Goal: Information Seeking & Learning: Find specific fact

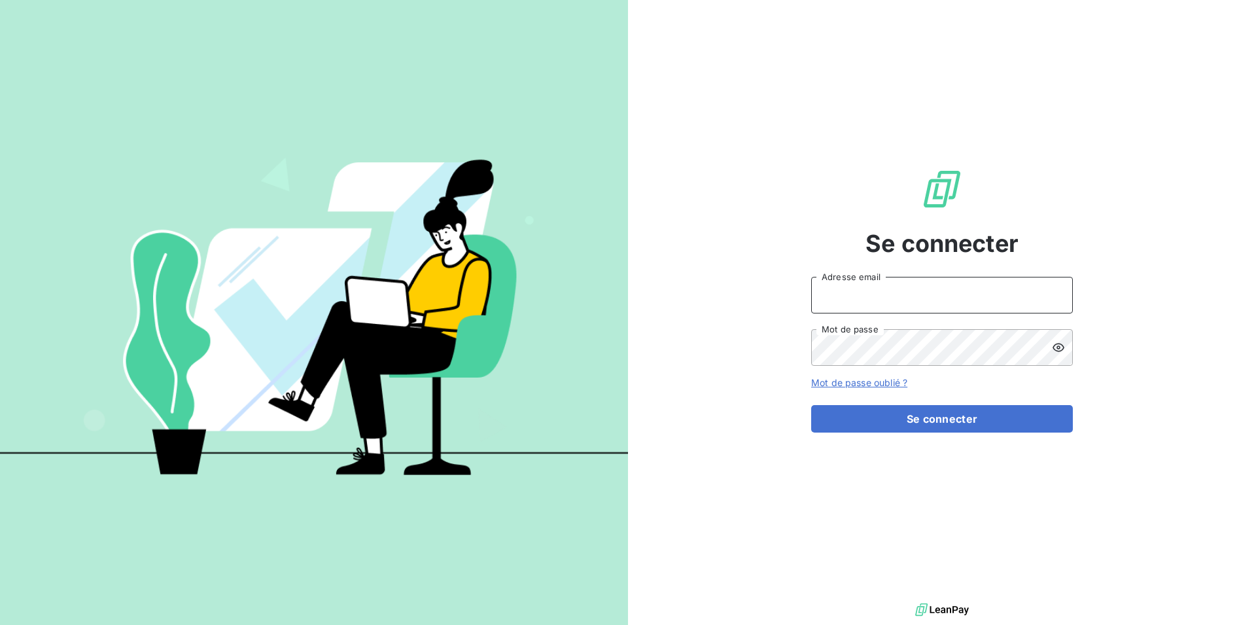
click at [885, 302] on input "Adresse email" at bounding box center [942, 295] width 262 height 37
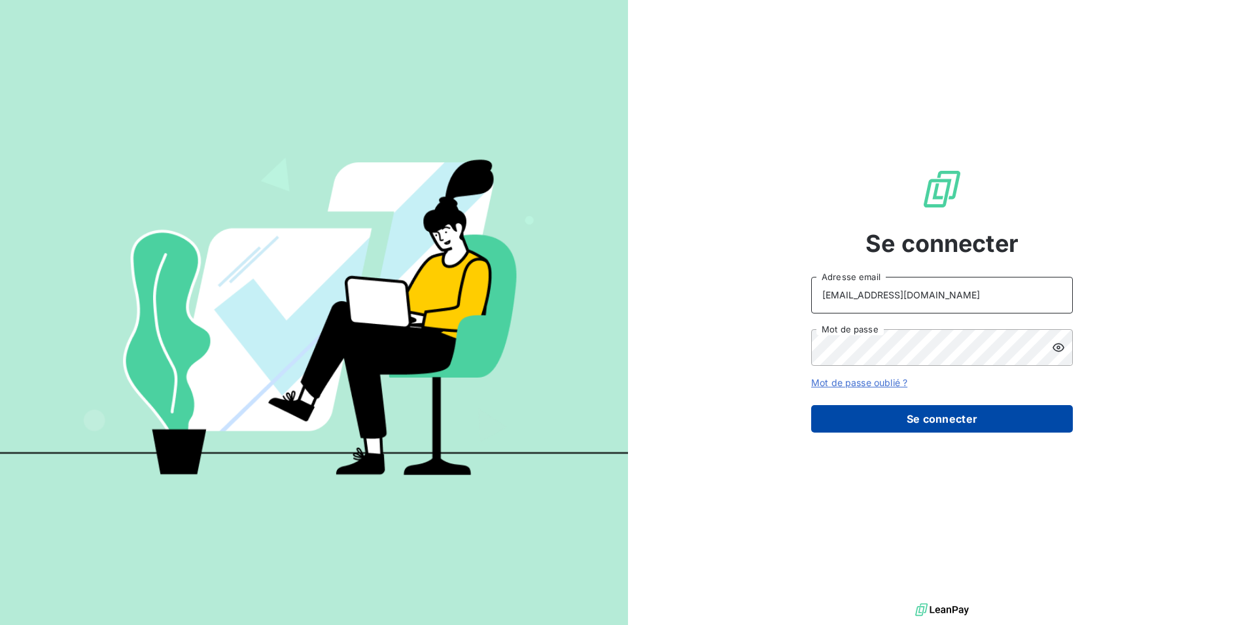
type input "[EMAIL_ADDRESS][DOMAIN_NAME]"
click at [877, 415] on button "Se connecter" at bounding box center [942, 418] width 262 height 27
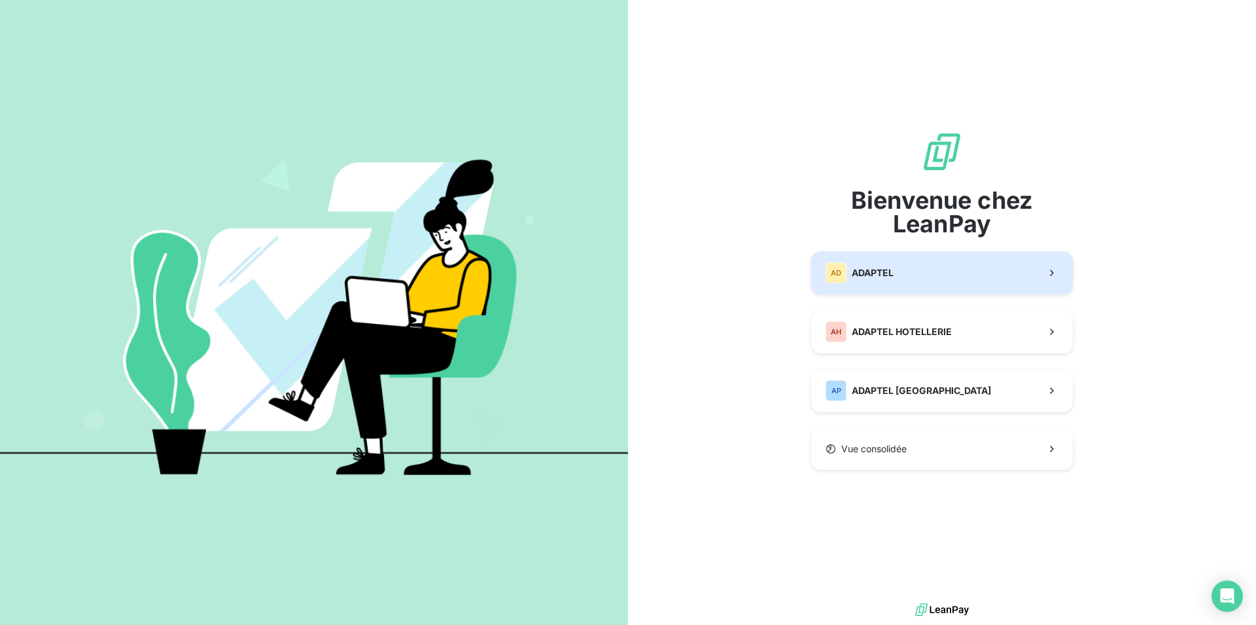
click at [822, 270] on button "AD ADAPTEL" at bounding box center [942, 272] width 262 height 43
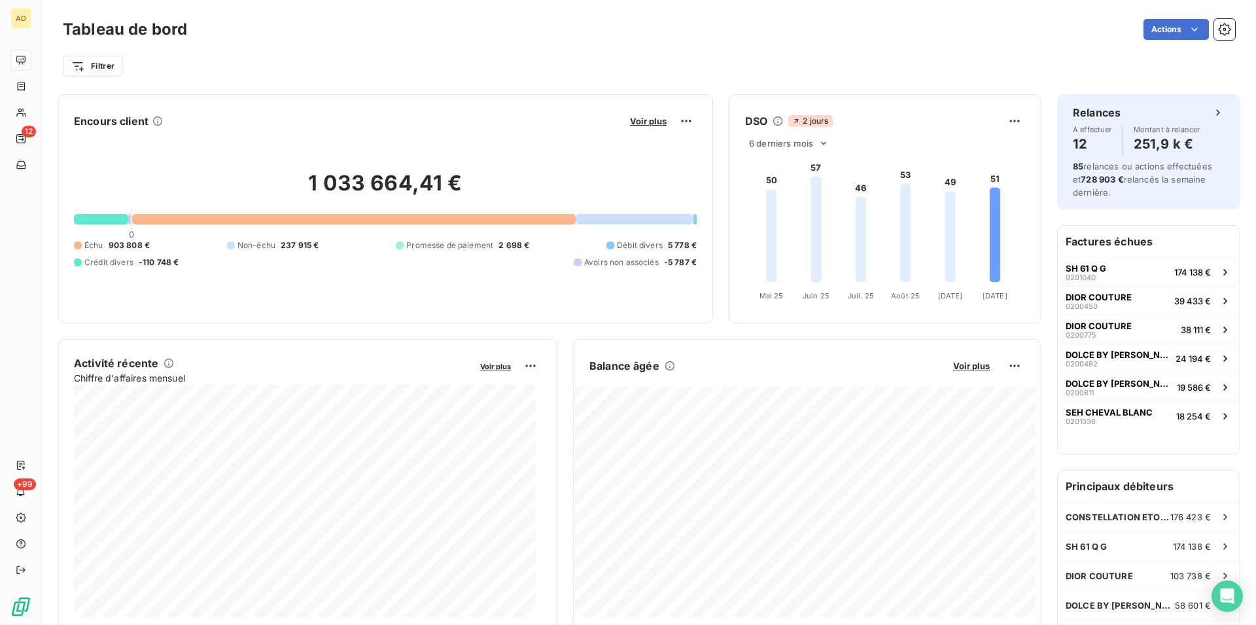
click at [295, 181] on h2 "1 033 664,41 €" at bounding box center [385, 189] width 623 height 39
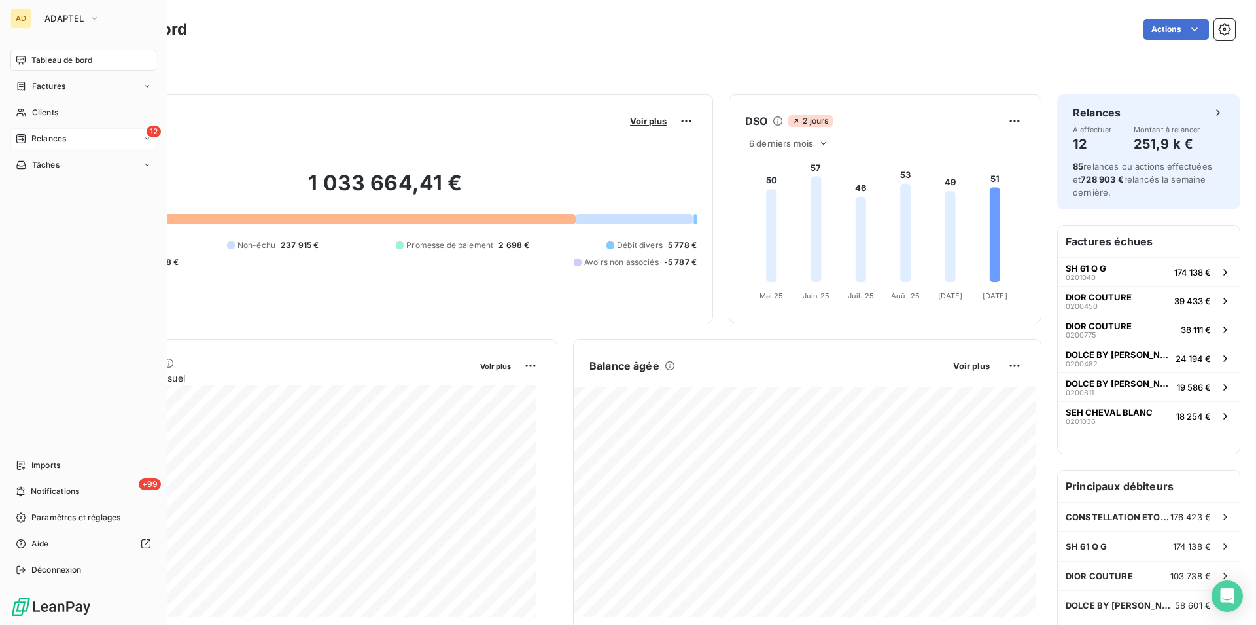
click at [26, 138] on icon at bounding box center [21, 138] width 10 height 10
click at [66, 170] on span "À effectuer" at bounding box center [52, 165] width 43 height 12
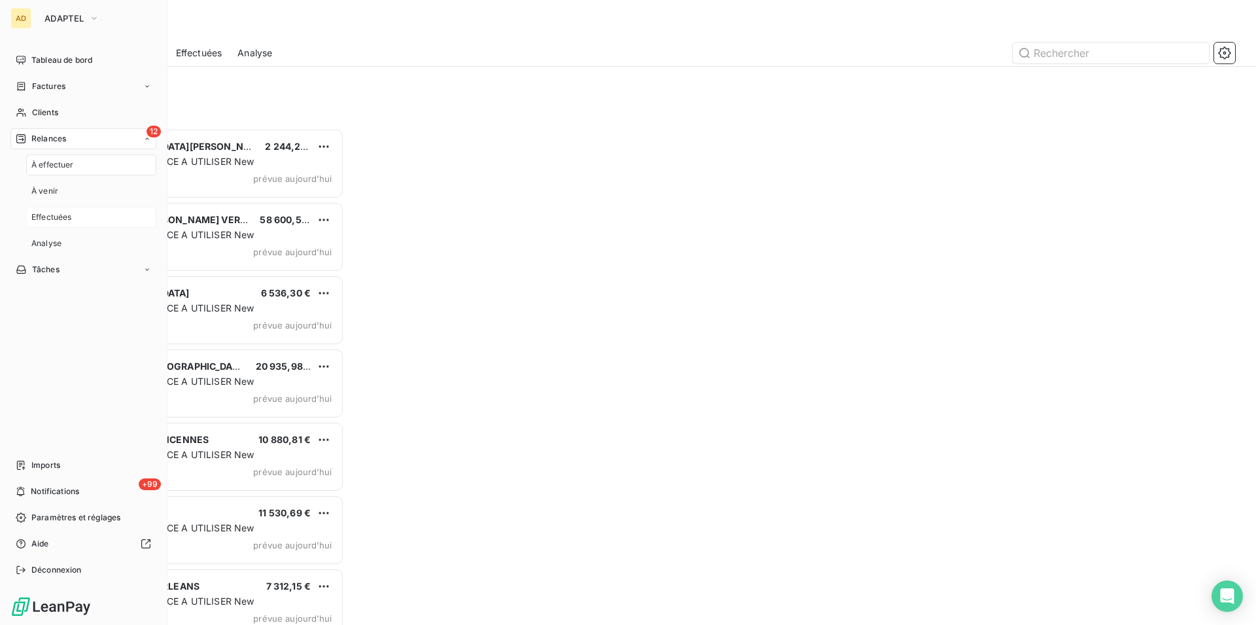
scroll to position [485, 270]
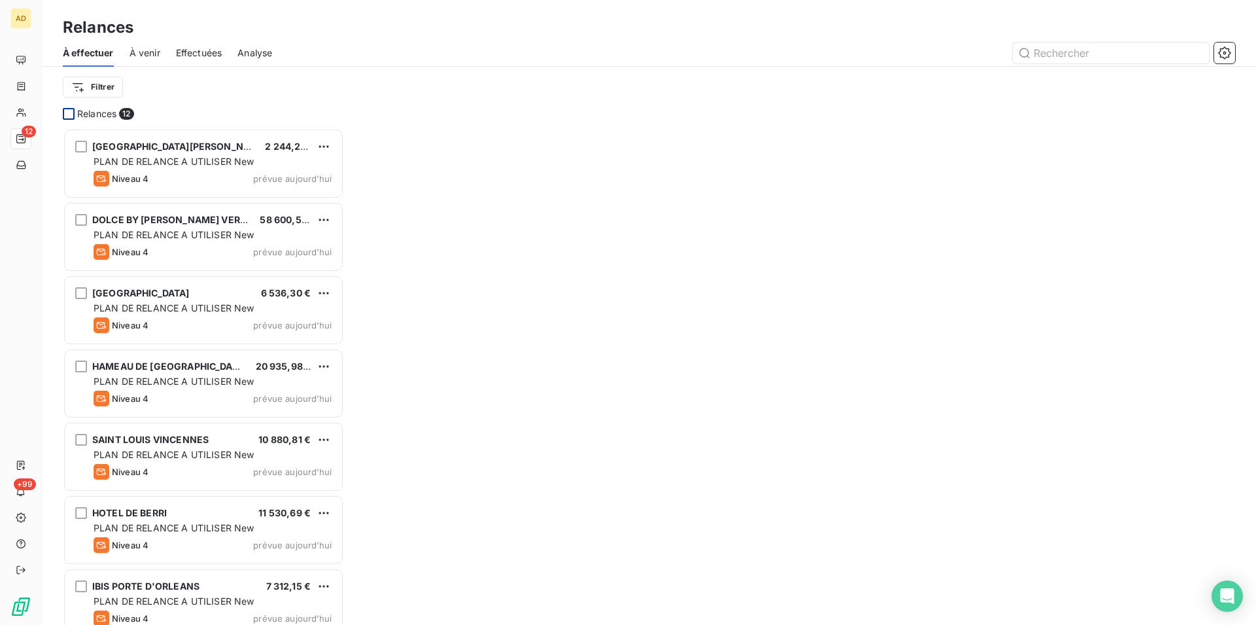
click at [72, 113] on div at bounding box center [69, 114] width 12 height 12
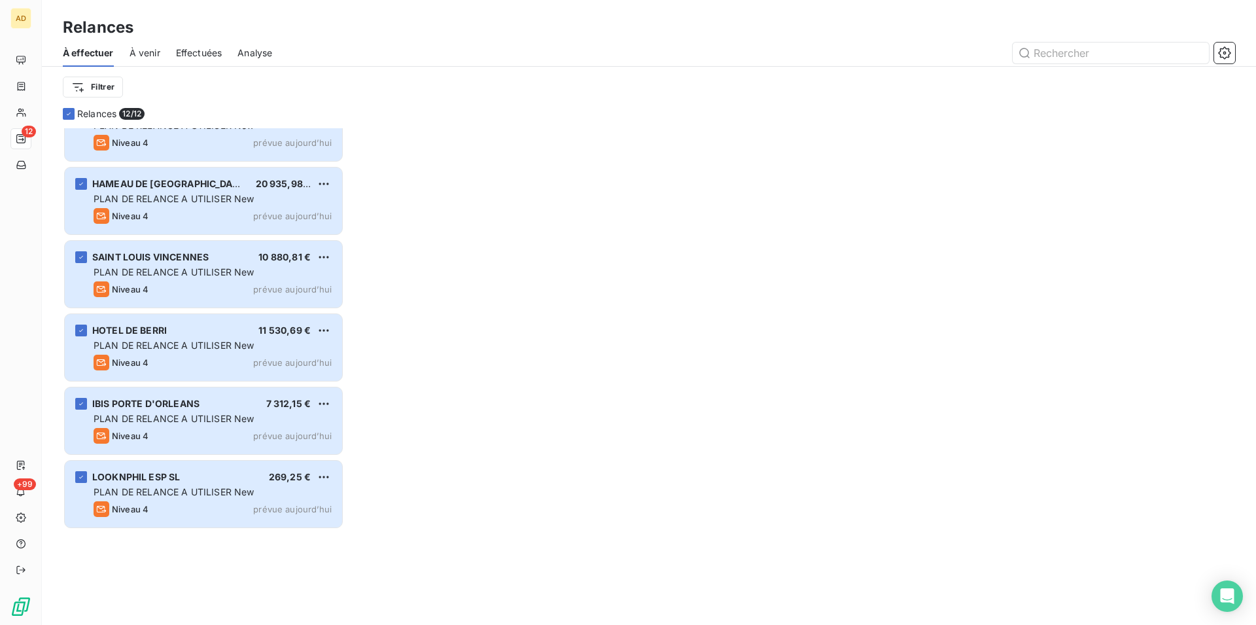
scroll to position [0, 0]
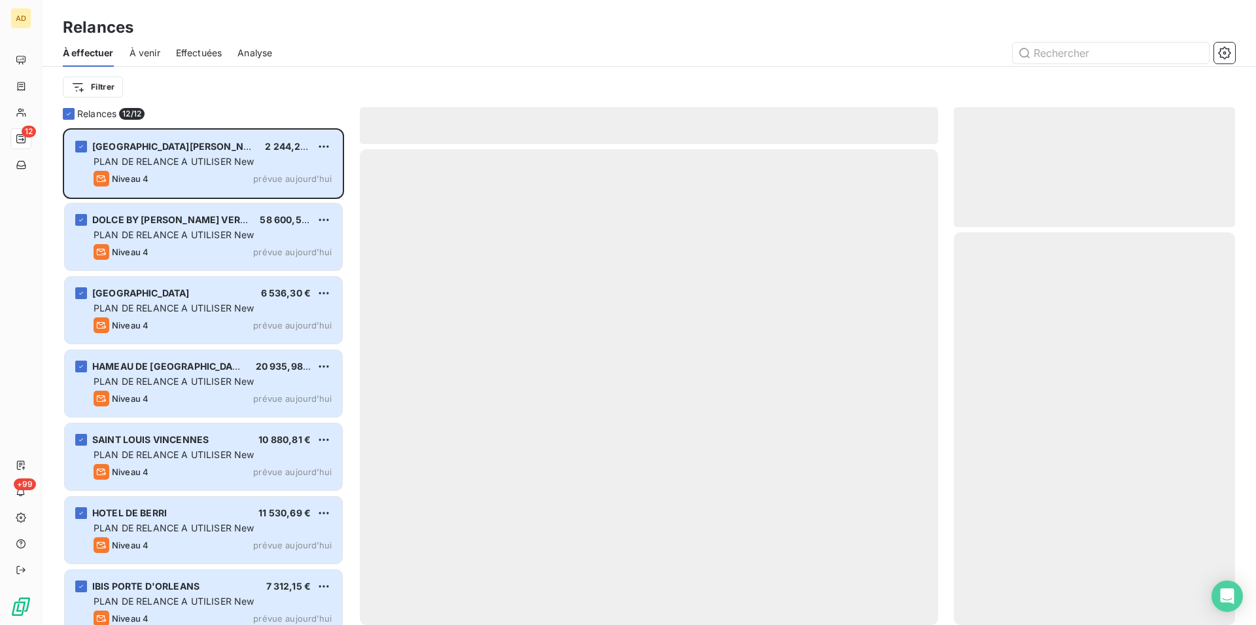
click at [258, 105] on div "Filtrer" at bounding box center [649, 87] width 1172 height 41
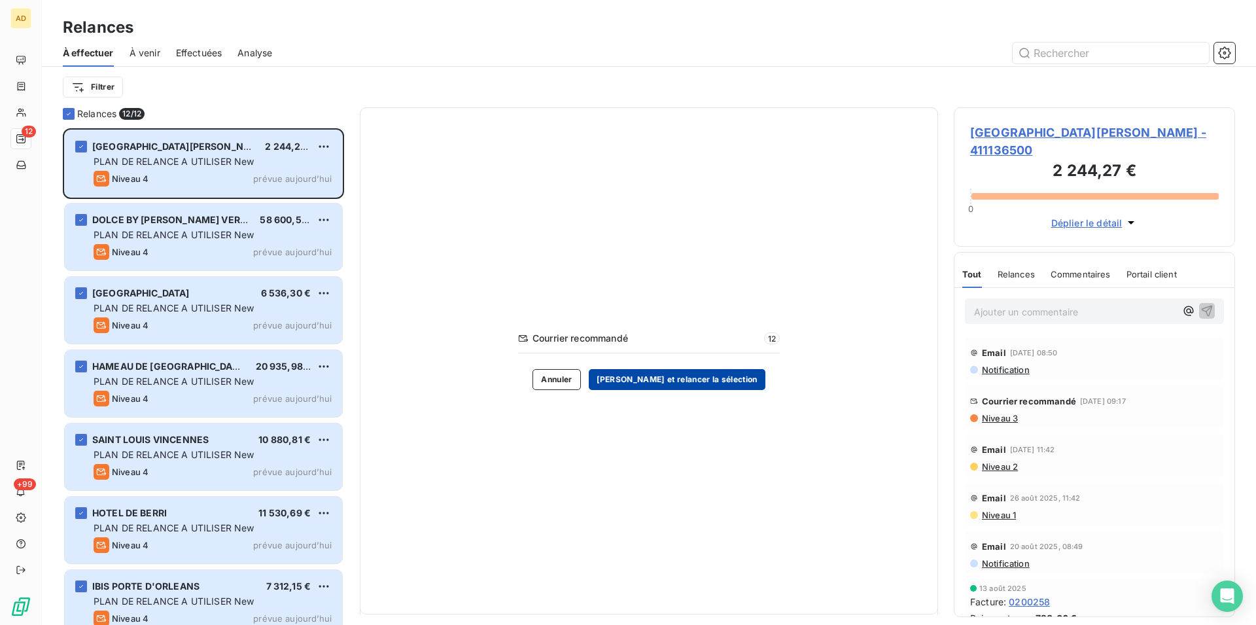
click at [671, 381] on button "[PERSON_NAME] et relancer la sélection" at bounding box center [677, 379] width 177 height 21
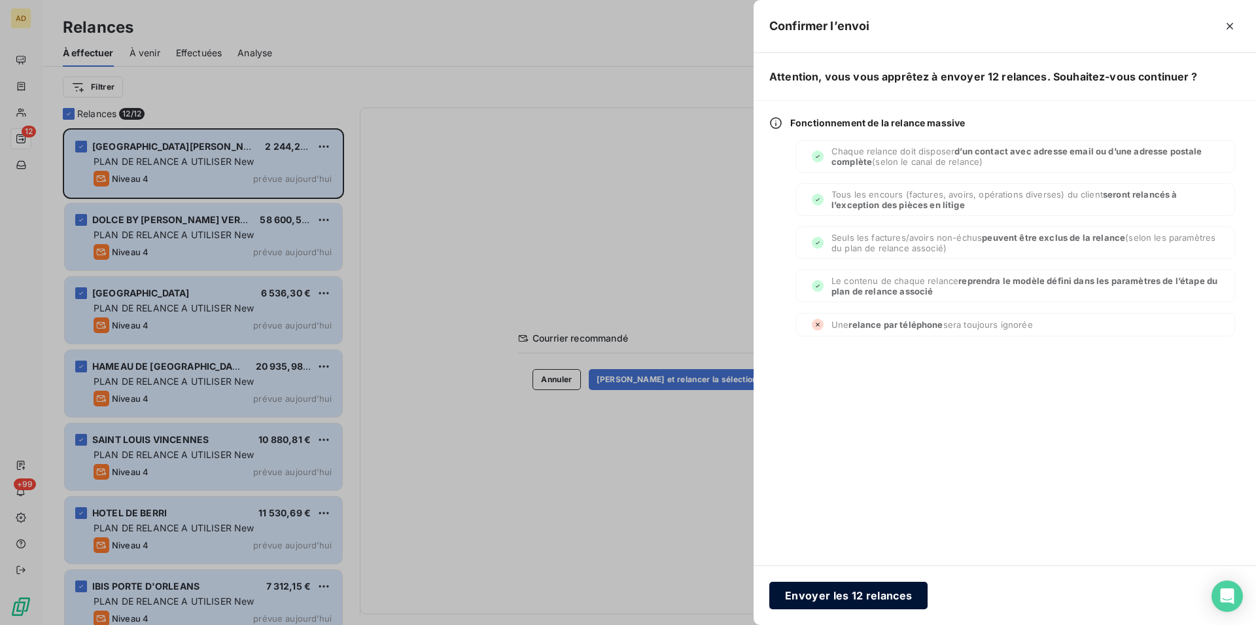
click at [796, 606] on button "Envoyer les 12 relances" at bounding box center [848, 595] width 158 height 27
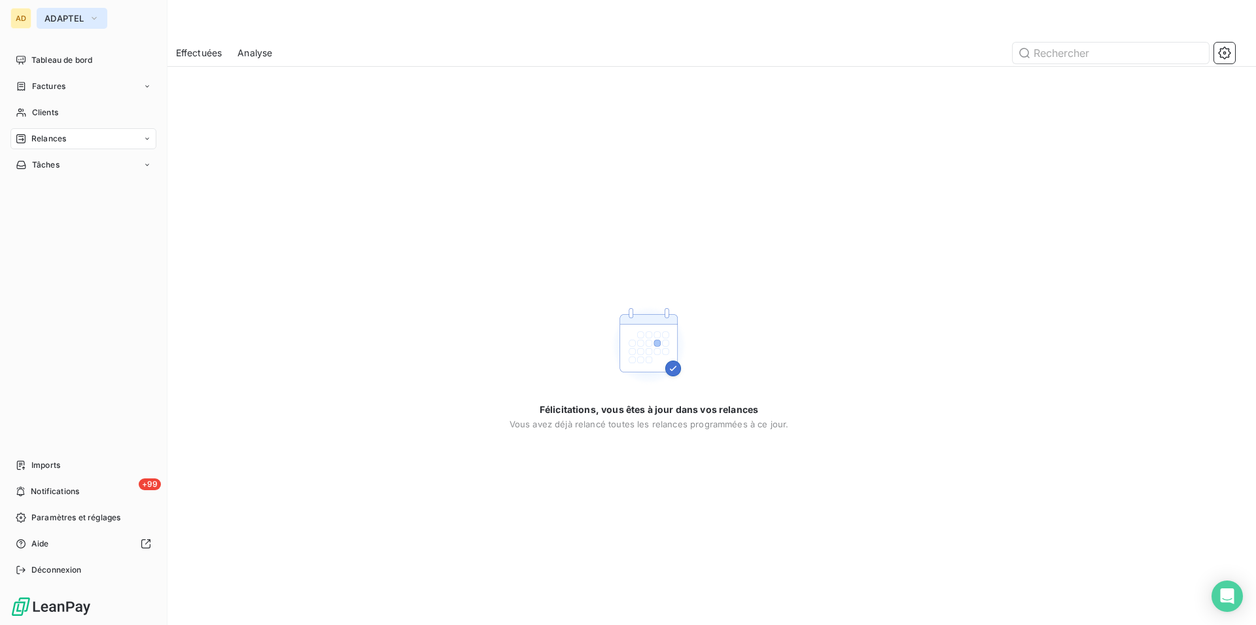
click at [48, 22] on span "ADAPTEL" at bounding box center [63, 18] width 39 height 10
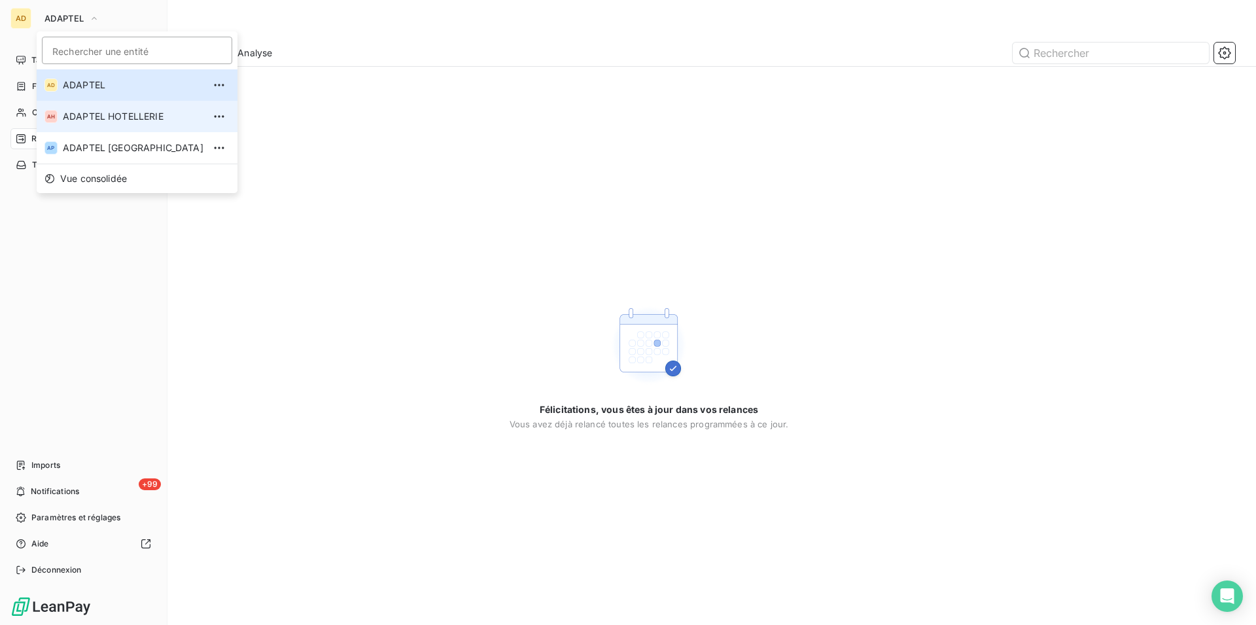
click at [84, 120] on span "ADAPTEL HOTELLERIE" at bounding box center [133, 116] width 141 height 13
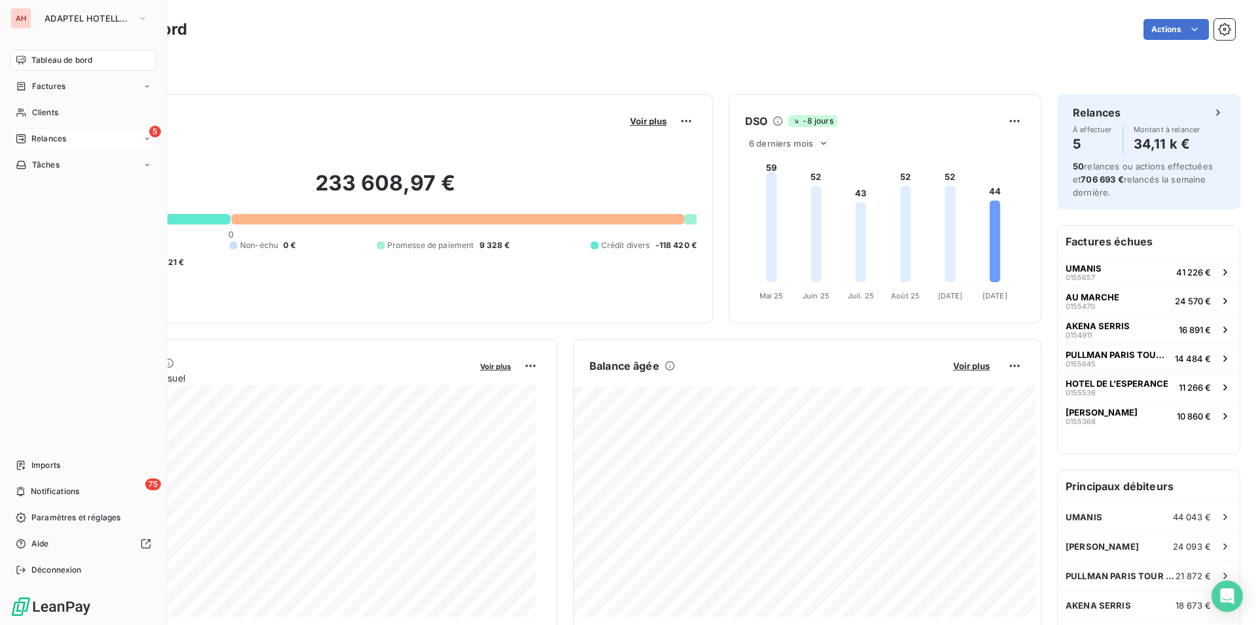
click at [88, 138] on div "5 Relances" at bounding box center [83, 138] width 146 height 21
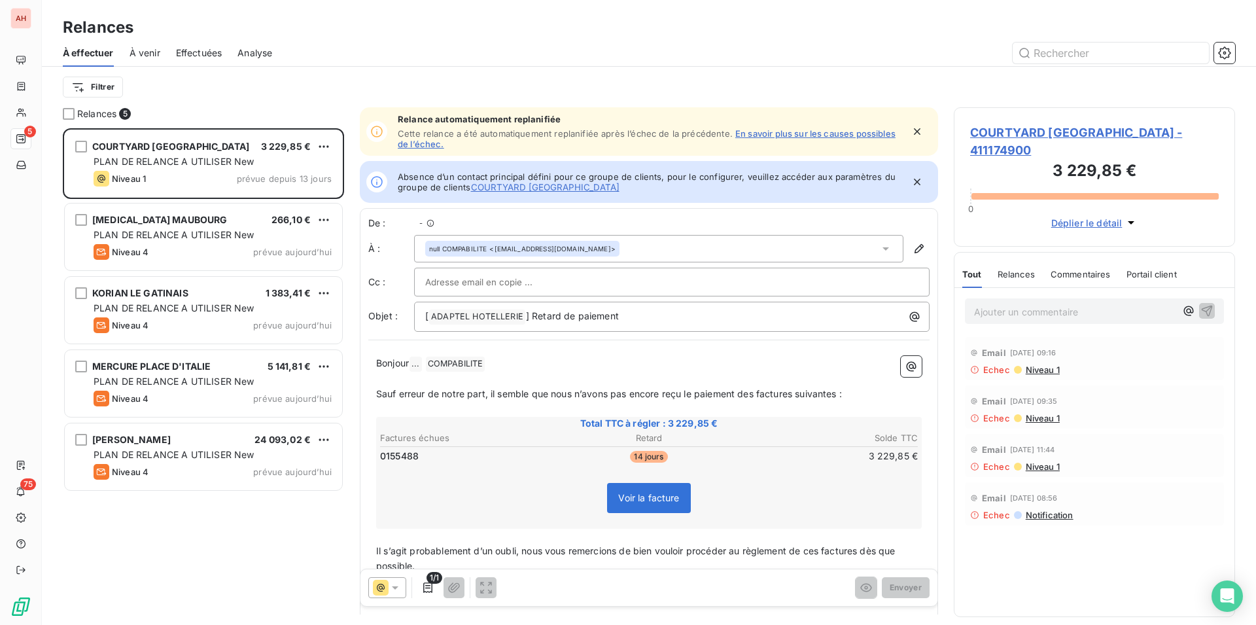
scroll to position [485, 270]
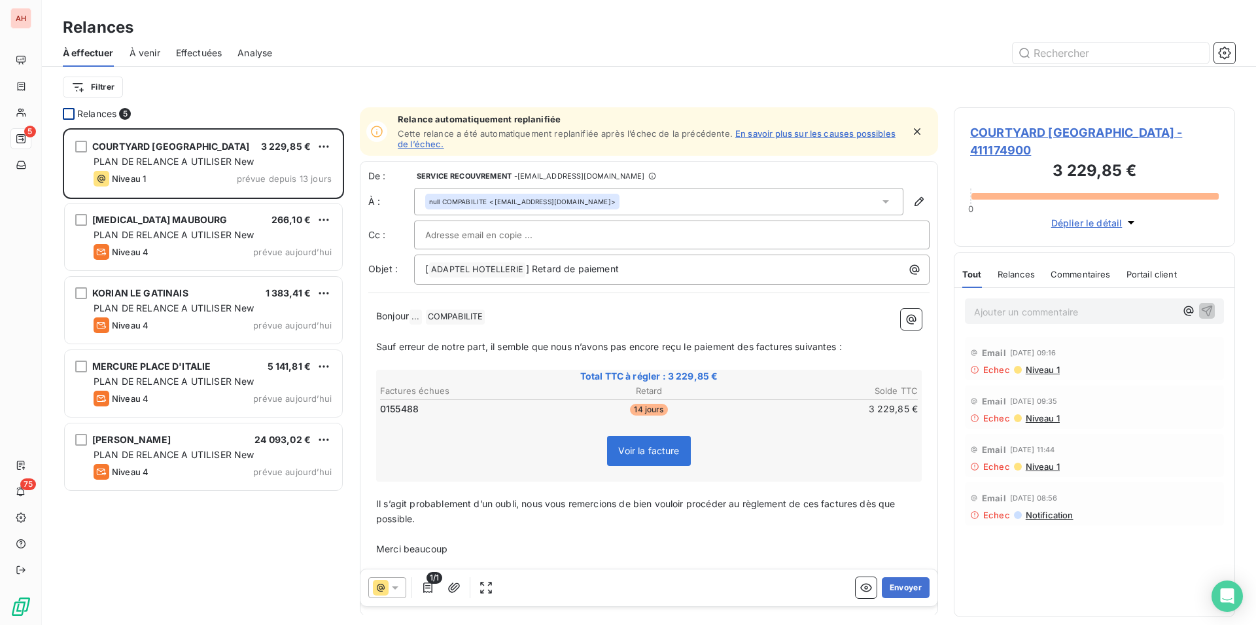
click at [69, 111] on div at bounding box center [69, 114] width 12 height 12
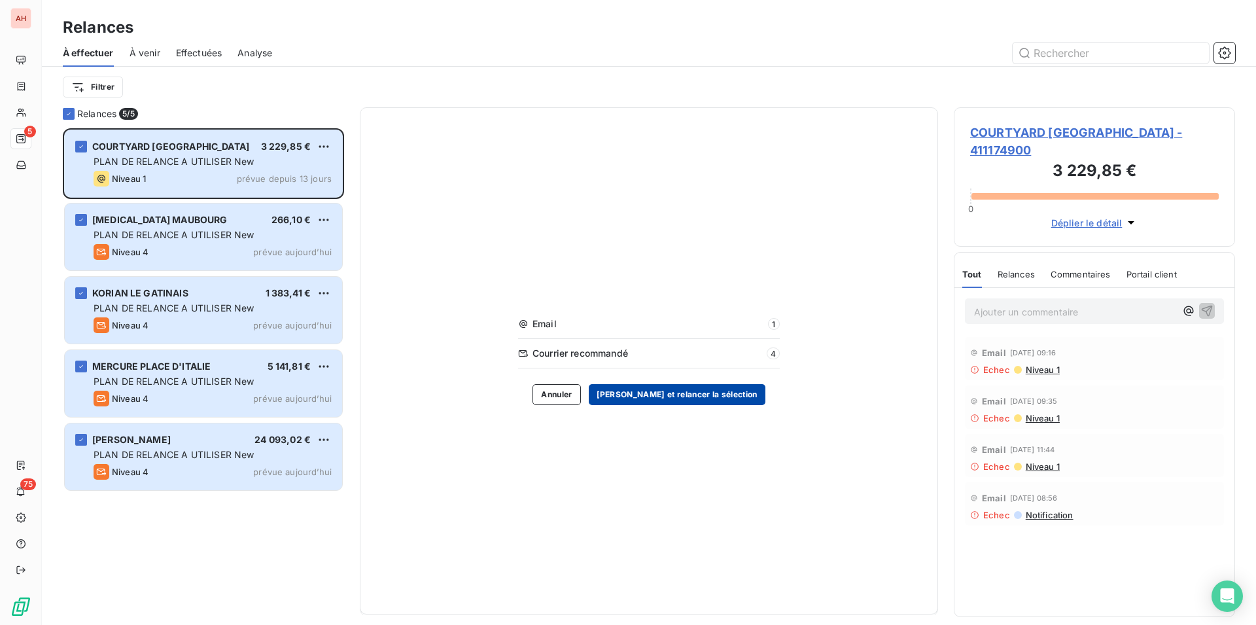
click at [699, 394] on button "[PERSON_NAME] et relancer la sélection" at bounding box center [677, 394] width 177 height 21
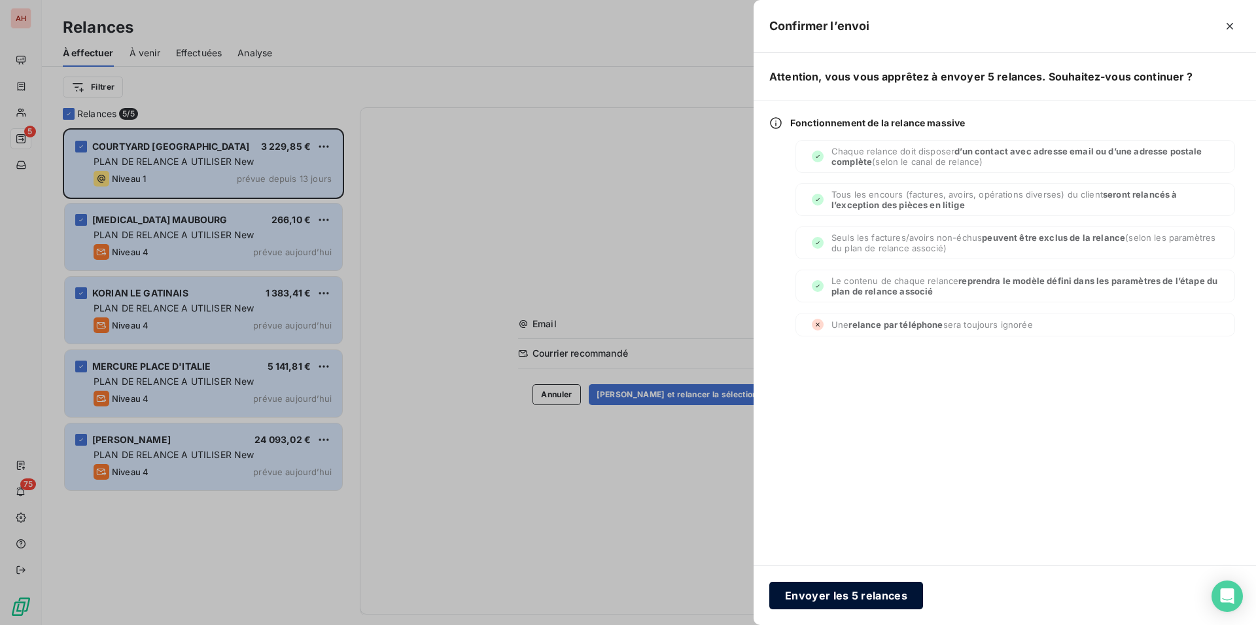
click at [887, 587] on button "Envoyer les 5 relances" at bounding box center [846, 595] width 154 height 27
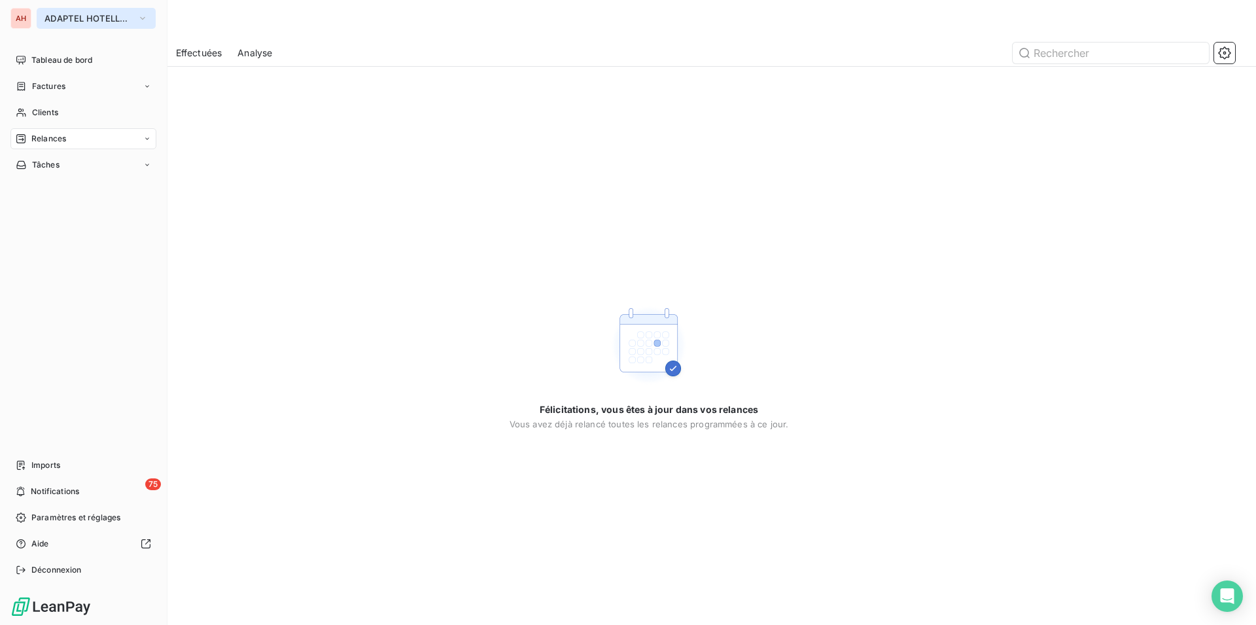
click at [82, 14] on span "ADAPTEL HOTELLERIE" at bounding box center [88, 18] width 88 height 10
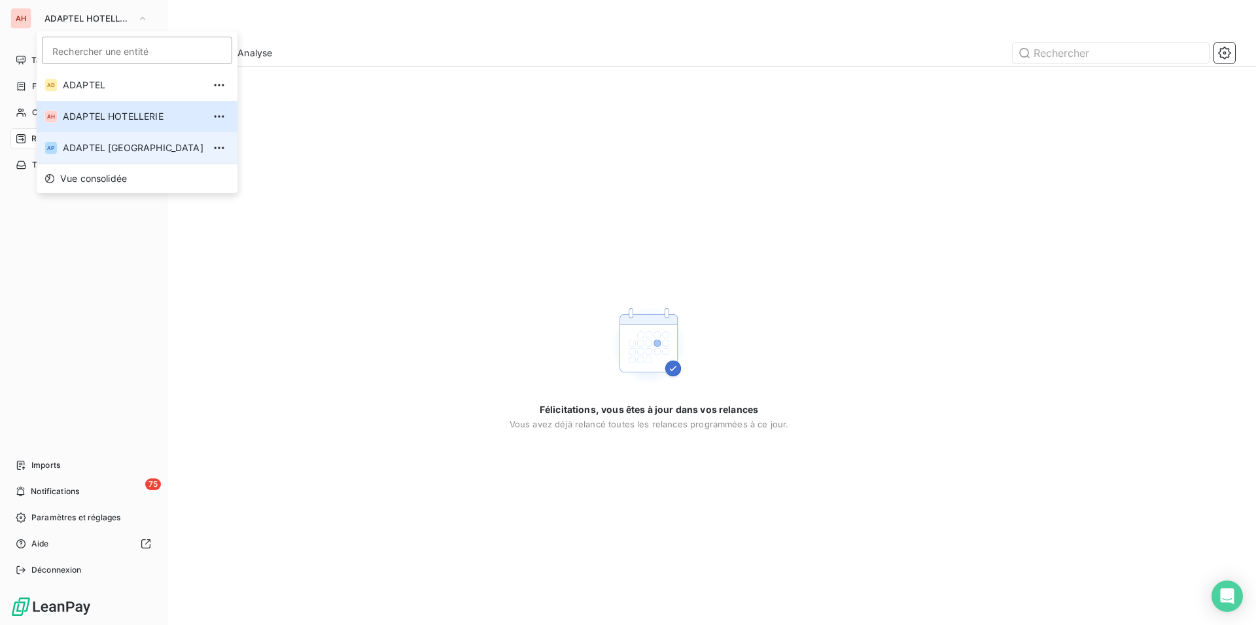
click at [90, 141] on span "ADAPTEL [GEOGRAPHIC_DATA]" at bounding box center [133, 147] width 141 height 13
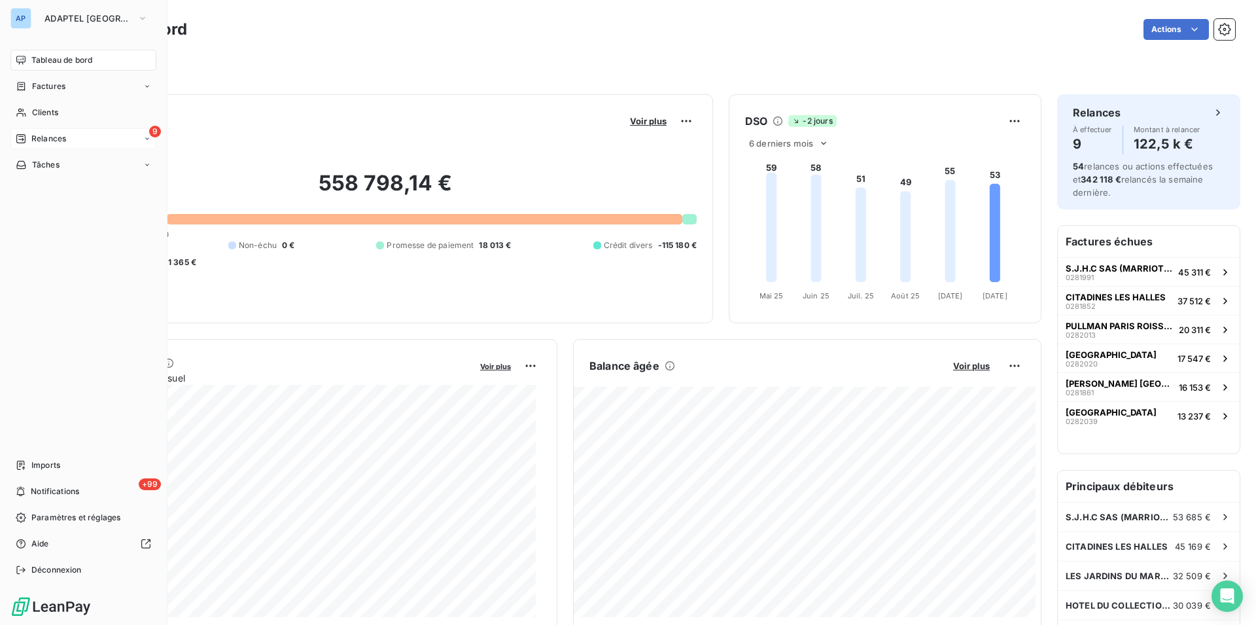
click at [27, 139] on div "Relances" at bounding box center [41, 139] width 50 height 12
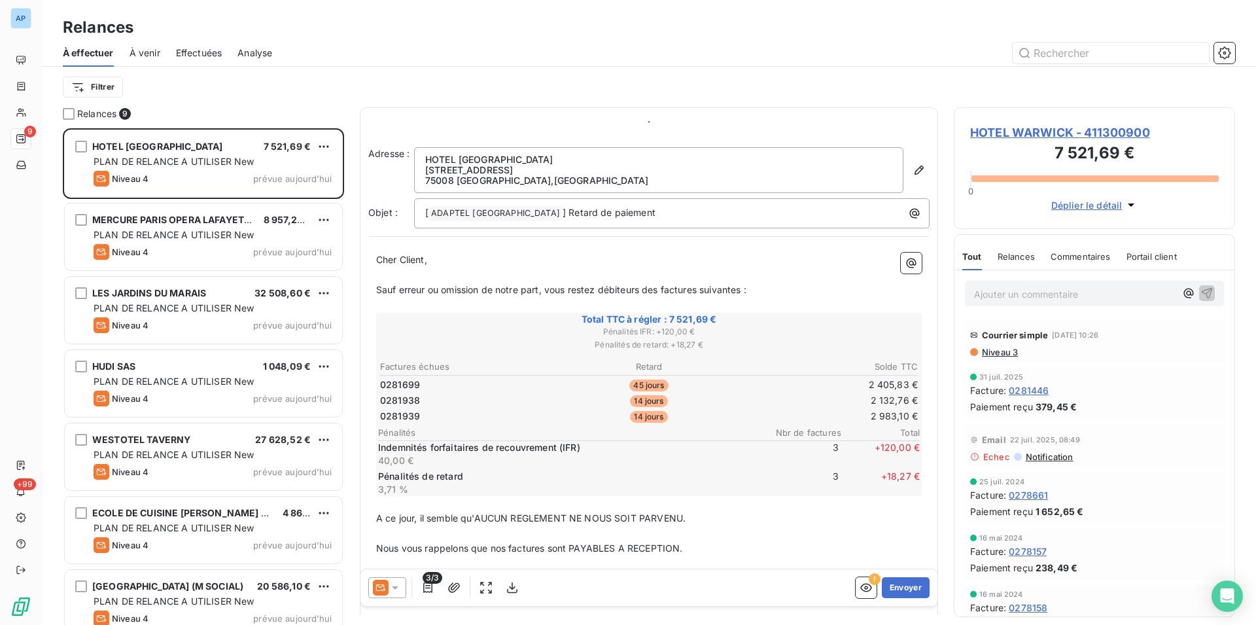
scroll to position [485, 270]
click at [67, 118] on div at bounding box center [69, 114] width 12 height 12
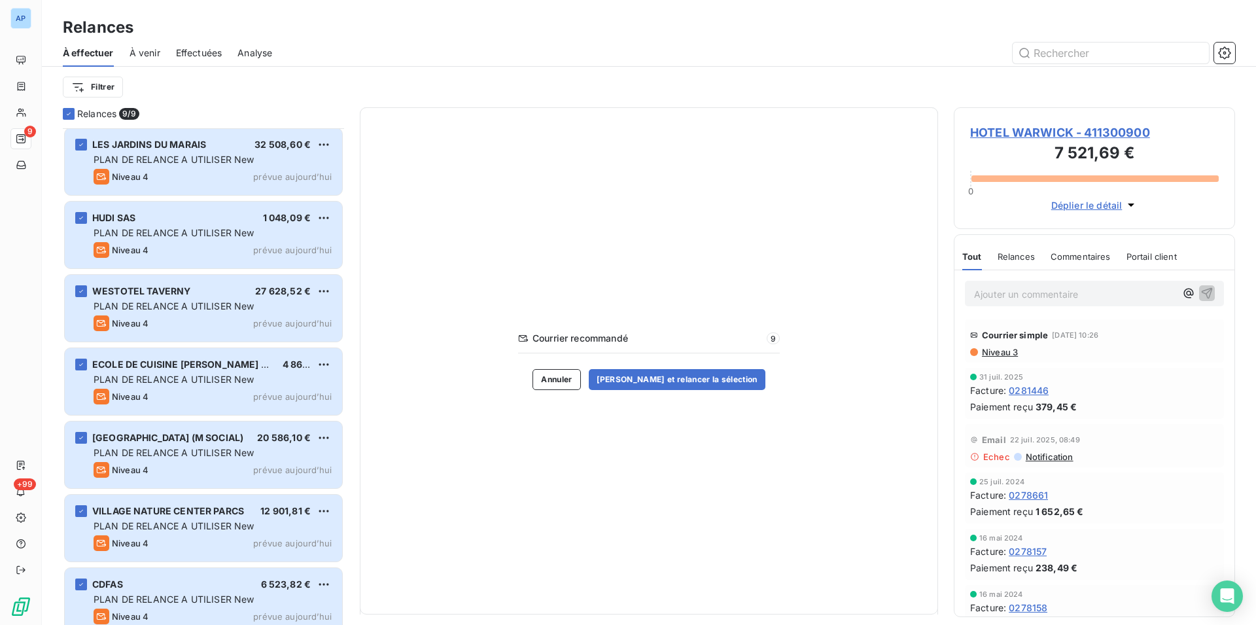
scroll to position [164, 0]
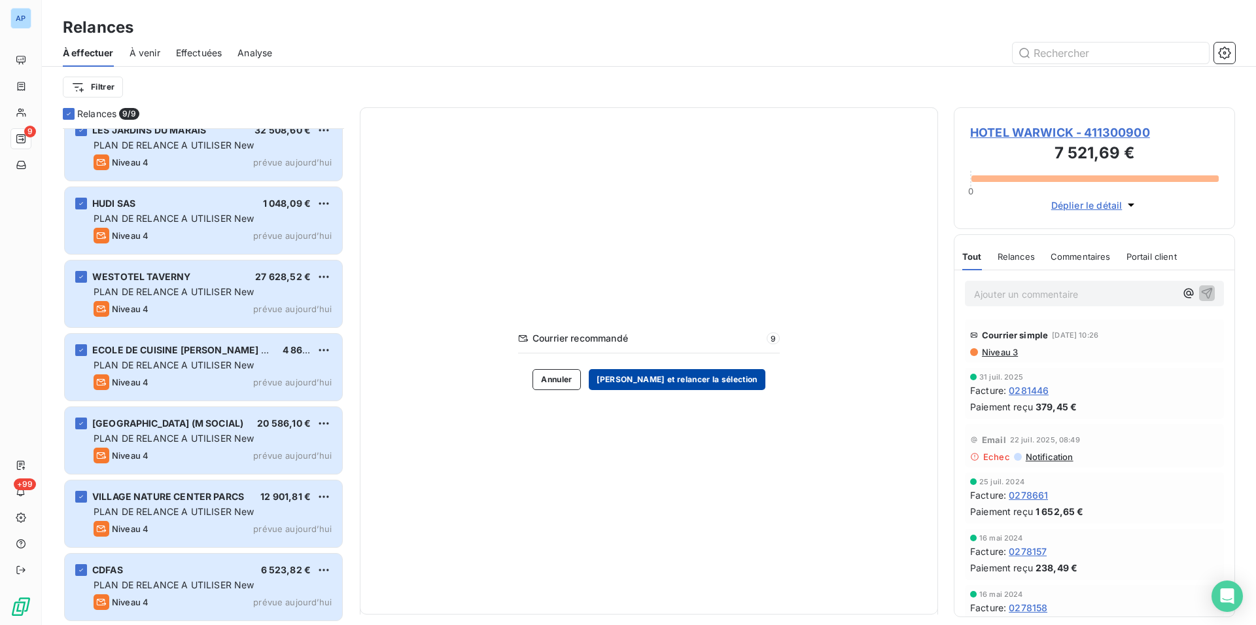
click at [646, 381] on button "[PERSON_NAME] et relancer la sélection" at bounding box center [677, 379] width 177 height 21
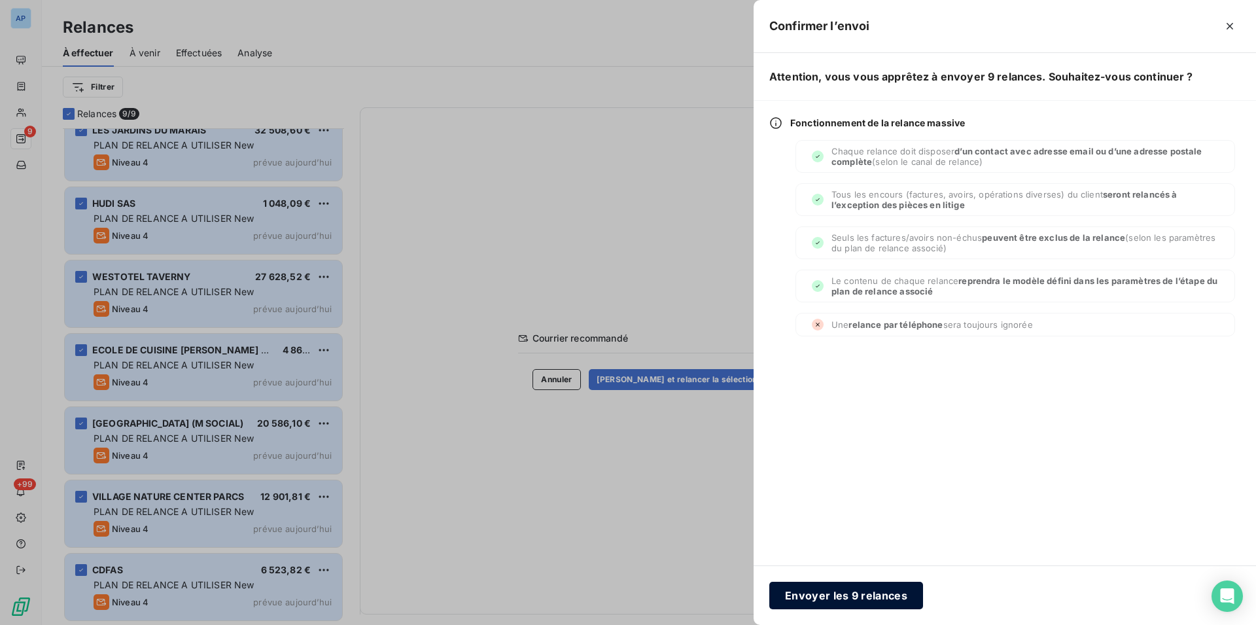
click at [807, 601] on button "Envoyer les 9 relances" at bounding box center [846, 595] width 154 height 27
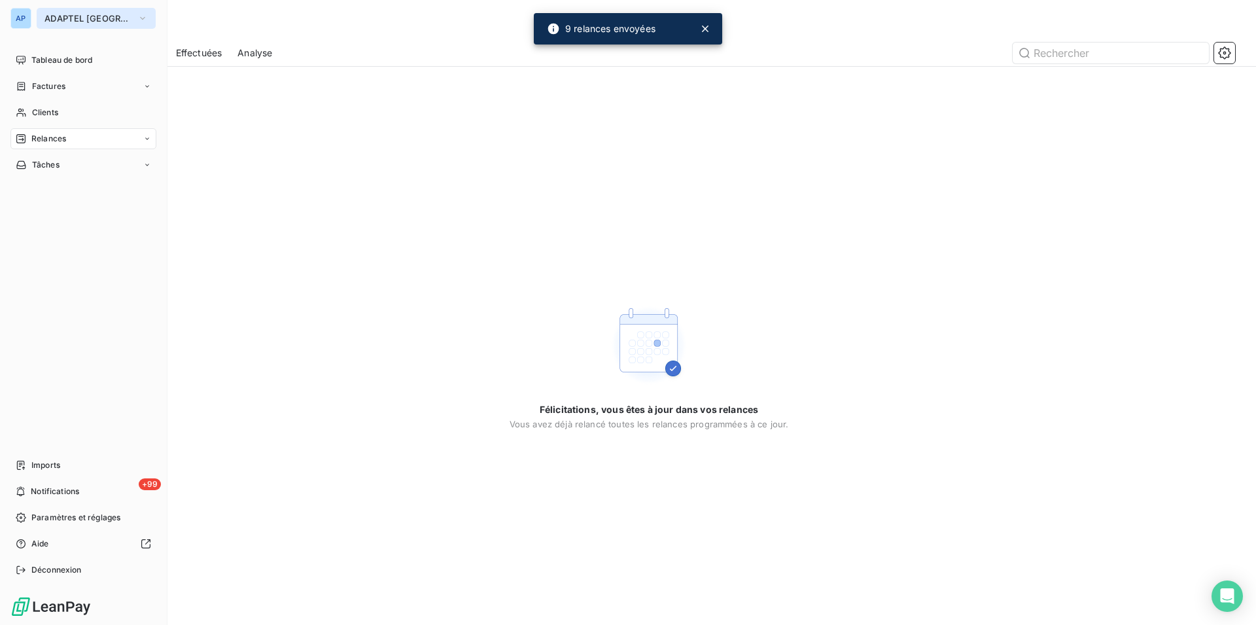
click at [82, 11] on button "ADAPTEL [GEOGRAPHIC_DATA]" at bounding box center [96, 18] width 119 height 21
click at [49, 23] on span "ADAPTEL [GEOGRAPHIC_DATA]" at bounding box center [88, 18] width 88 height 10
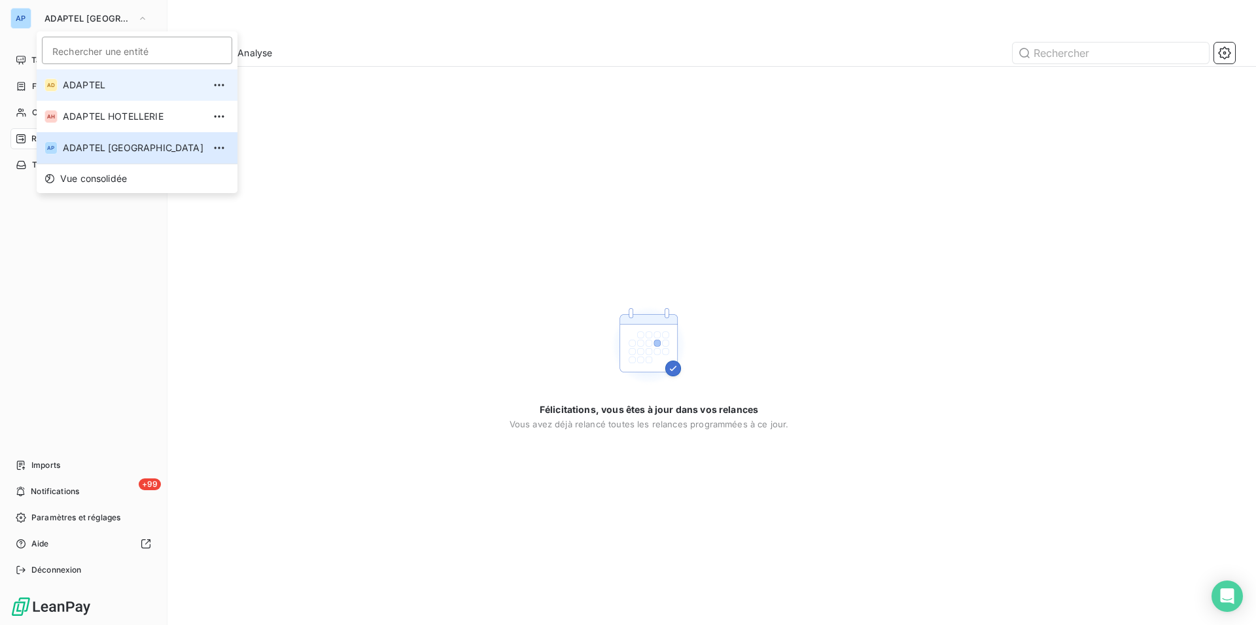
click at [79, 79] on span "ADAPTEL" at bounding box center [133, 85] width 141 height 13
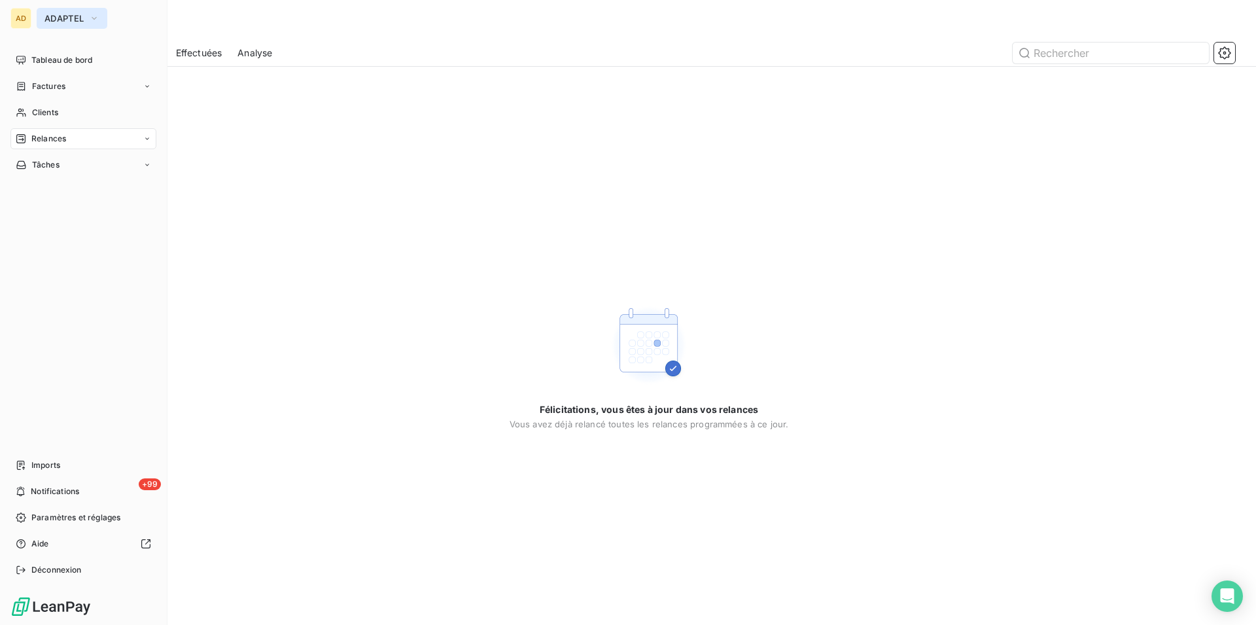
click at [75, 19] on span "ADAPTEL" at bounding box center [63, 18] width 39 height 10
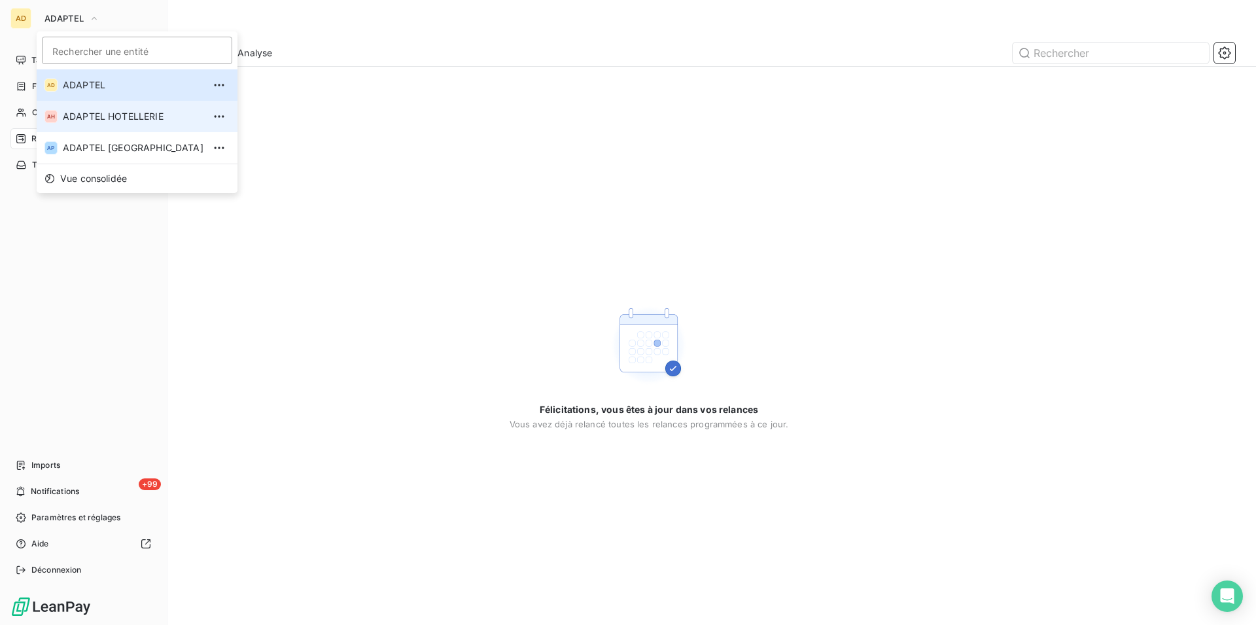
click at [116, 114] on span "ADAPTEL HOTELLERIE" at bounding box center [133, 116] width 141 height 13
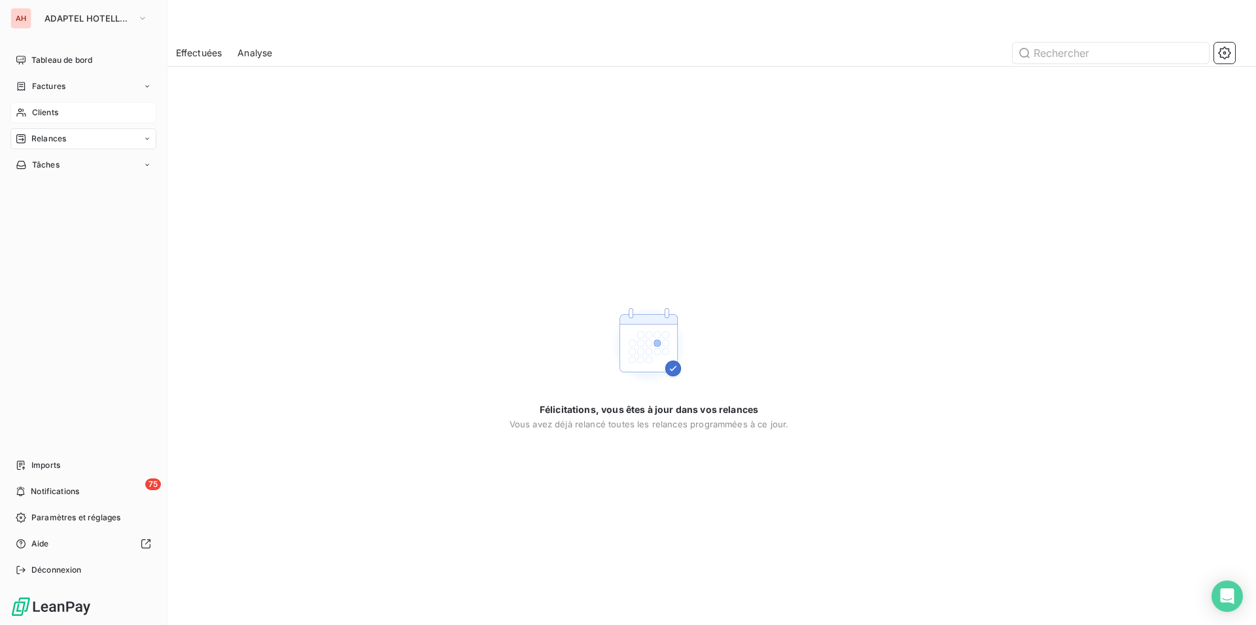
click at [53, 109] on span "Clients" at bounding box center [45, 113] width 26 height 12
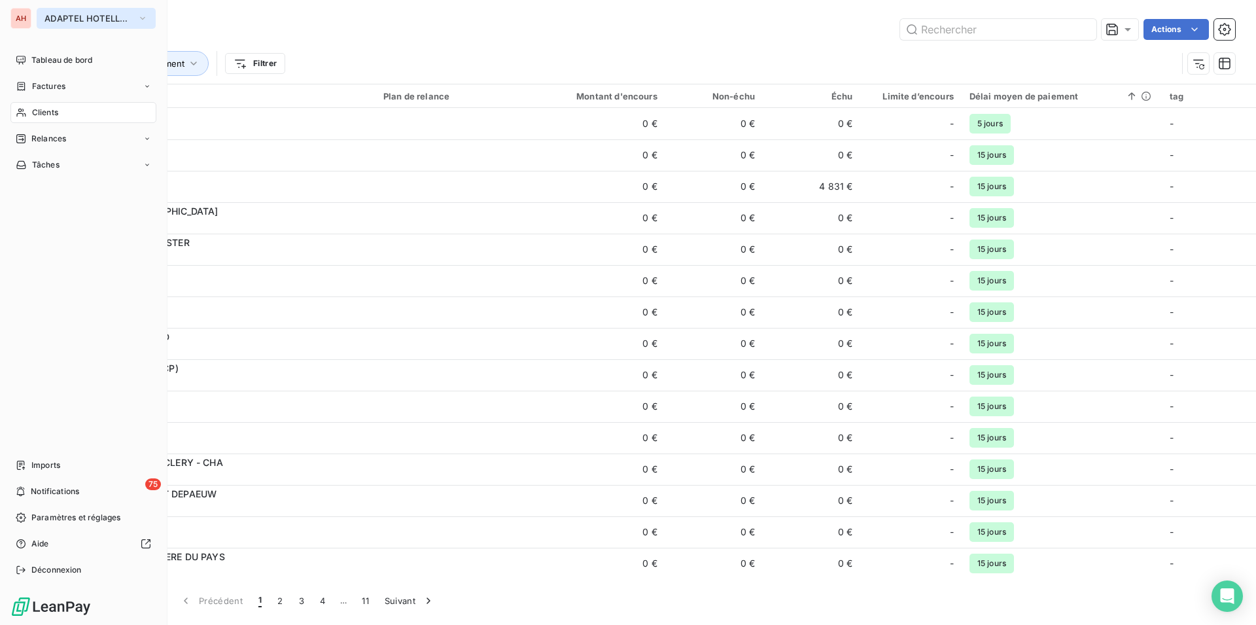
click at [89, 20] on span "ADAPTEL HOTELLERIE" at bounding box center [88, 18] width 88 height 10
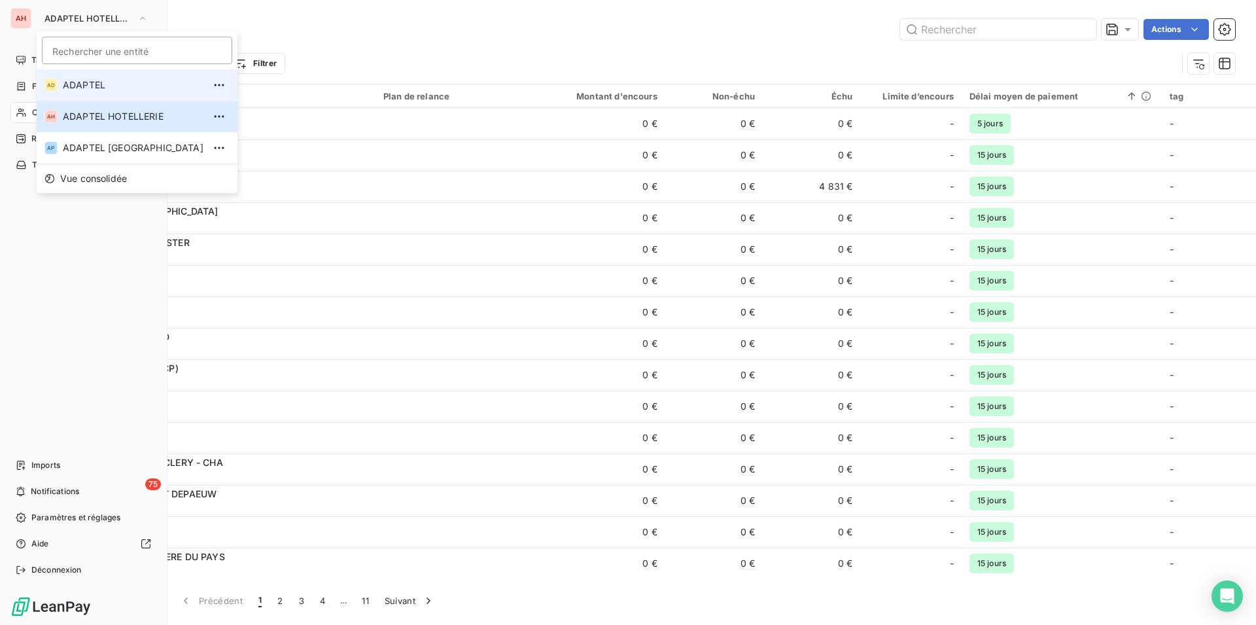
click at [82, 87] on span "ADAPTEL" at bounding box center [133, 85] width 141 height 13
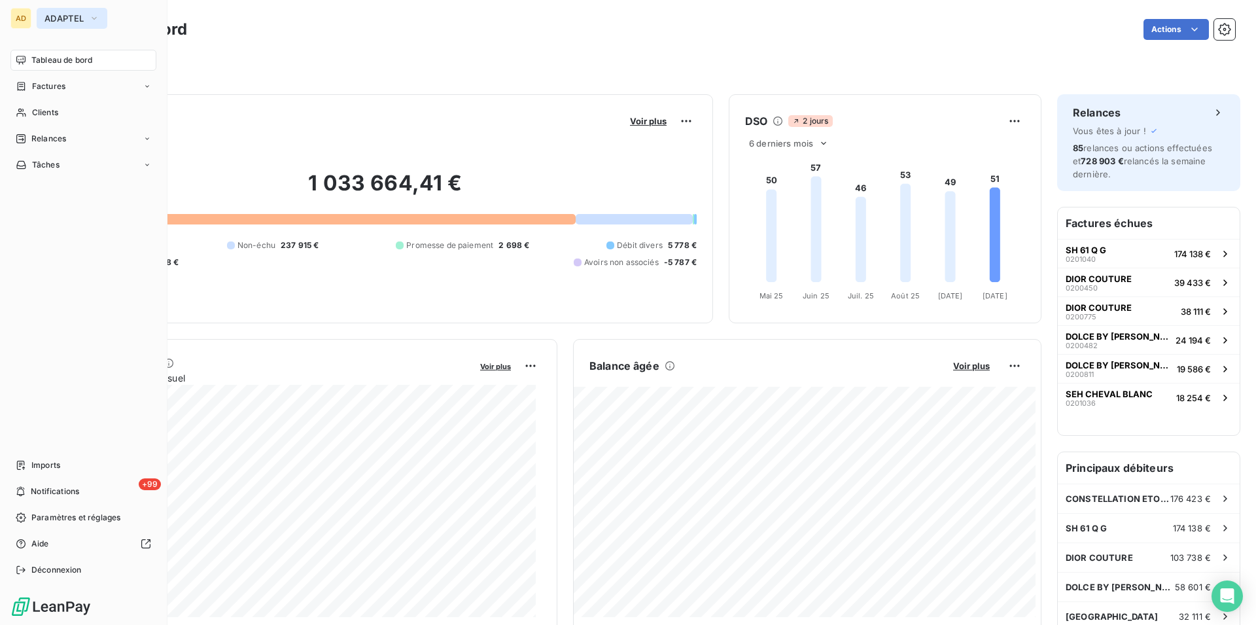
click at [84, 21] on span "ADAPTEL" at bounding box center [63, 18] width 39 height 10
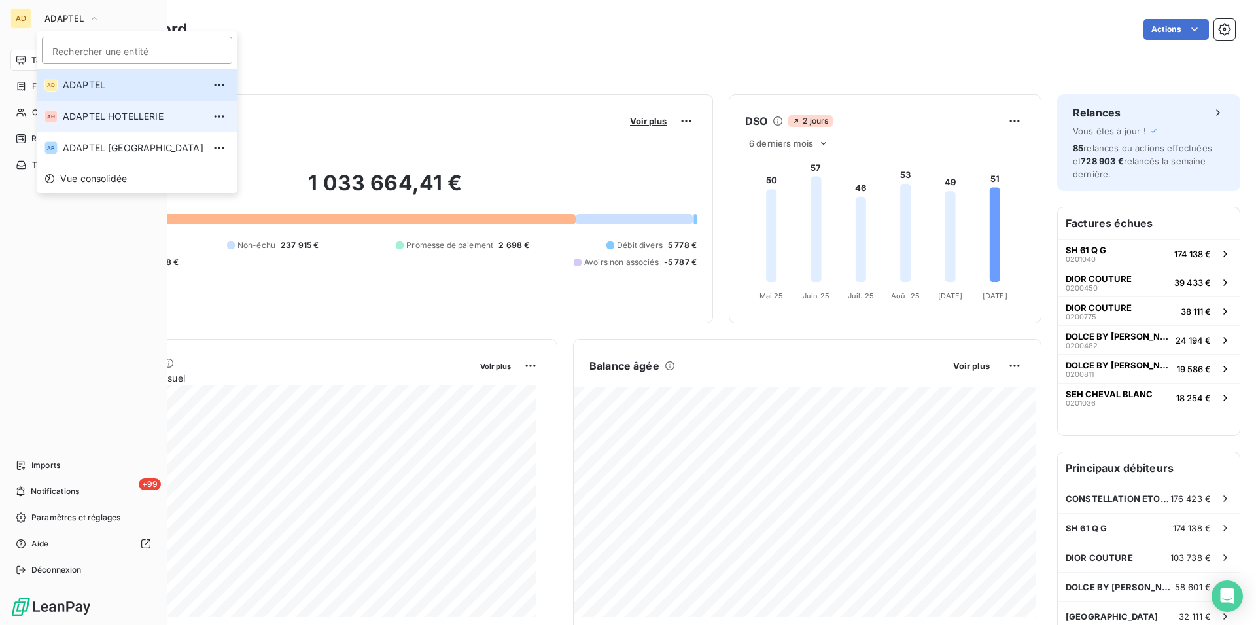
click at [64, 122] on span "ADAPTEL HOTELLERIE" at bounding box center [133, 116] width 141 height 13
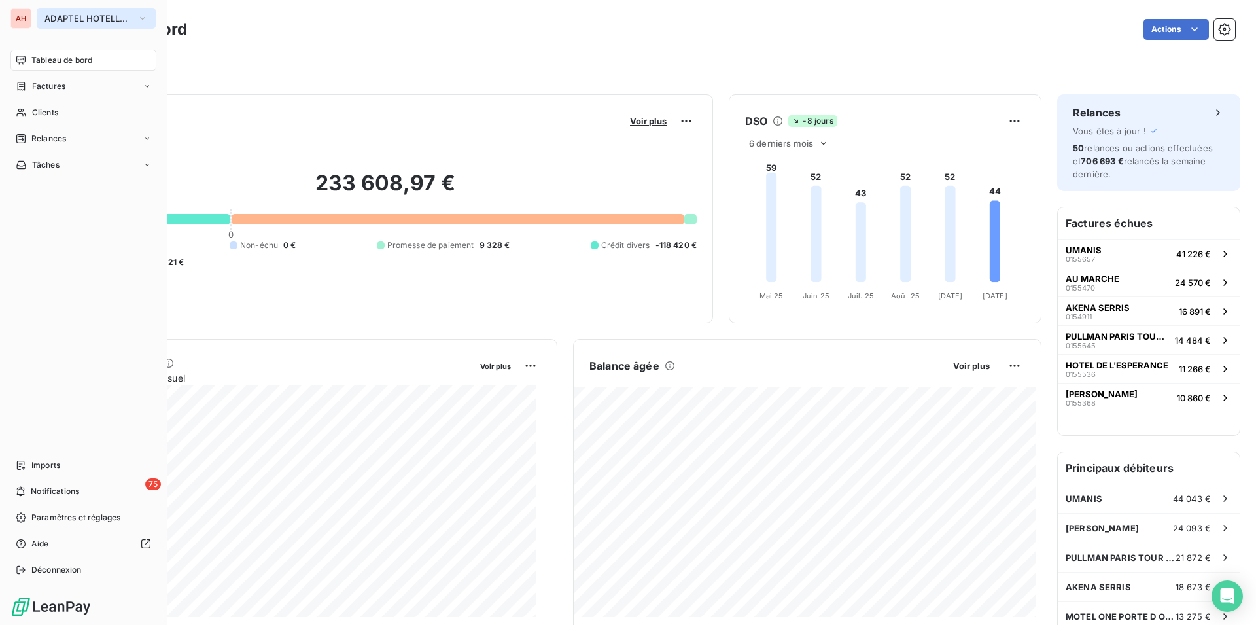
click at [65, 23] on span "ADAPTEL HOTELLERIE" at bounding box center [88, 18] width 88 height 10
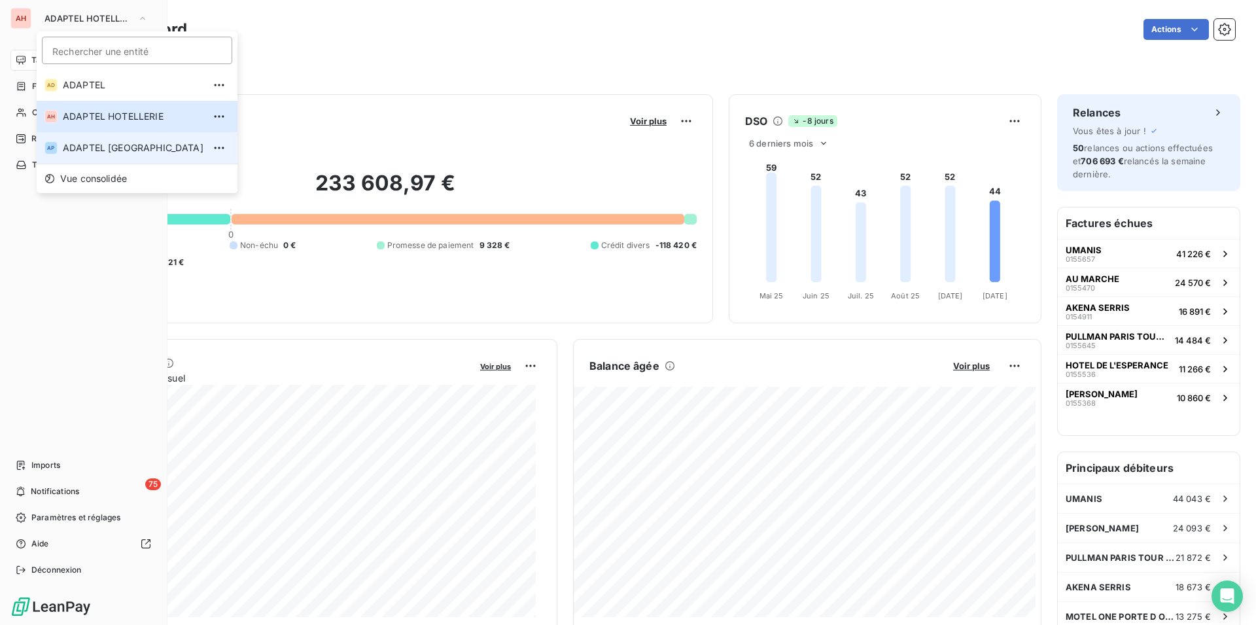
click at [86, 154] on span "ADAPTEL [GEOGRAPHIC_DATA]" at bounding box center [133, 147] width 141 height 13
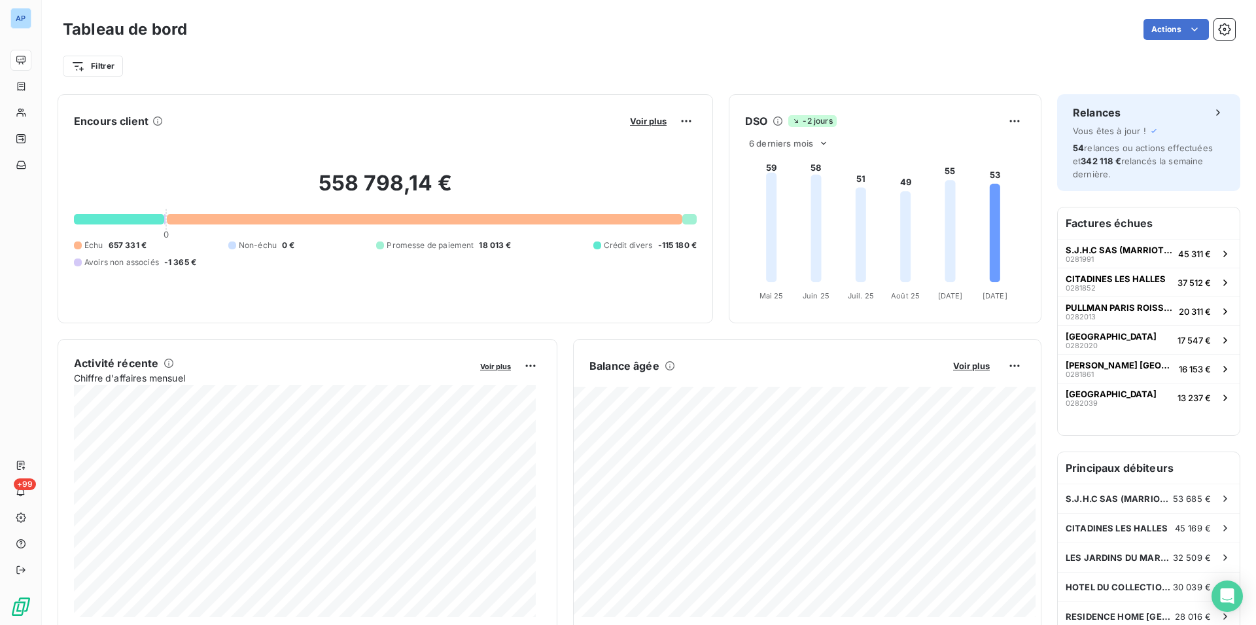
click at [350, 123] on div "Encours client Voir plus" at bounding box center [385, 121] width 623 height 21
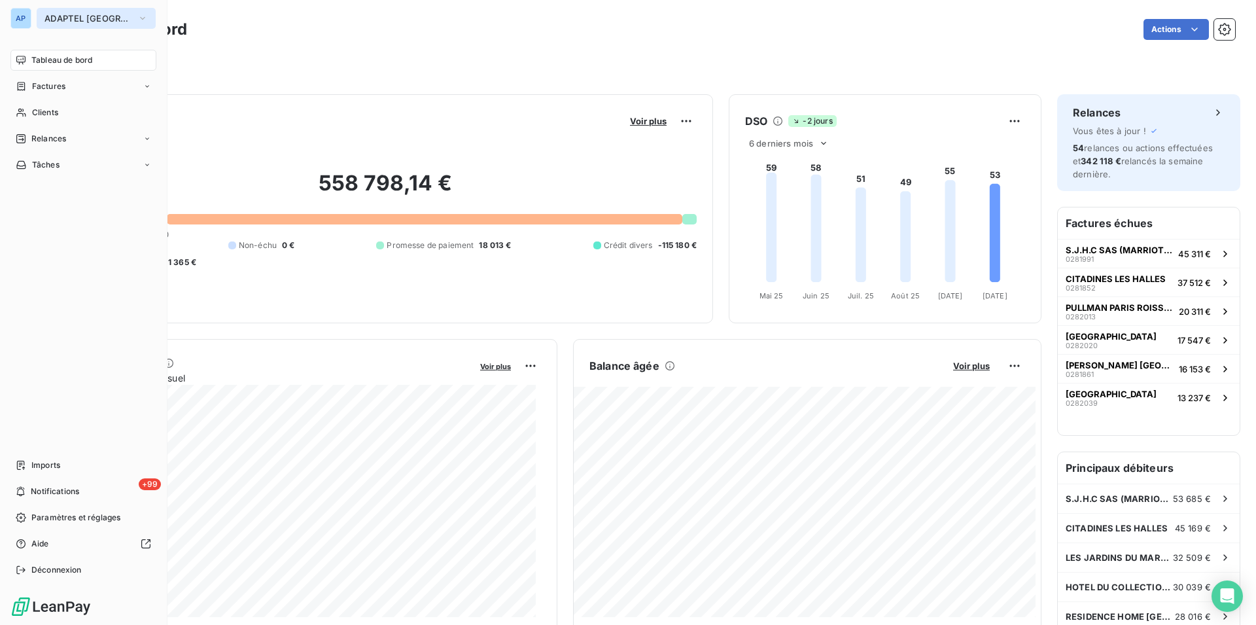
click at [54, 13] on span "ADAPTEL [GEOGRAPHIC_DATA]" at bounding box center [88, 18] width 88 height 10
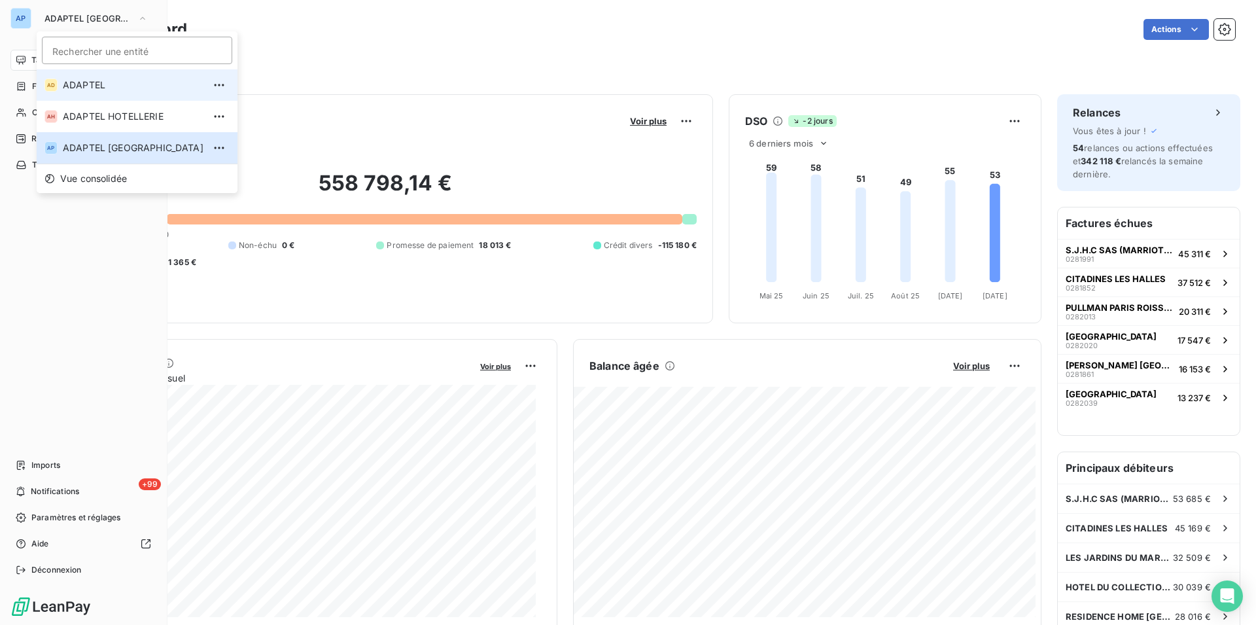
click at [101, 76] on li "AD ADAPTEL" at bounding box center [137, 84] width 201 height 31
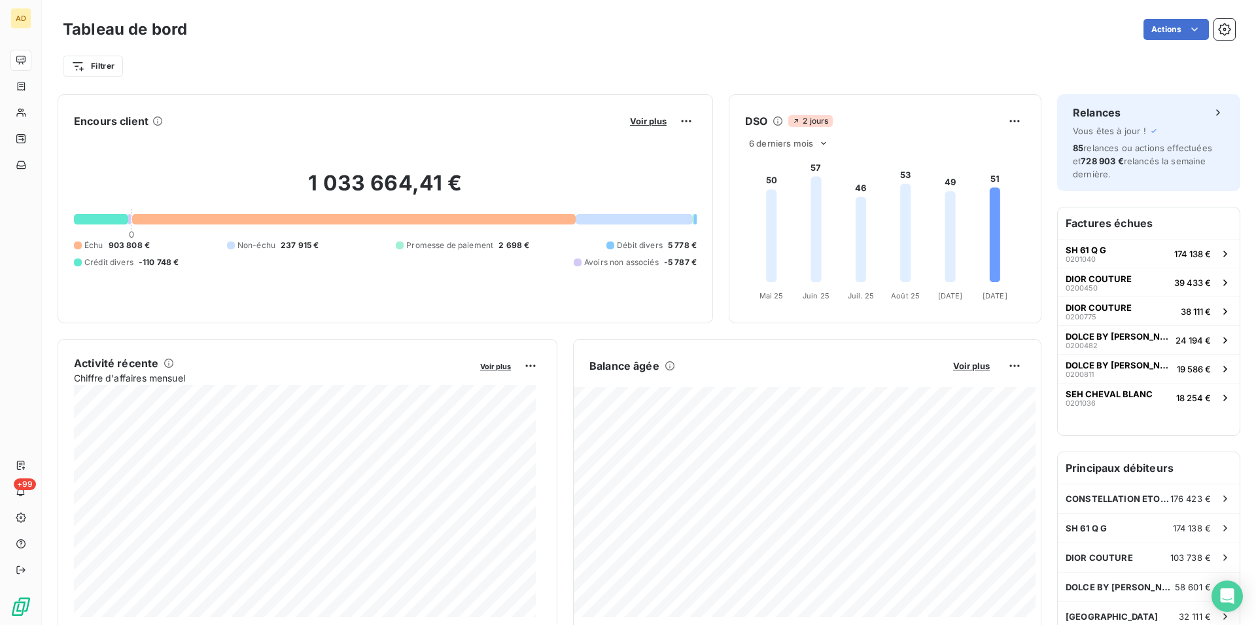
click at [438, 143] on div "1 033 664,41 € 0 Échu 903 808 € Non-échu 237 915 € Promesse de paiement 2 698 €…" at bounding box center [385, 219] width 623 height 175
click at [444, 122] on div "Encours client Voir plus" at bounding box center [385, 121] width 623 height 21
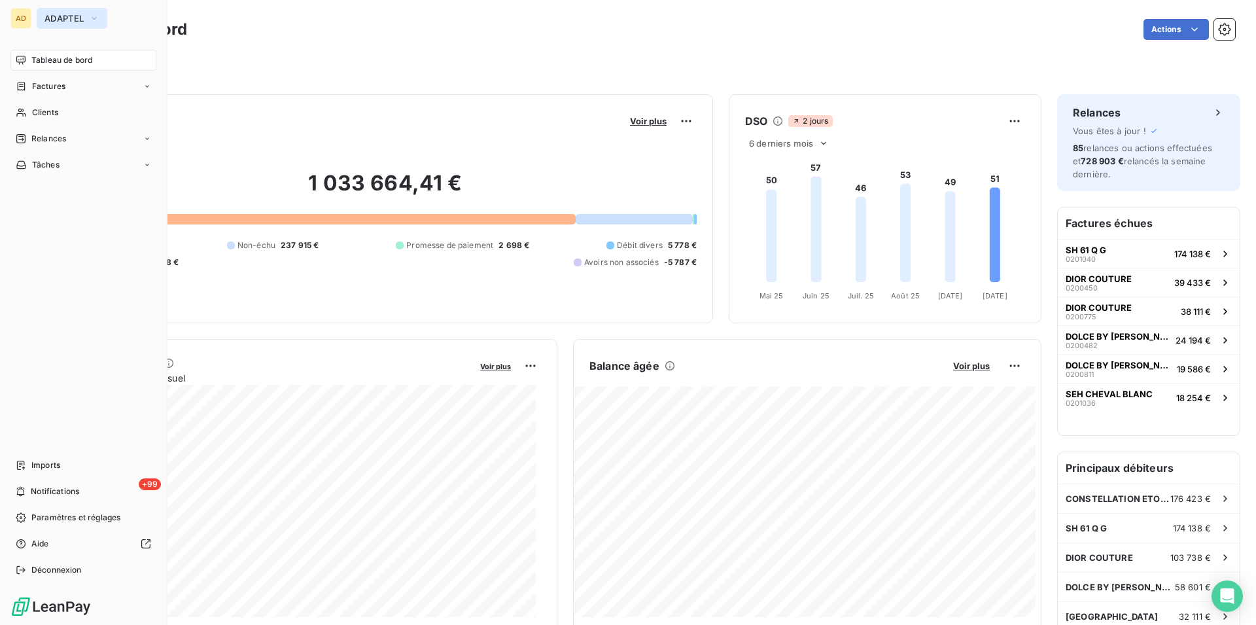
click at [88, 24] on button "ADAPTEL" at bounding box center [72, 18] width 71 height 21
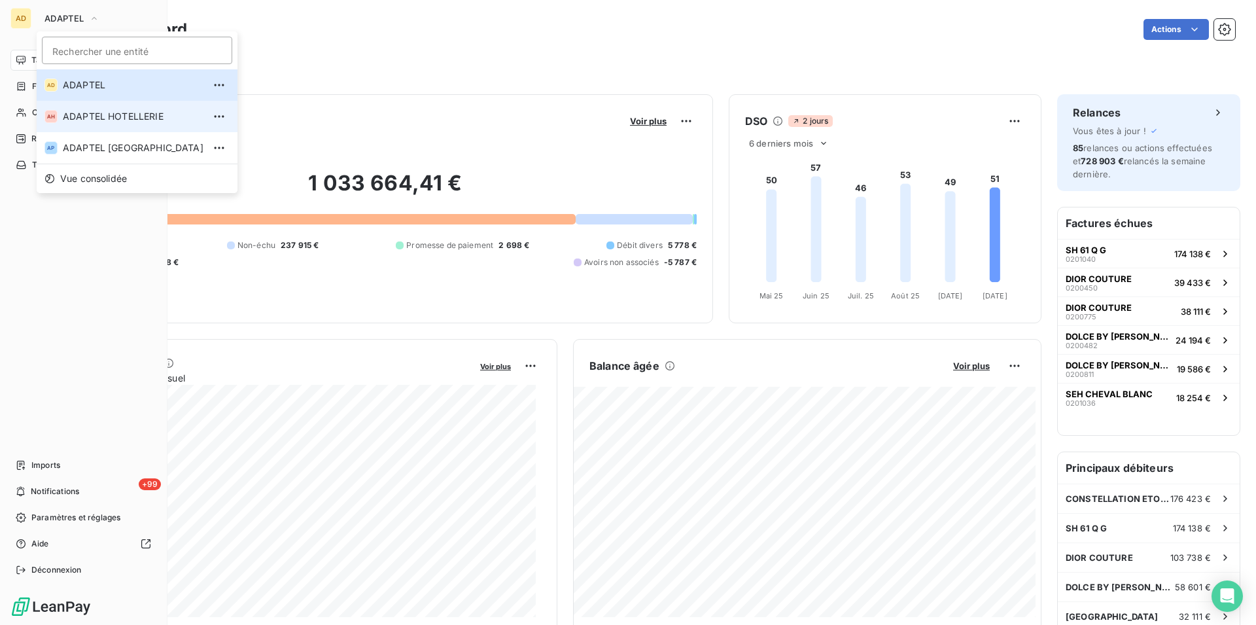
click at [109, 117] on span "ADAPTEL HOTELLERIE" at bounding box center [133, 116] width 141 height 13
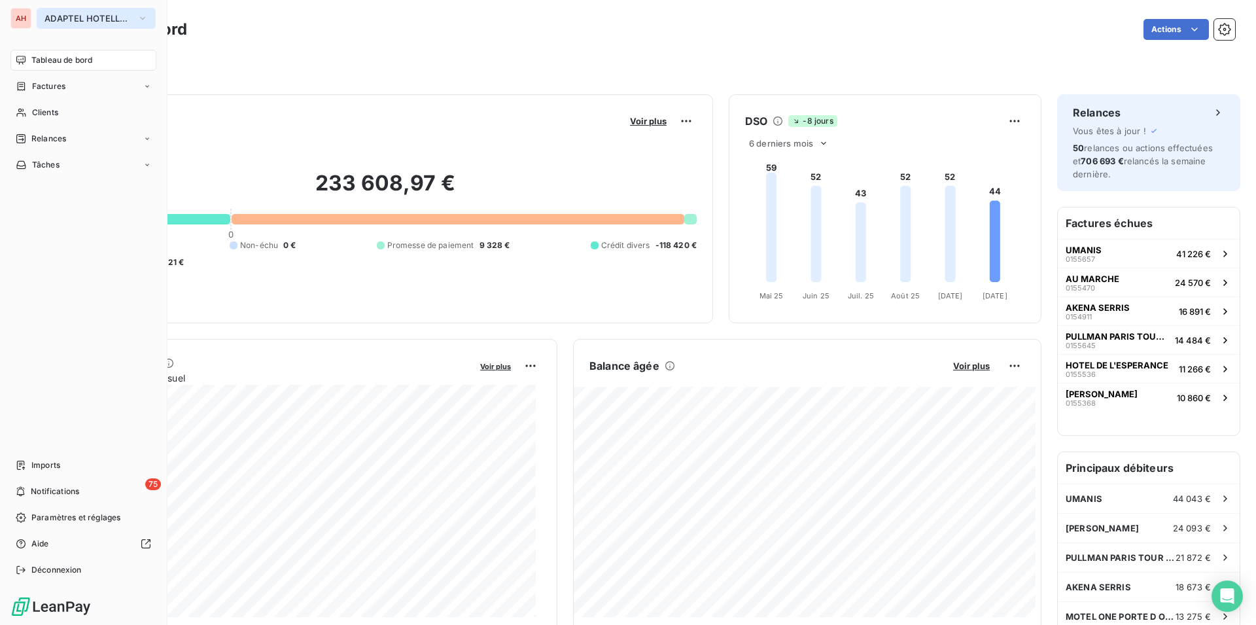
click at [80, 20] on span "ADAPTEL HOTELLERIE" at bounding box center [88, 18] width 88 height 10
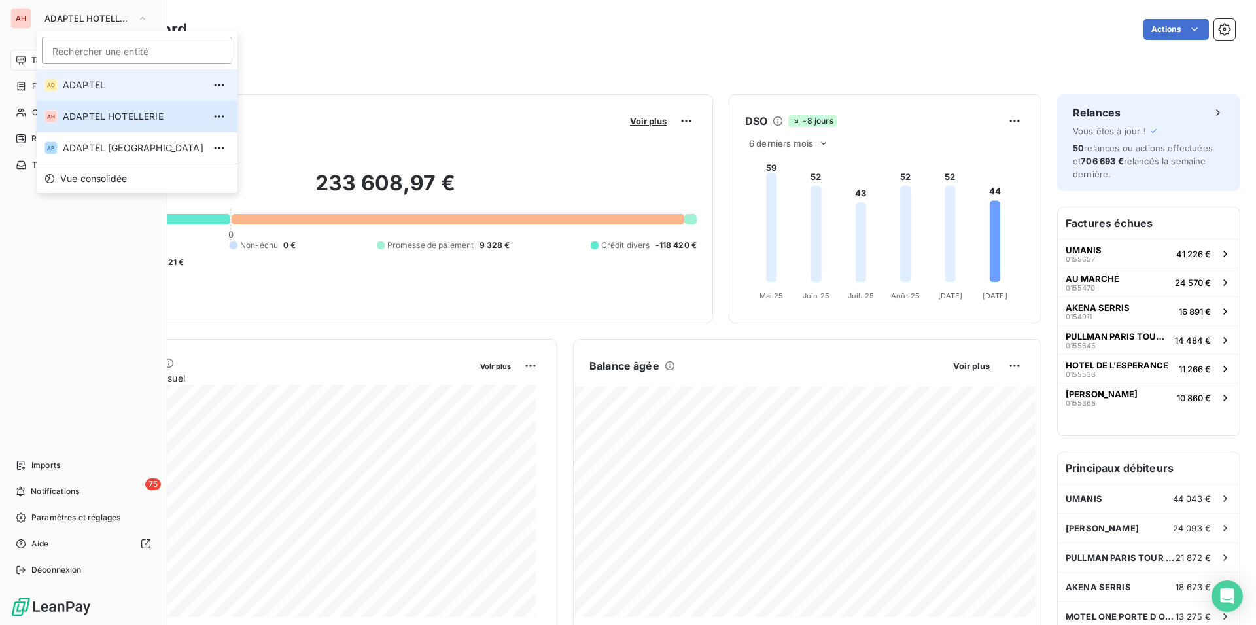
click at [85, 86] on span "ADAPTEL" at bounding box center [133, 85] width 141 height 13
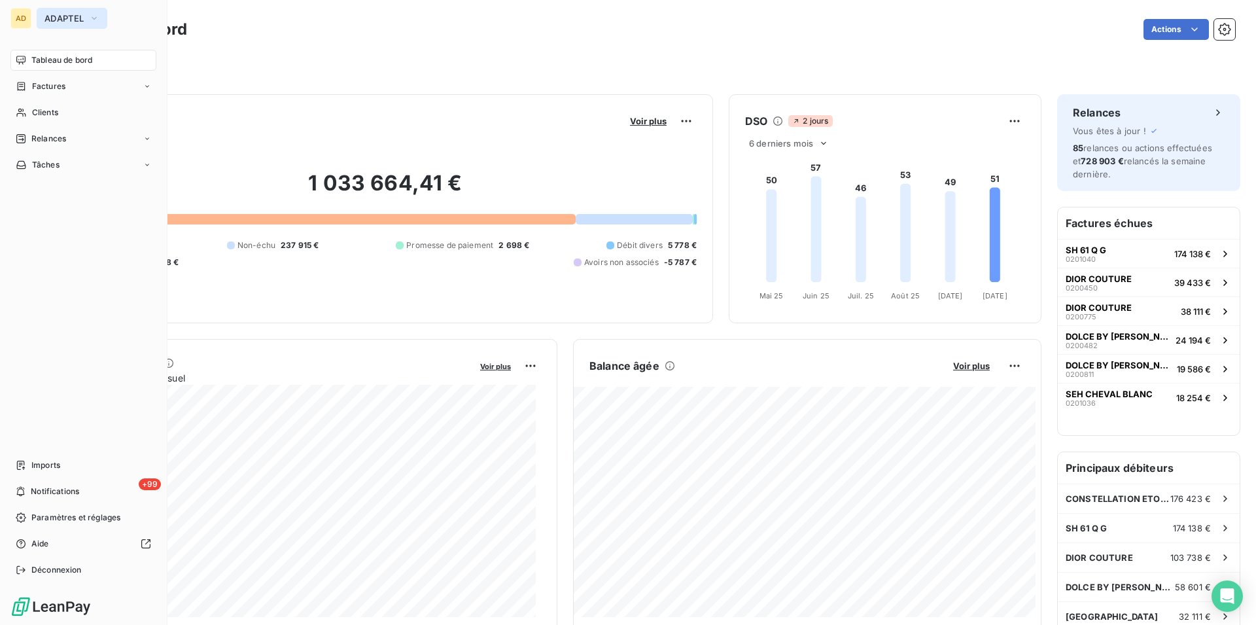
click at [52, 18] on span "ADAPTEL" at bounding box center [63, 18] width 39 height 10
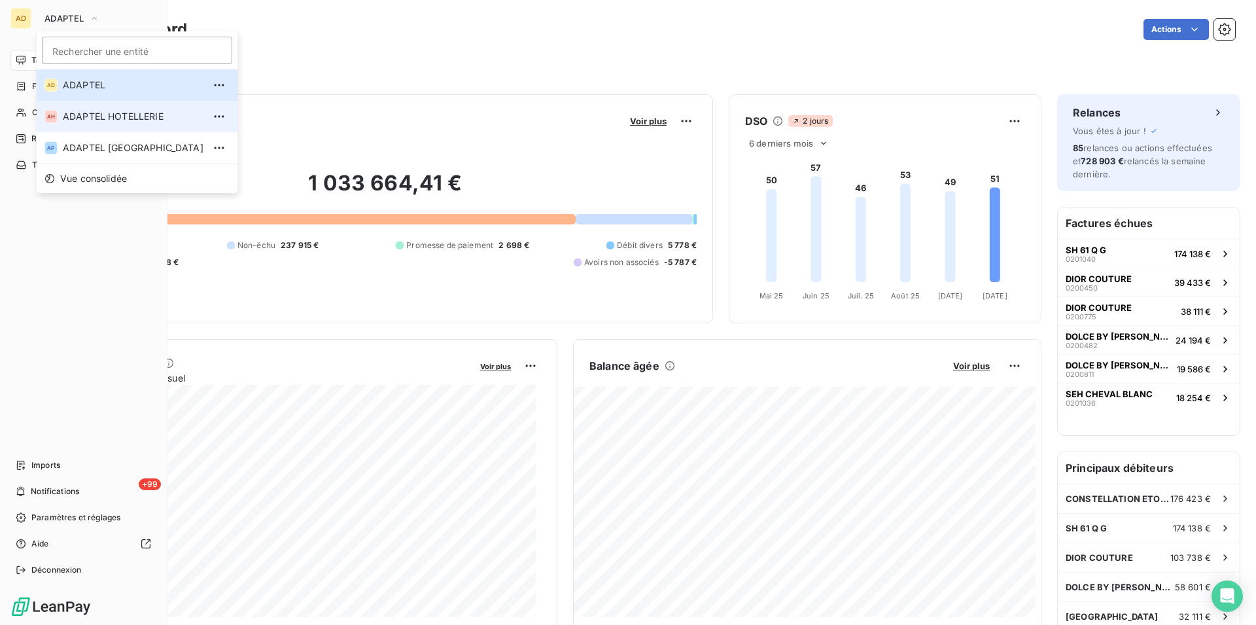
click at [115, 114] on span "ADAPTEL HOTELLERIE" at bounding box center [133, 116] width 141 height 13
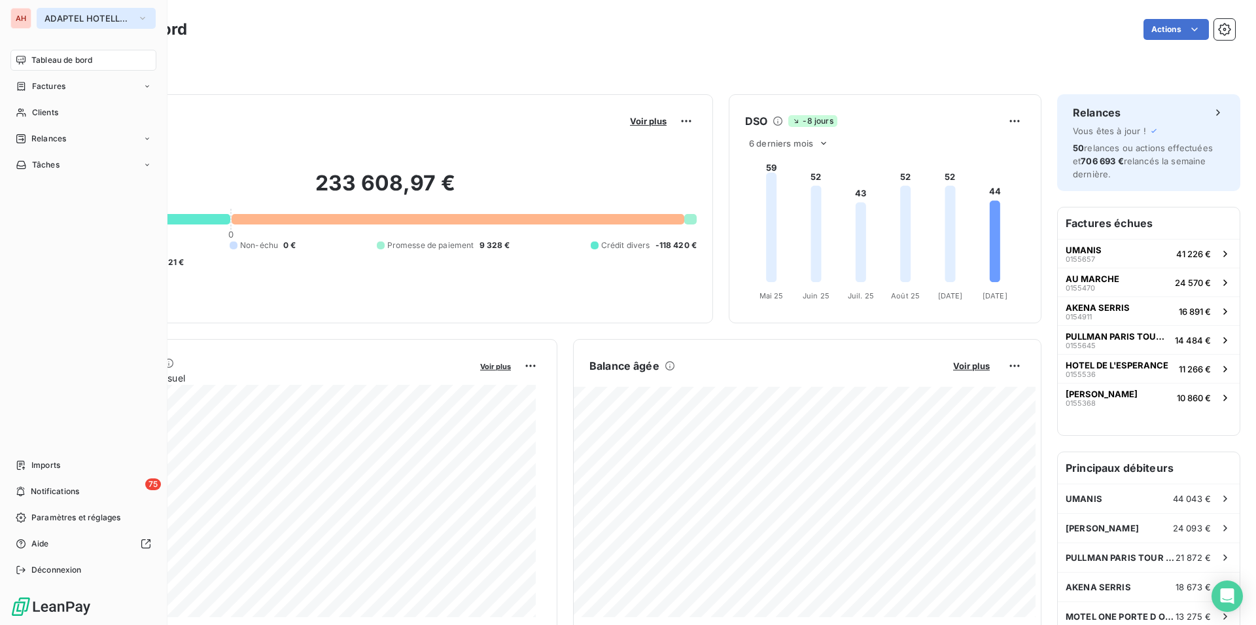
click at [84, 22] on span "ADAPTEL HOTELLERIE" at bounding box center [88, 18] width 88 height 10
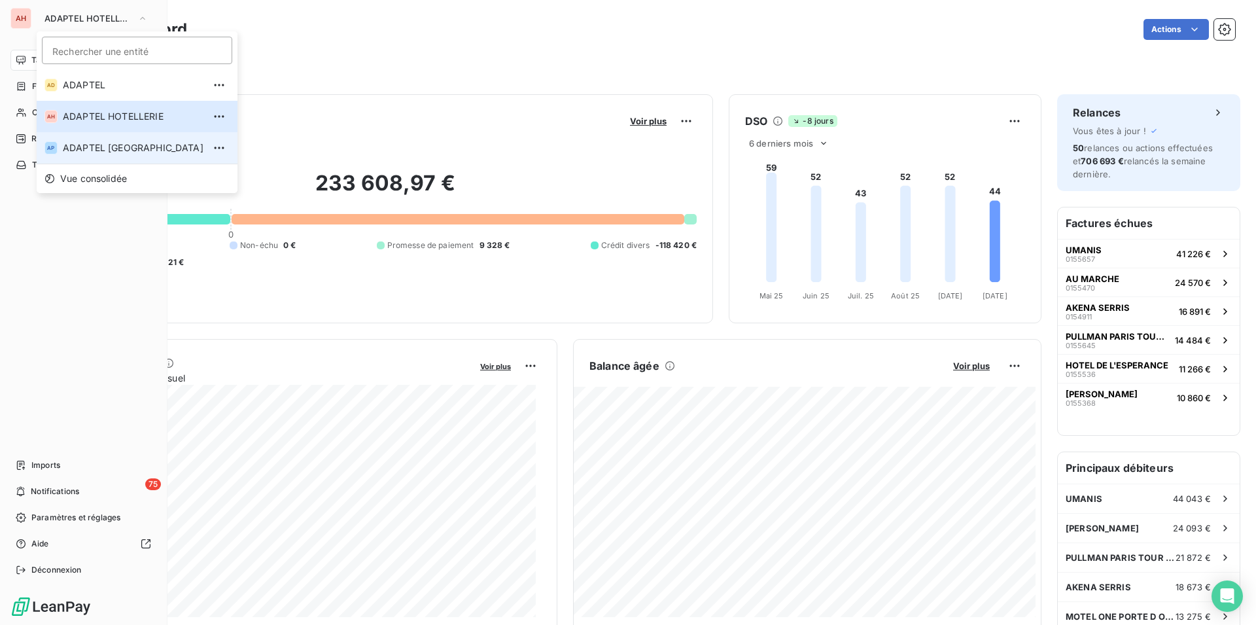
click at [129, 150] on span "ADAPTEL [GEOGRAPHIC_DATA]" at bounding box center [133, 147] width 141 height 13
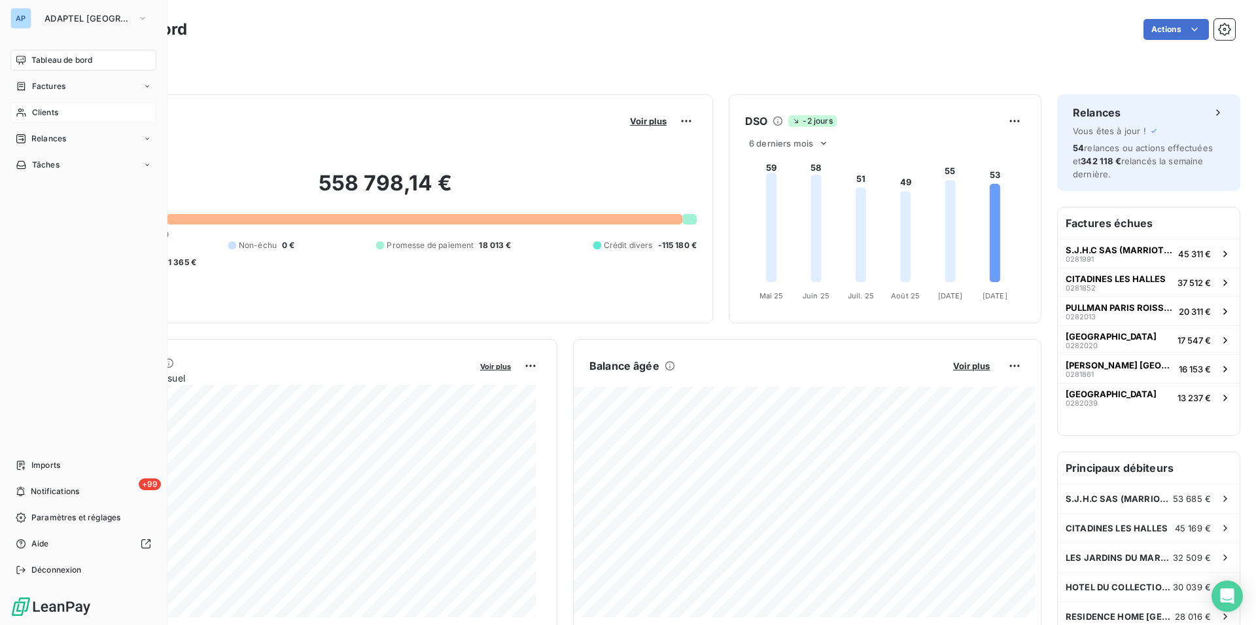
click at [56, 115] on span "Clients" at bounding box center [45, 113] width 26 height 12
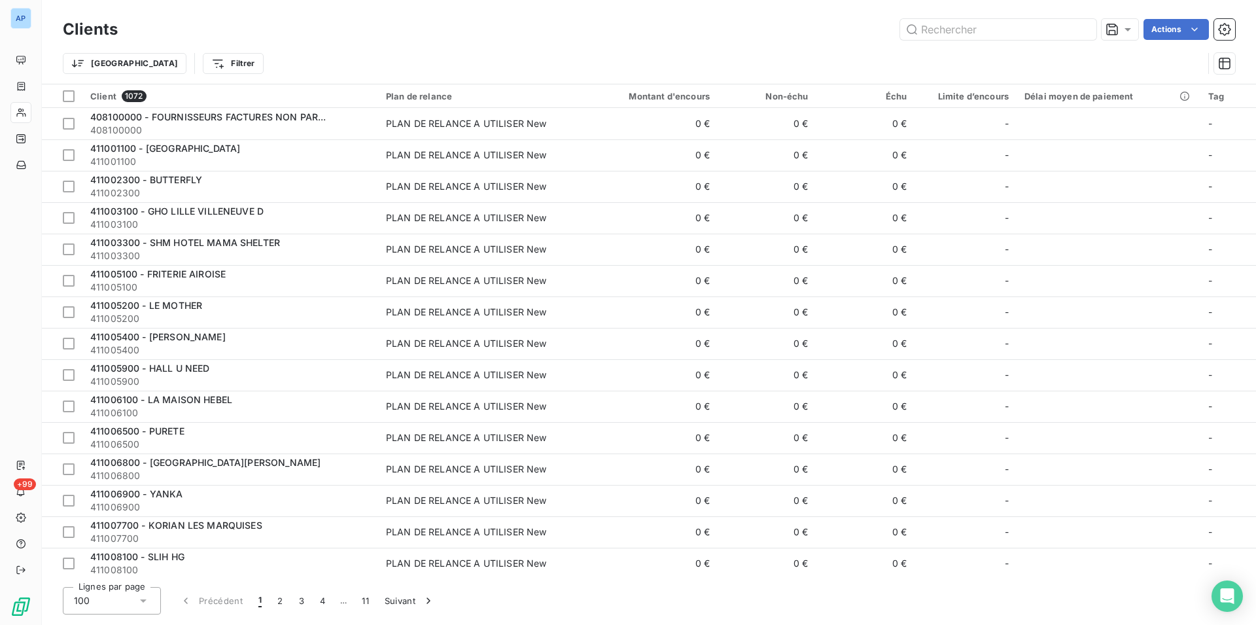
click at [368, 24] on div "Actions" at bounding box center [684, 29] width 1102 height 21
click at [292, 20] on div "Actions" at bounding box center [684, 29] width 1102 height 21
click at [368, 40] on div "Clients Actions" at bounding box center [649, 29] width 1172 height 27
click at [264, 37] on div "Actions" at bounding box center [684, 29] width 1102 height 21
click at [346, 42] on div "Clients Actions" at bounding box center [649, 29] width 1172 height 27
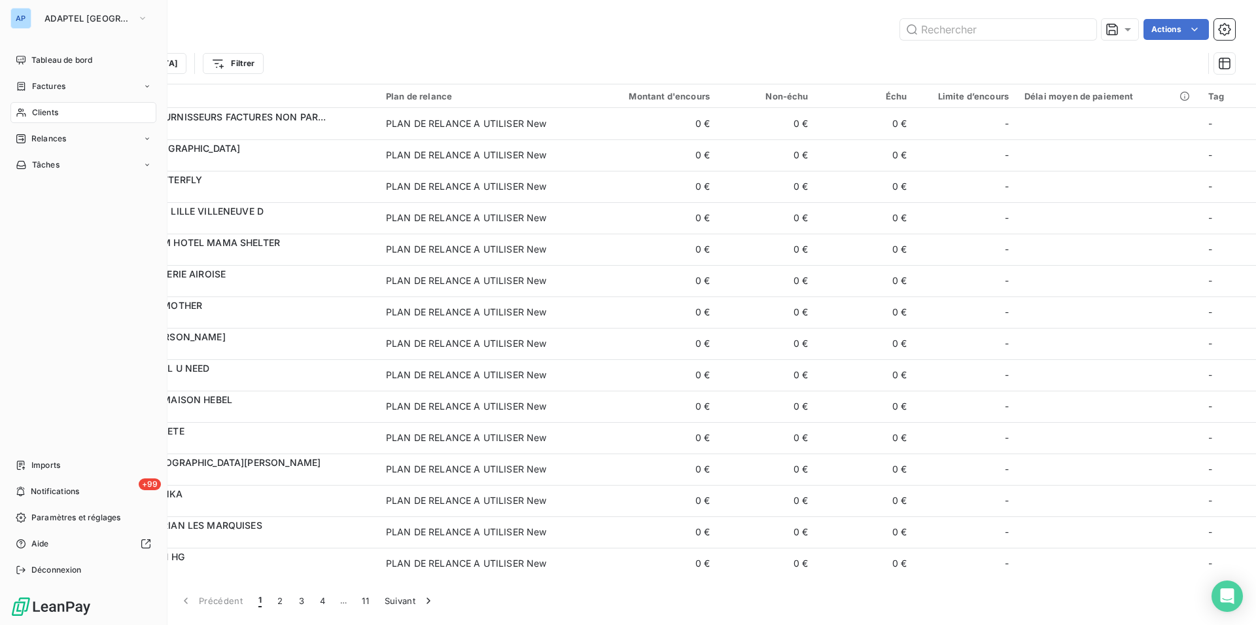
click at [12, 245] on div "Tableau de bord Factures Clients Relances Tâches Imports +99 Notifications Para…" at bounding box center [83, 315] width 146 height 531
click at [79, 288] on div "Tableau de bord Factures Clients Relances Tâches Imports +99 Notifications Para…" at bounding box center [83, 315] width 146 height 531
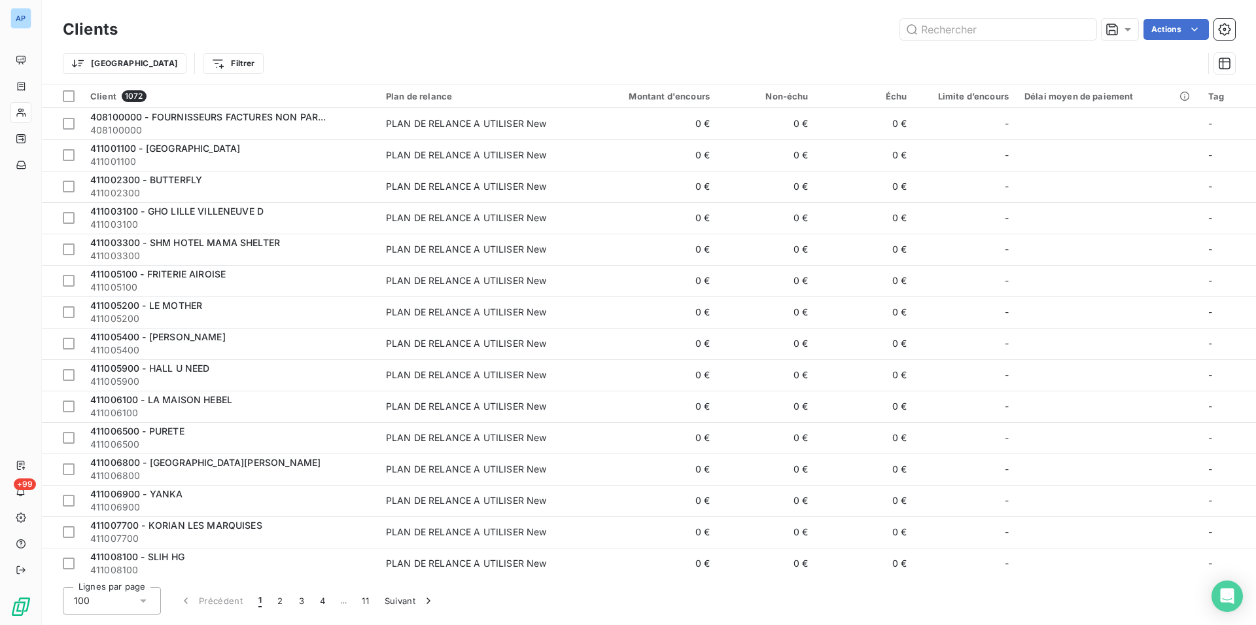
click at [357, 18] on div "Clients Actions" at bounding box center [649, 29] width 1172 height 27
click at [319, 65] on div "Trier Filtrer" at bounding box center [633, 63] width 1140 height 25
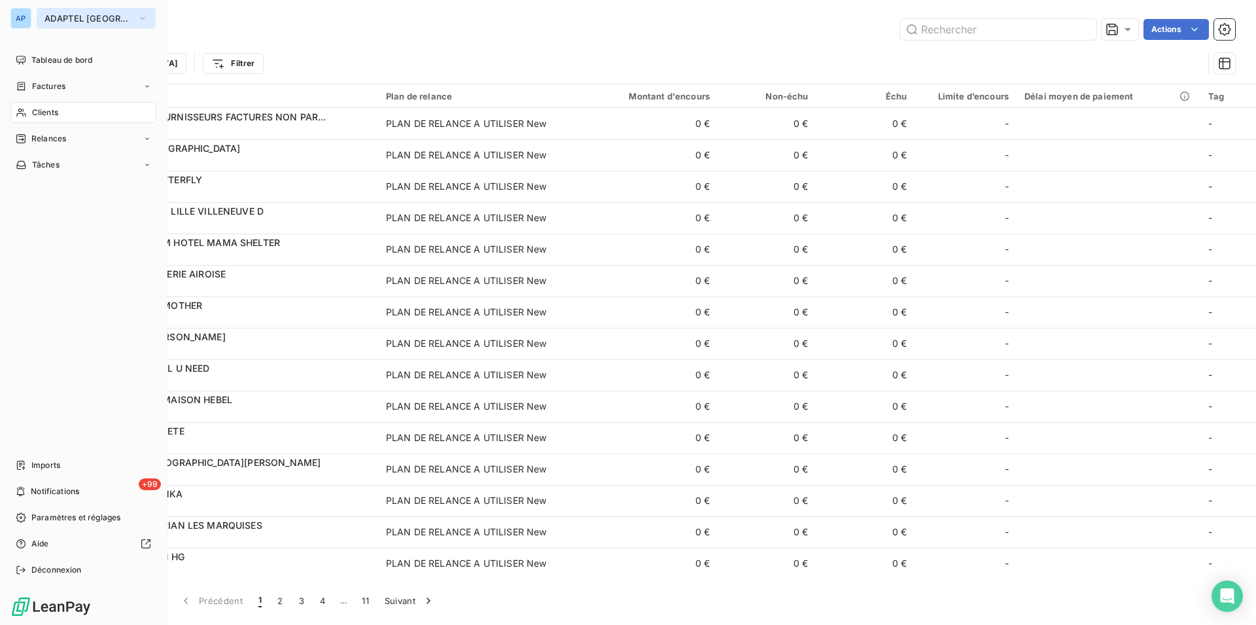
click at [50, 20] on span "ADAPTEL [GEOGRAPHIC_DATA]" at bounding box center [88, 18] width 88 height 10
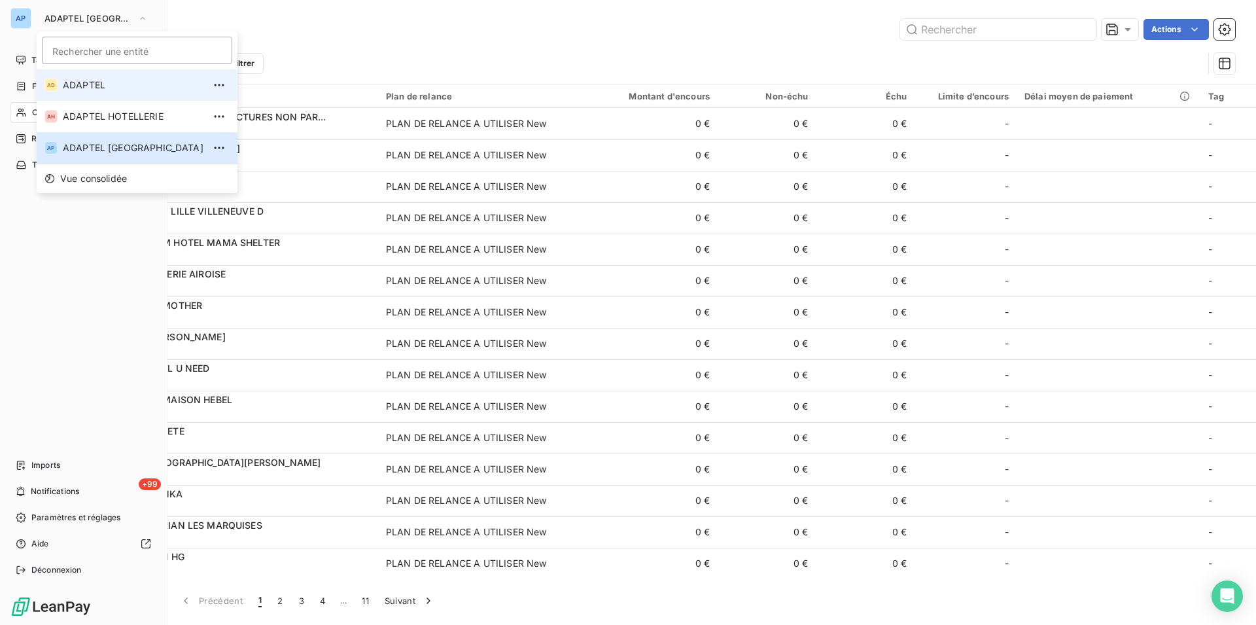
click at [86, 84] on span "ADAPTEL" at bounding box center [133, 85] width 141 height 13
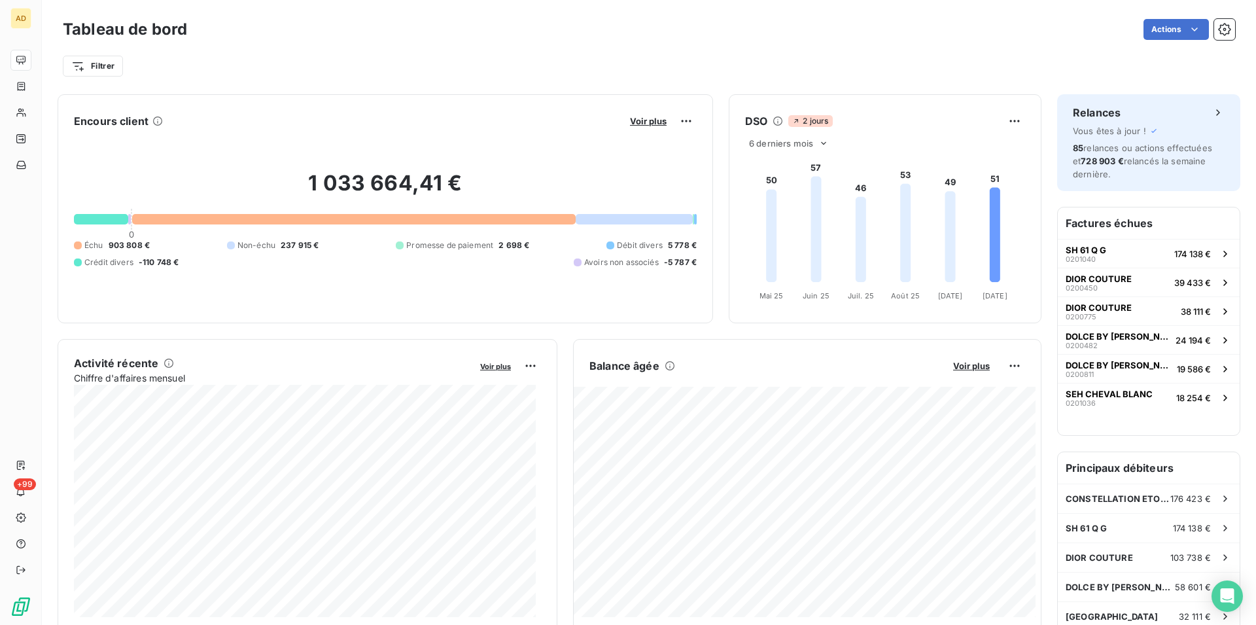
click at [154, 267] on span "-110 748 €" at bounding box center [159, 262] width 41 height 12
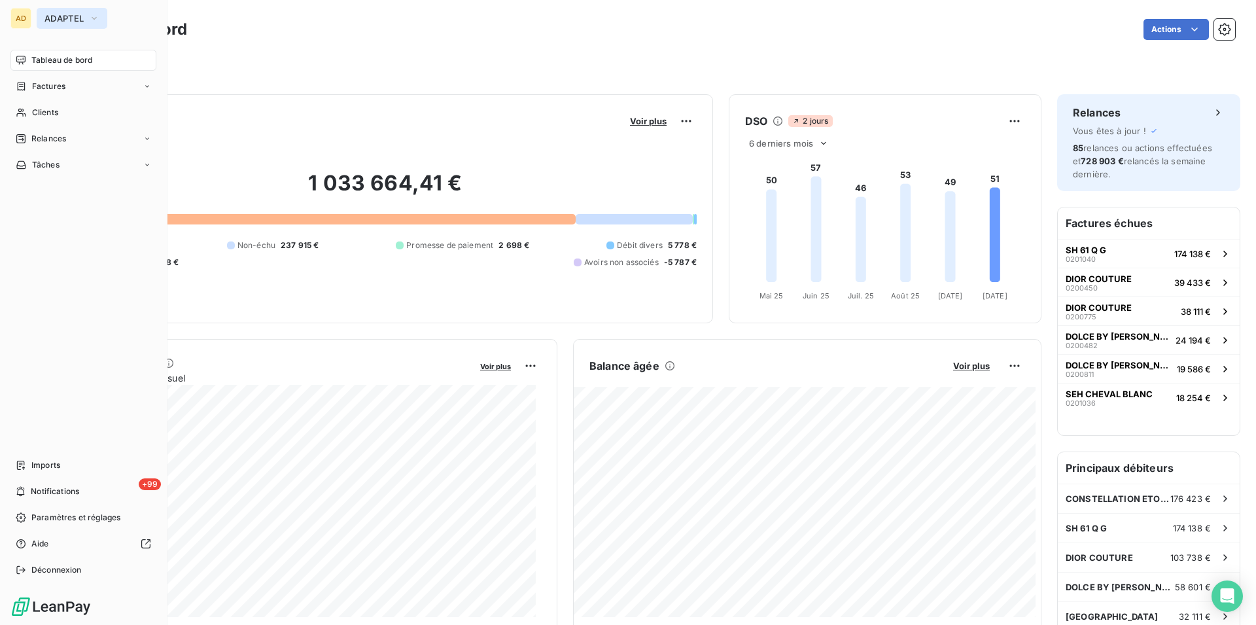
click at [52, 26] on button "ADAPTEL" at bounding box center [72, 18] width 71 height 21
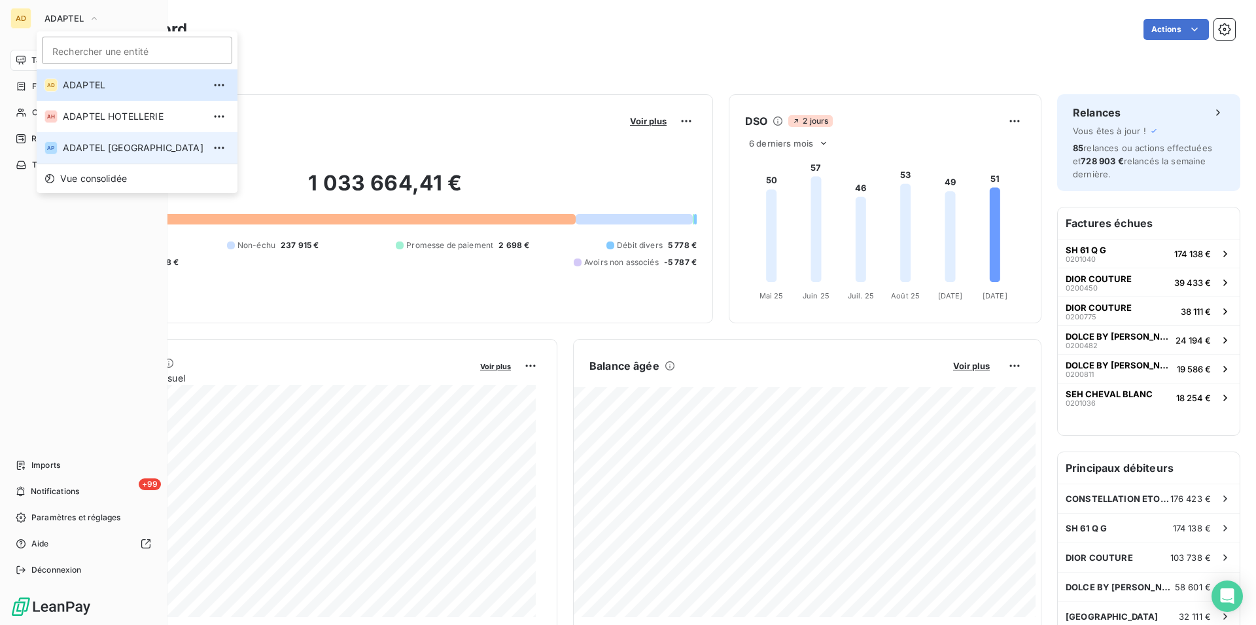
click at [96, 149] on span "ADAPTEL [GEOGRAPHIC_DATA]" at bounding box center [133, 147] width 141 height 13
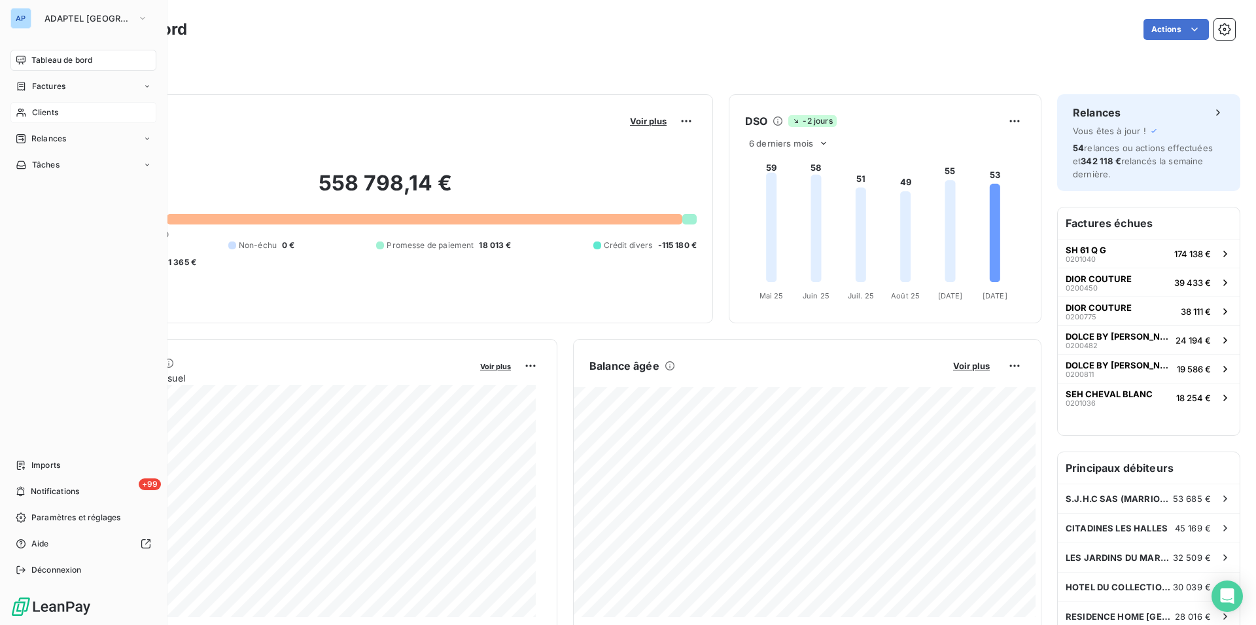
click at [27, 113] on div "Clients" at bounding box center [83, 112] width 146 height 21
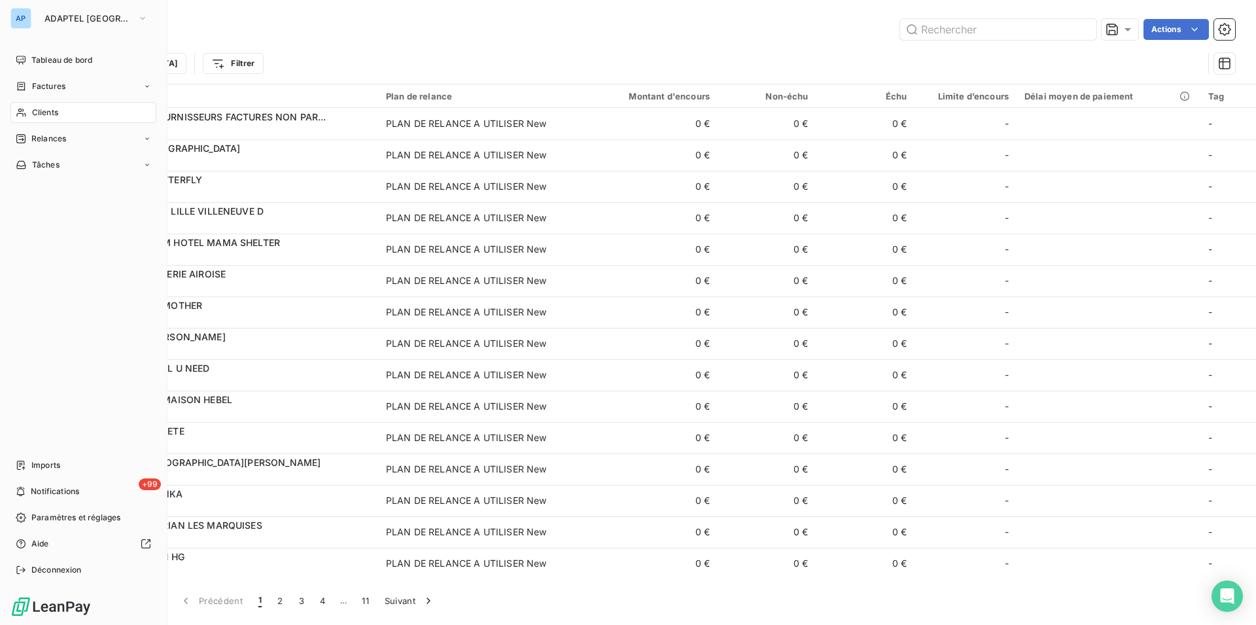
click at [26, 113] on icon at bounding box center [21, 112] width 11 height 10
click at [51, 102] on div "Clients" at bounding box center [83, 112] width 146 height 21
click at [54, 20] on span "ADAPTEL [GEOGRAPHIC_DATA]" at bounding box center [88, 18] width 88 height 10
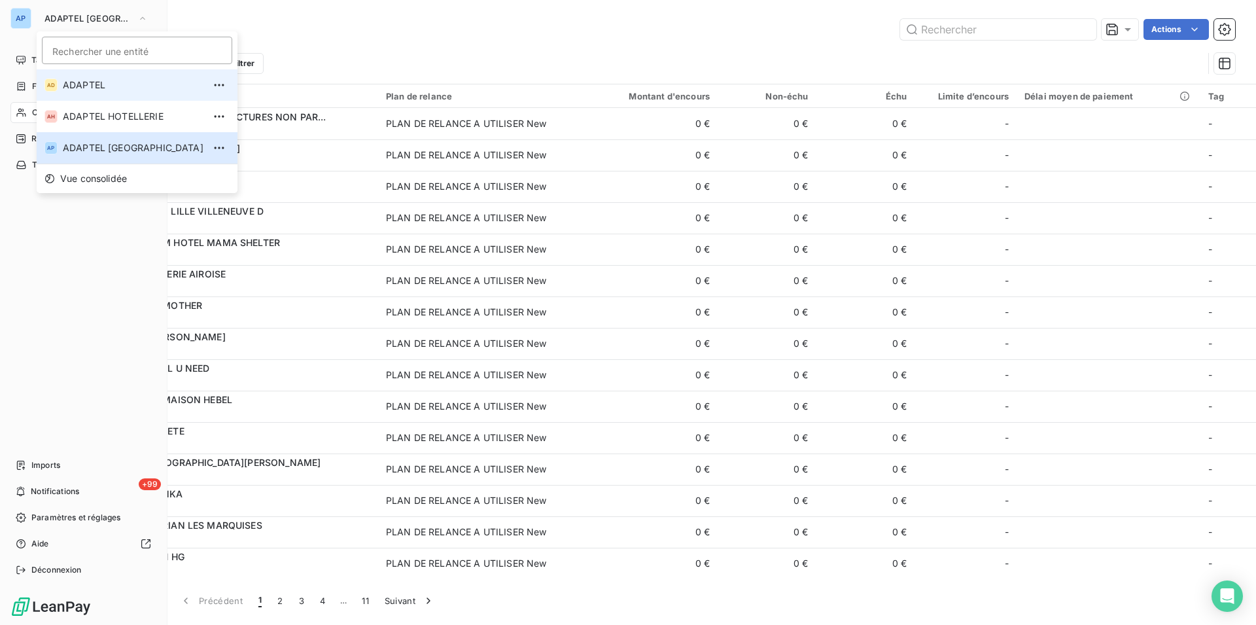
click at [103, 88] on span "ADAPTEL" at bounding box center [133, 85] width 141 height 13
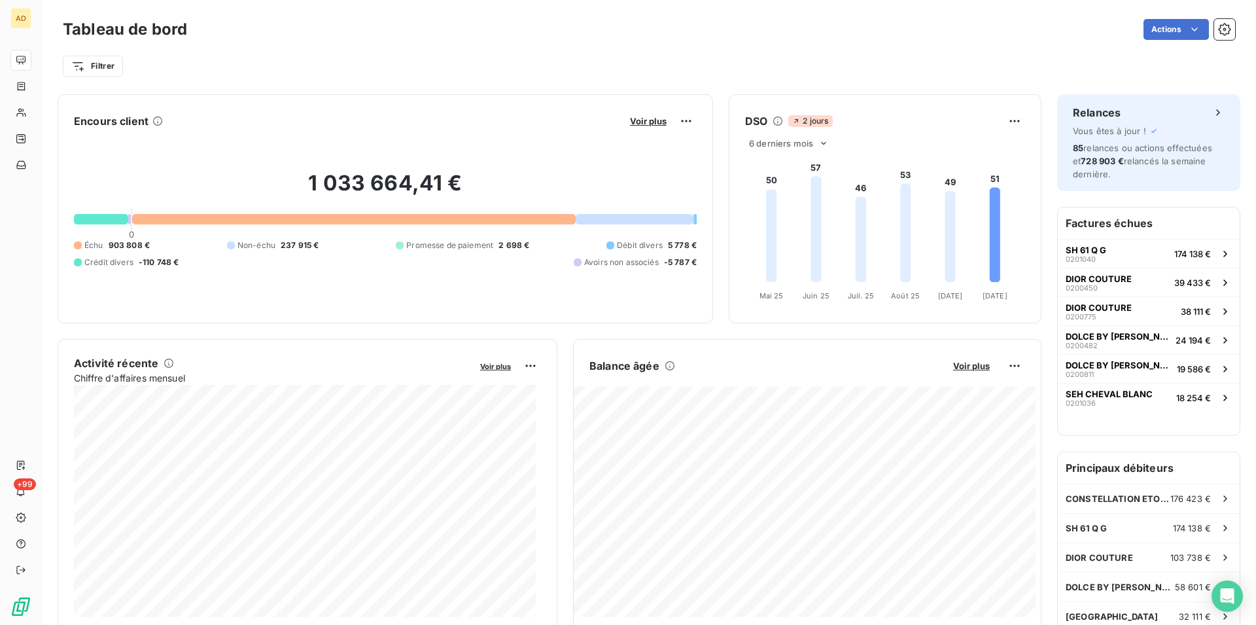
click at [287, 80] on div "Tableau de bord Actions Filtrer" at bounding box center [649, 43] width 1214 height 86
click at [333, 194] on h2 "1 033 664,41 €" at bounding box center [385, 189] width 623 height 39
drag, startPoint x: 290, startPoint y: 69, endPoint x: 282, endPoint y: 79, distance: 12.1
click at [287, 75] on div "Filtrer" at bounding box center [649, 66] width 1172 height 25
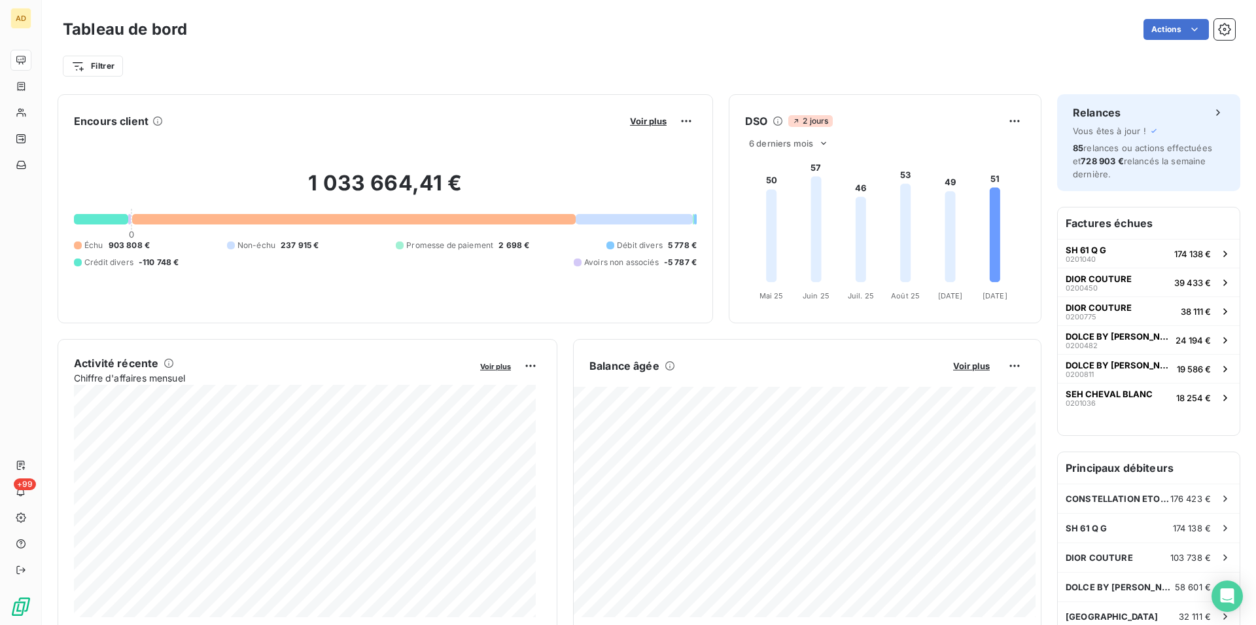
click at [282, 79] on div "Filtrer" at bounding box center [649, 66] width 1172 height 25
click at [385, 118] on div "Encours client Voir plus" at bounding box center [385, 121] width 623 height 21
click at [385, 117] on div "Encours client Voir plus" at bounding box center [385, 121] width 623 height 21
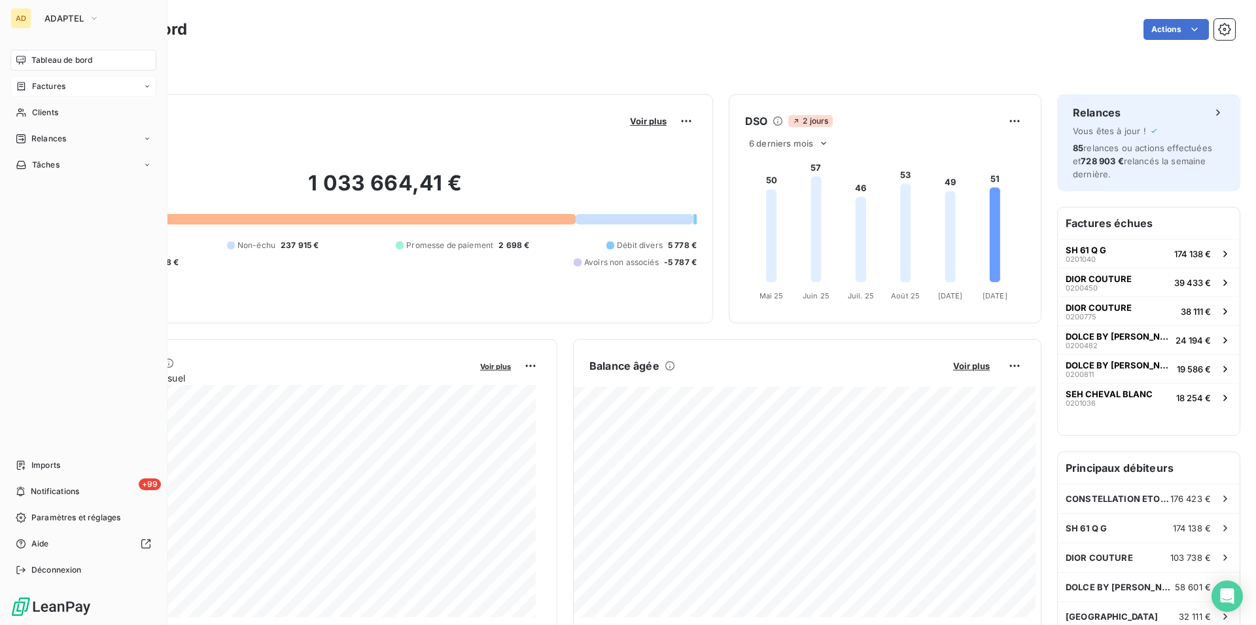
click at [46, 82] on span "Factures" at bounding box center [48, 86] width 33 height 12
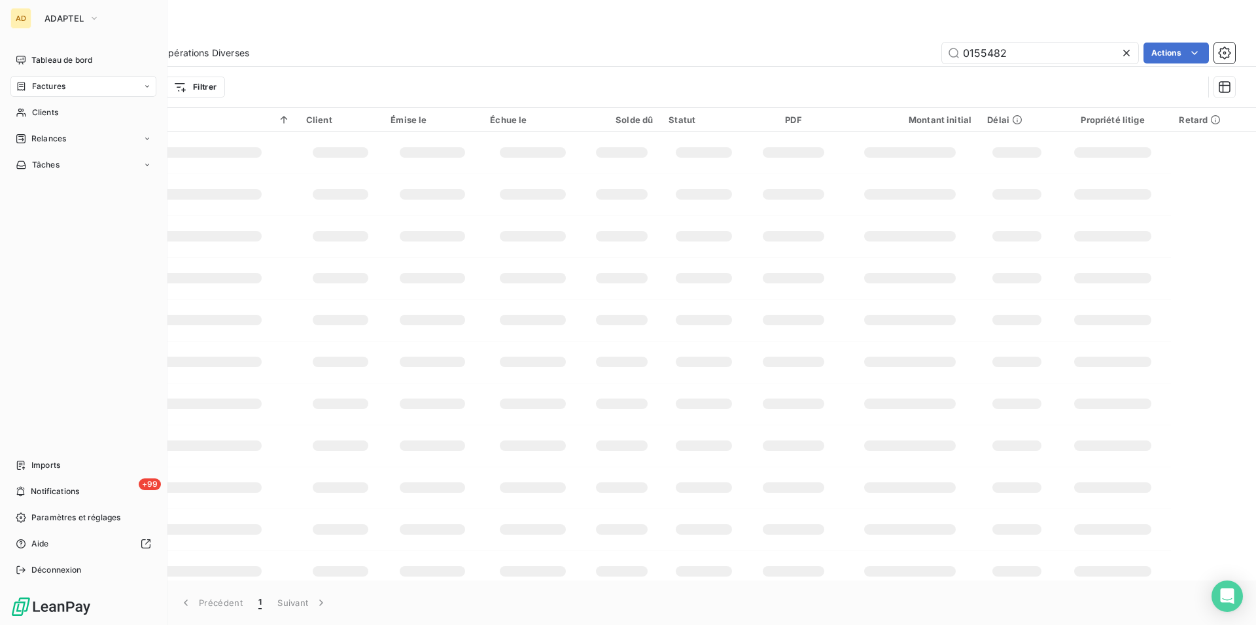
click at [71, 83] on div "Factures" at bounding box center [83, 86] width 146 height 21
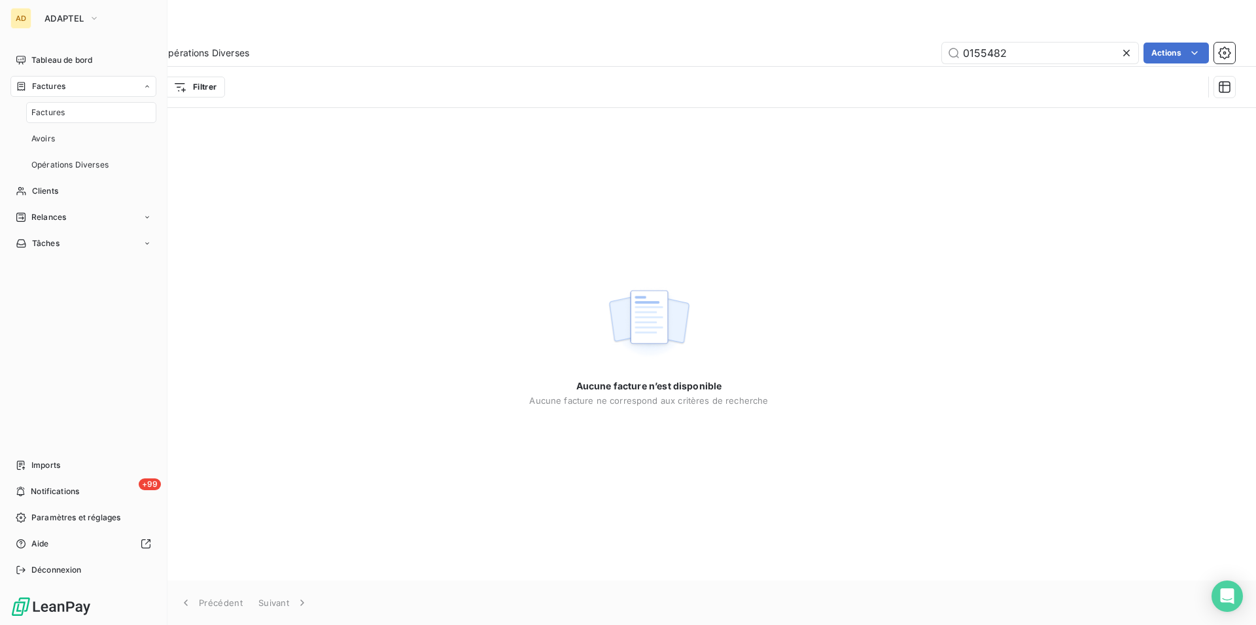
click at [71, 114] on div "Factures" at bounding box center [91, 112] width 130 height 21
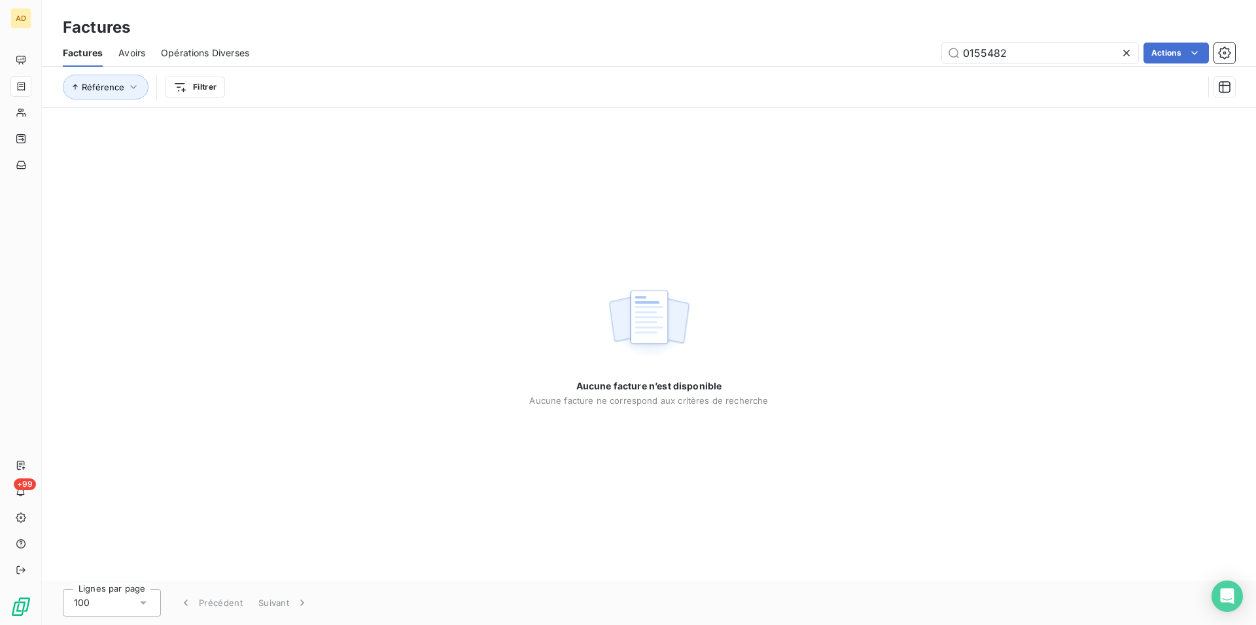
click at [1120, 56] on icon at bounding box center [1126, 52] width 13 height 13
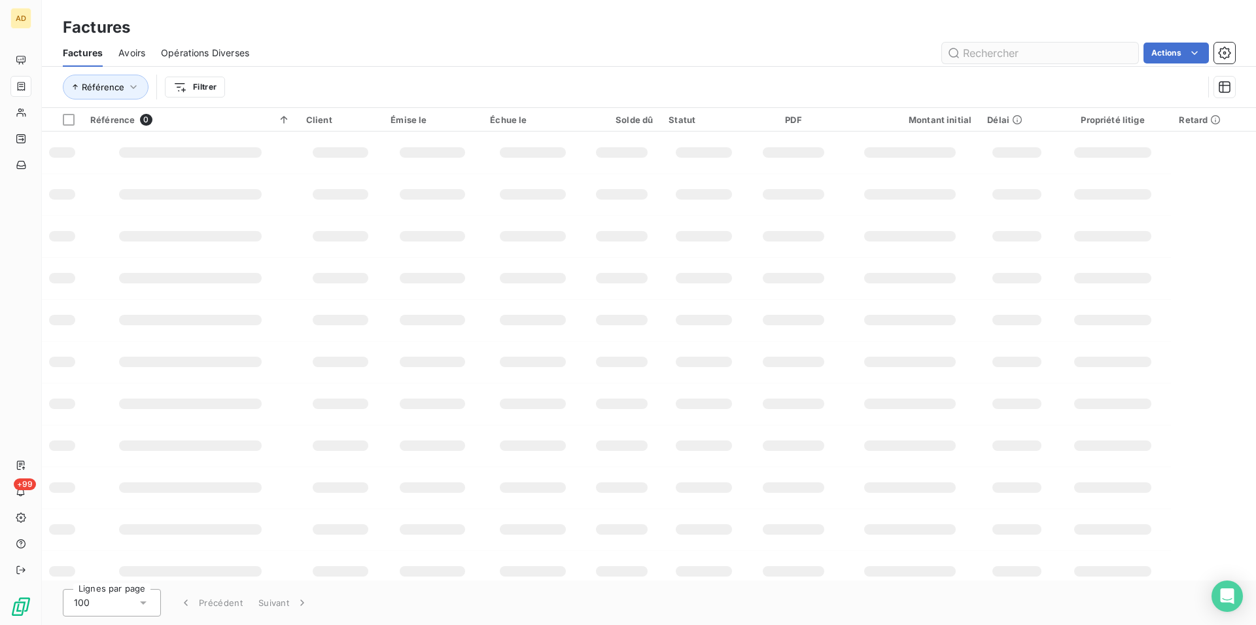
click at [1017, 67] on div "Référence Filtrer" at bounding box center [649, 87] width 1172 height 41
click at [1014, 58] on input "text" at bounding box center [1040, 53] width 196 height 21
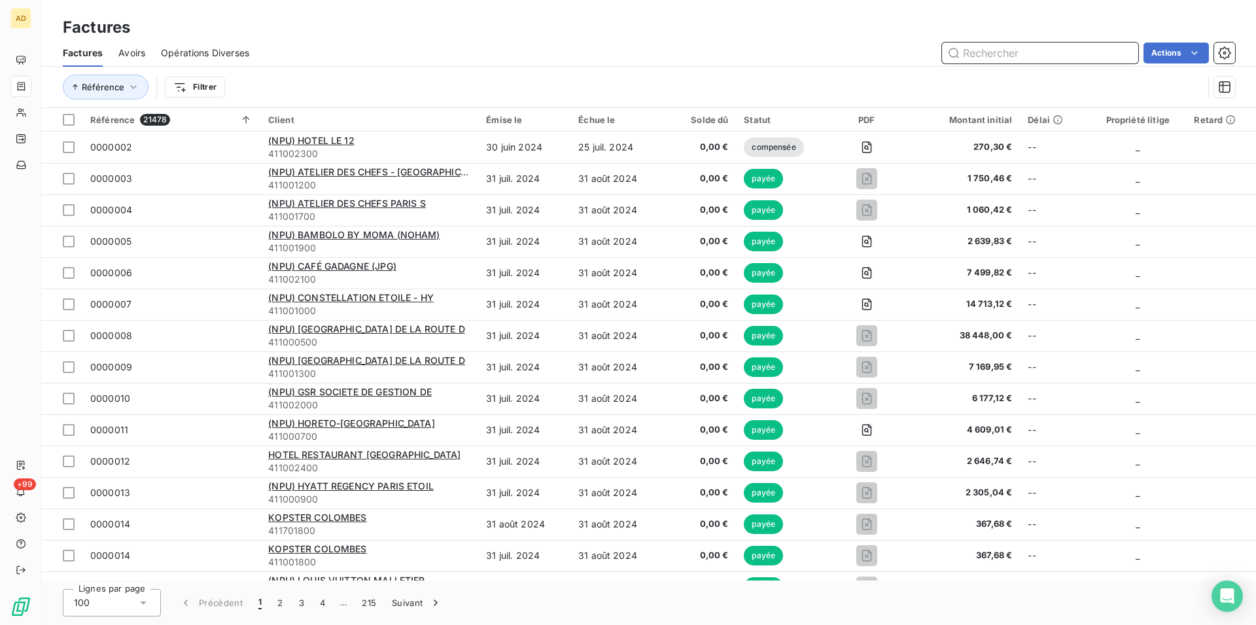
click at [1011, 56] on input "text" at bounding box center [1040, 53] width 196 height 21
paste input "0155414"
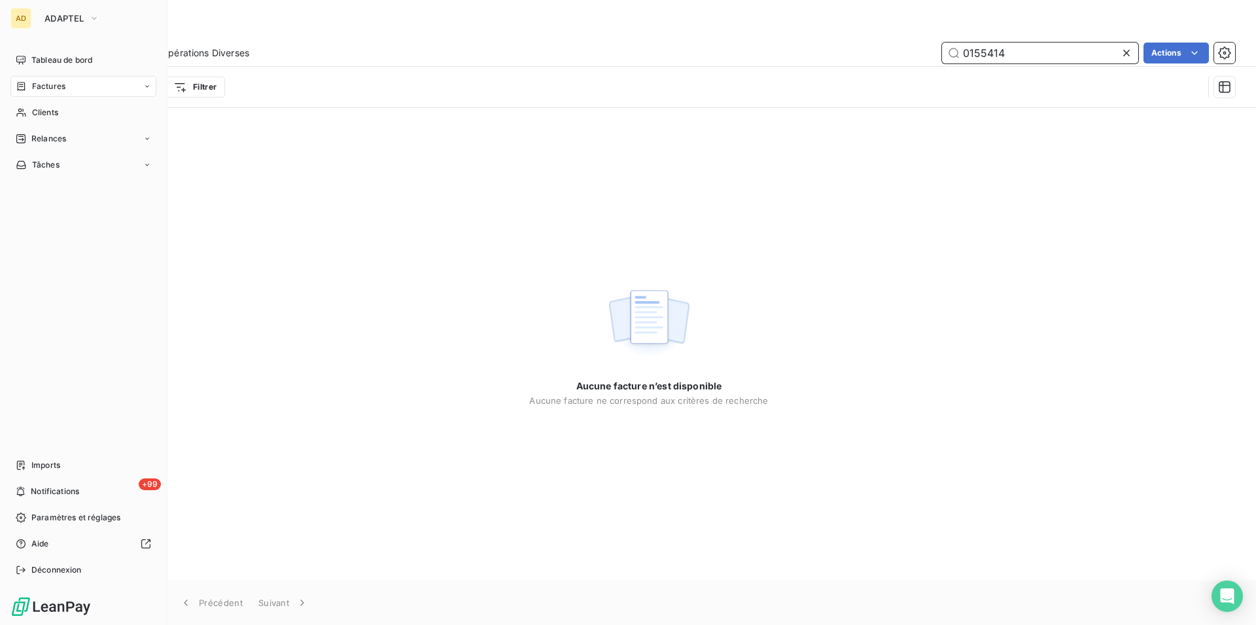
type input "0155414"
click at [24, 17] on div "AD" at bounding box center [20, 18] width 21 height 21
click at [62, 27] on button "ADAPTEL" at bounding box center [72, 18] width 71 height 21
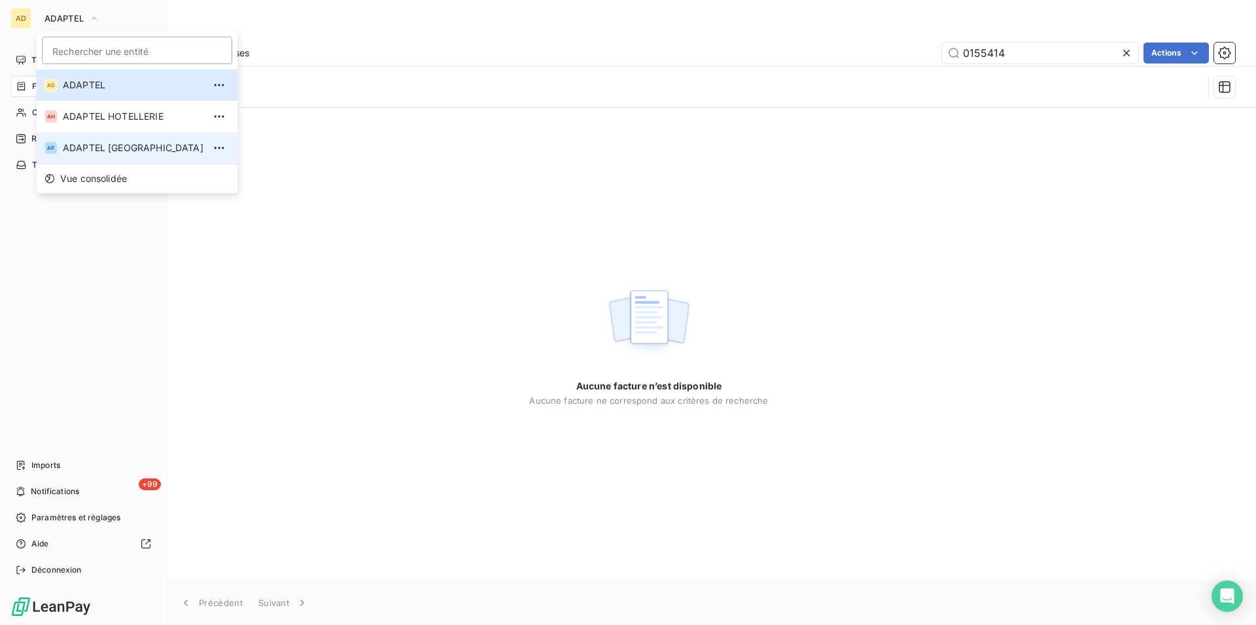
click at [90, 149] on span "ADAPTEL [GEOGRAPHIC_DATA]" at bounding box center [133, 147] width 141 height 13
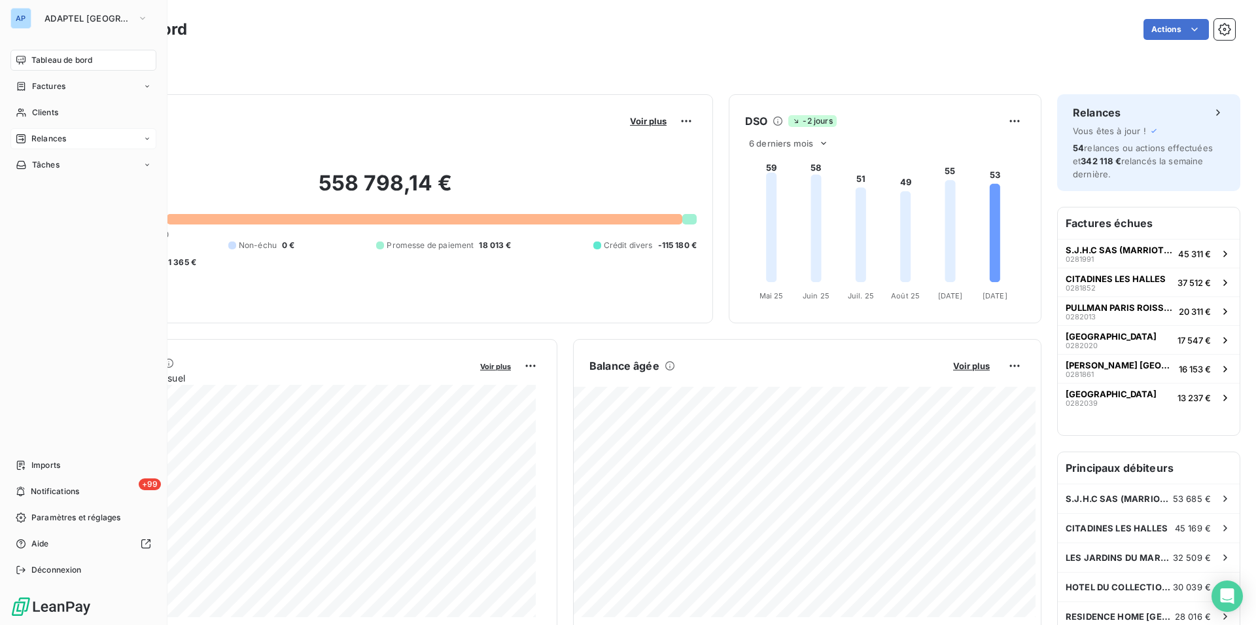
click at [75, 133] on div "Relances" at bounding box center [83, 138] width 146 height 21
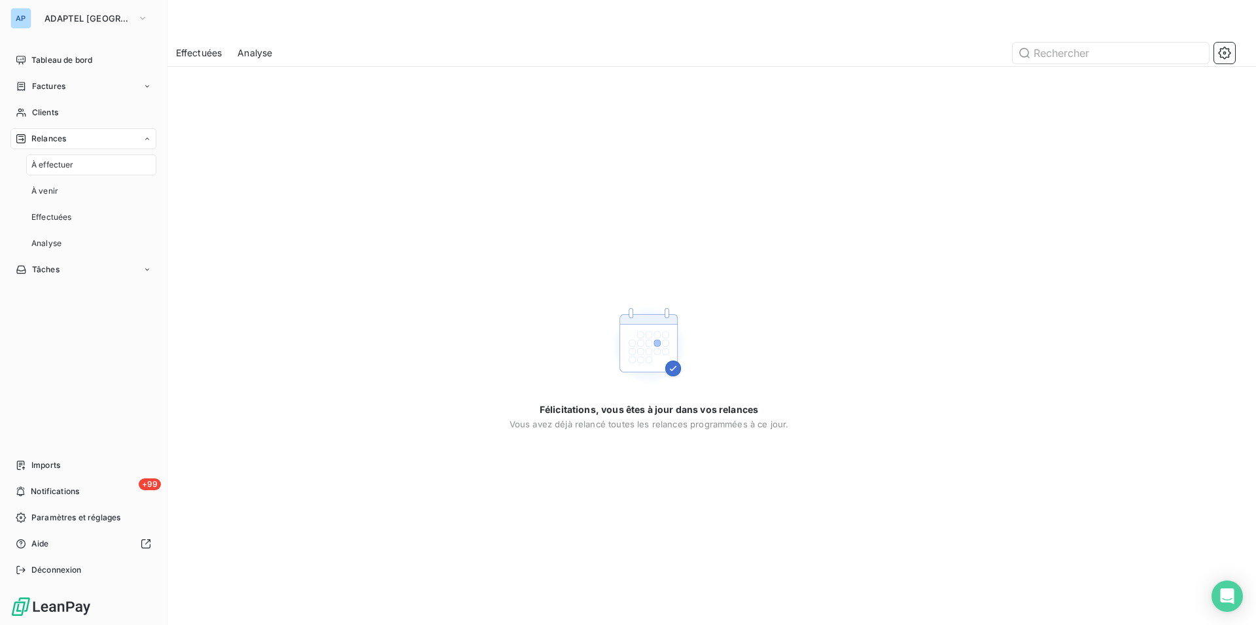
click at [80, 164] on div "À effectuer" at bounding box center [91, 164] width 130 height 21
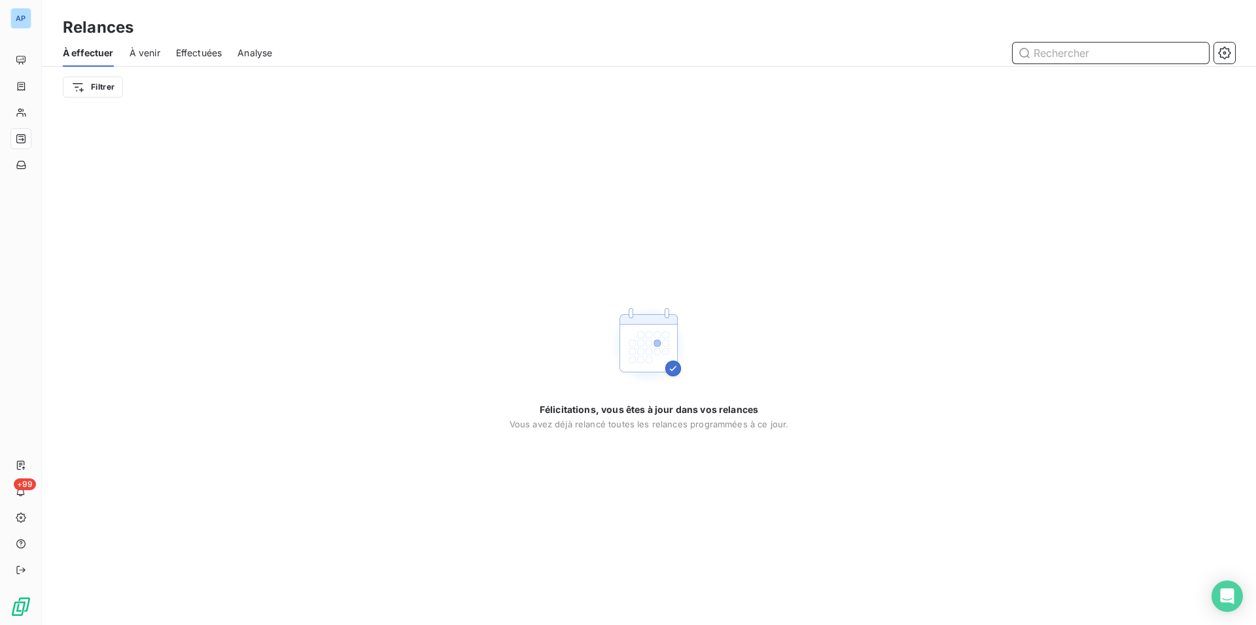
click at [1075, 63] on input "text" at bounding box center [1111, 53] width 196 height 21
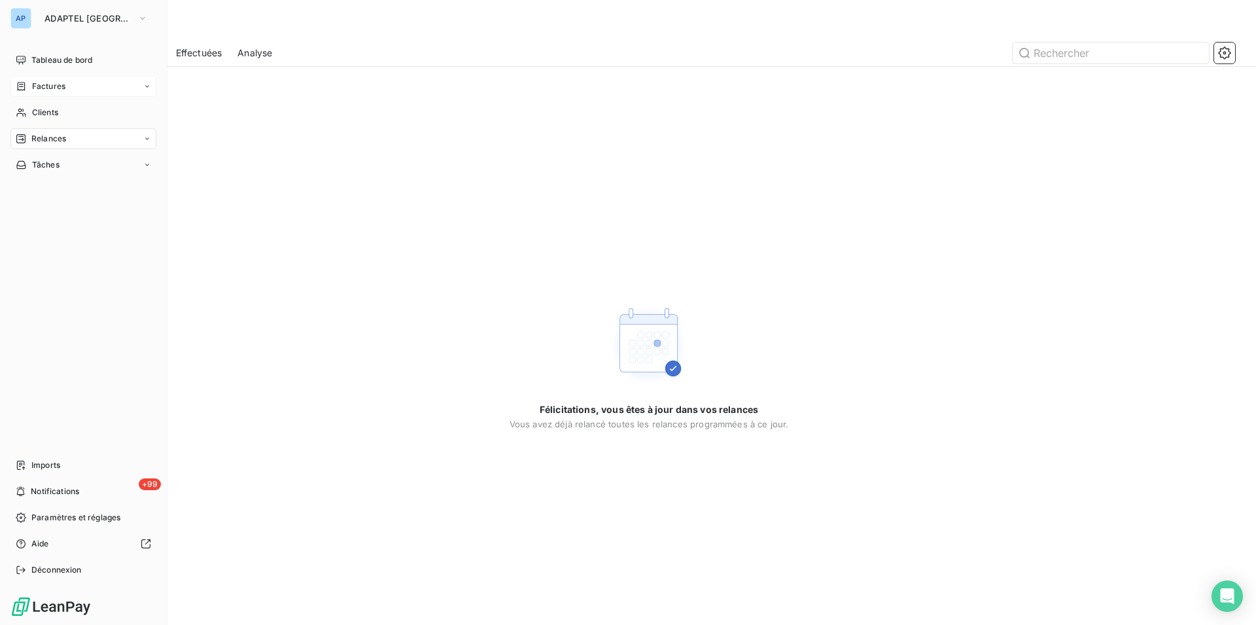
click at [20, 84] on icon at bounding box center [21, 86] width 11 height 10
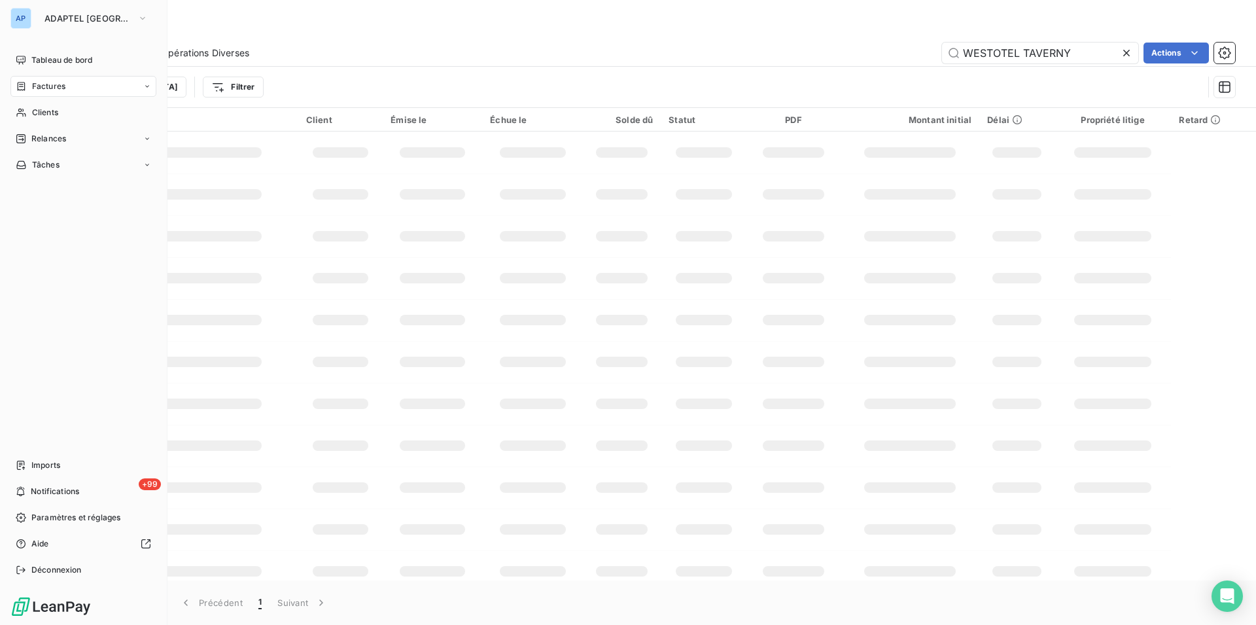
click at [76, 83] on div "Factures" at bounding box center [83, 86] width 146 height 21
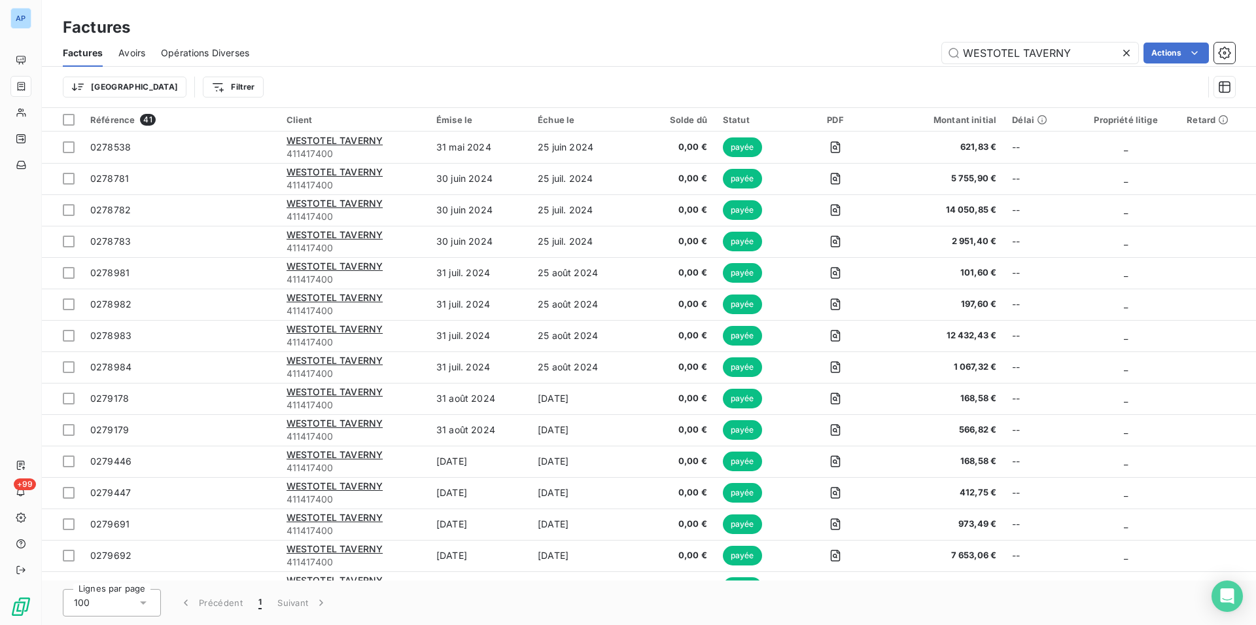
click at [1127, 49] on icon at bounding box center [1126, 52] width 13 height 13
click at [1114, 52] on input "text" at bounding box center [1040, 53] width 196 height 21
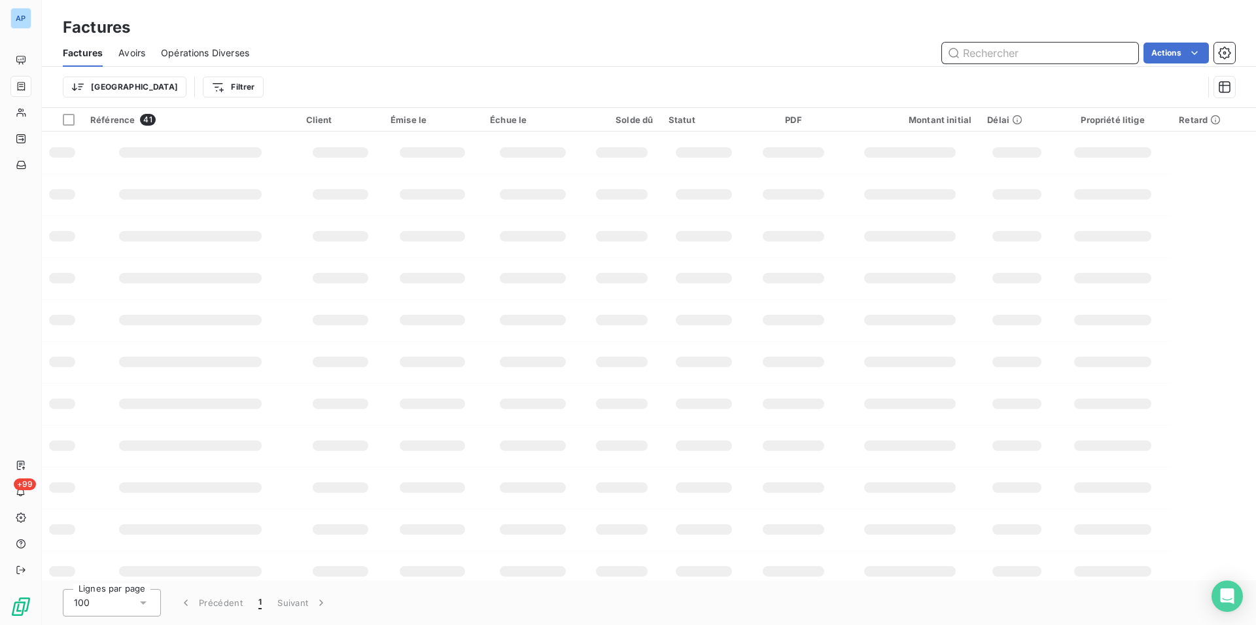
click at [1114, 52] on input "text" at bounding box center [1040, 53] width 196 height 21
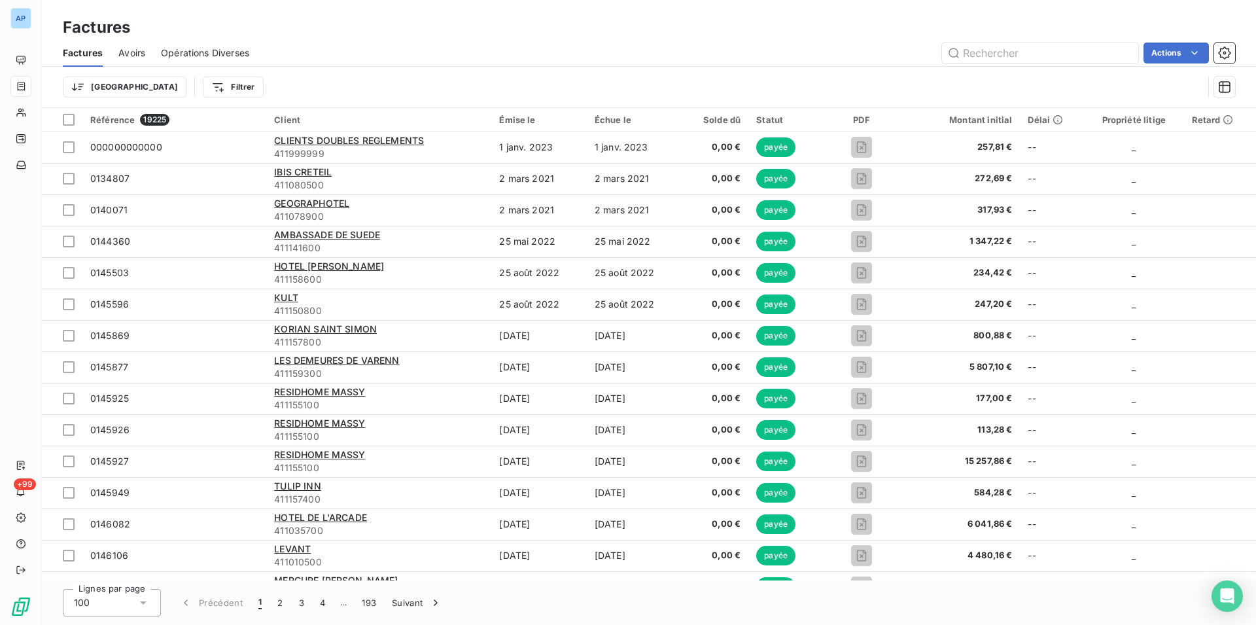
click at [563, 31] on div "Factures" at bounding box center [649, 28] width 1214 height 24
click at [557, 37] on div "Factures" at bounding box center [649, 28] width 1214 height 24
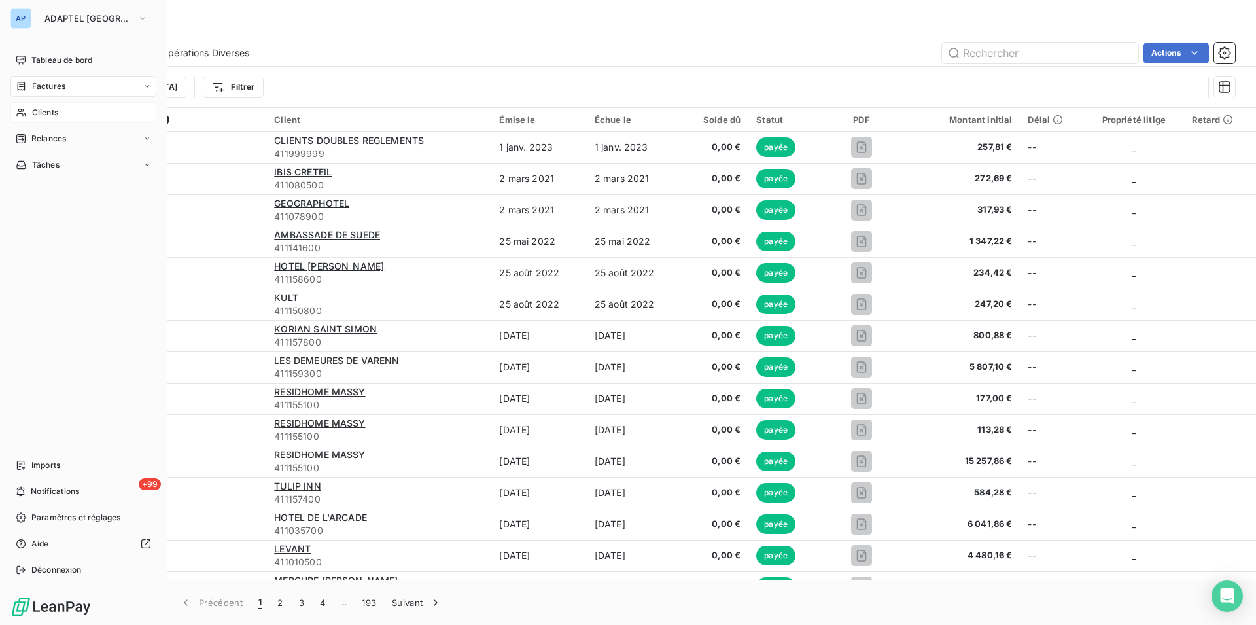
click at [35, 120] on div "Clients" at bounding box center [83, 112] width 146 height 21
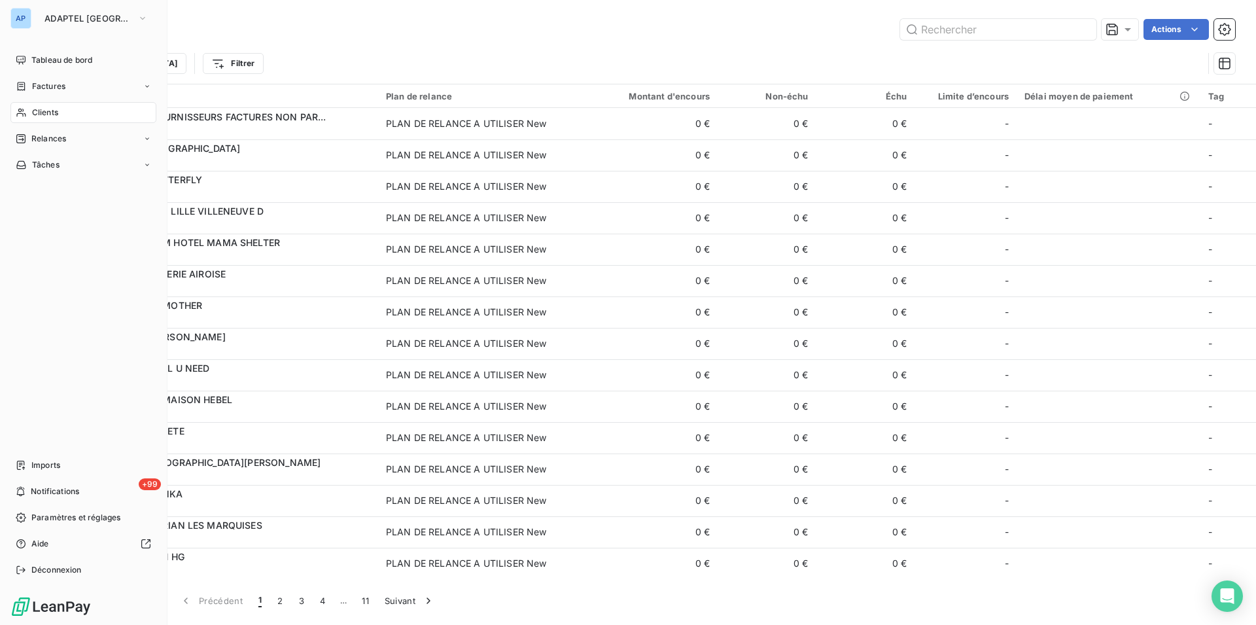
click at [31, 107] on div "Clients" at bounding box center [83, 112] width 146 height 21
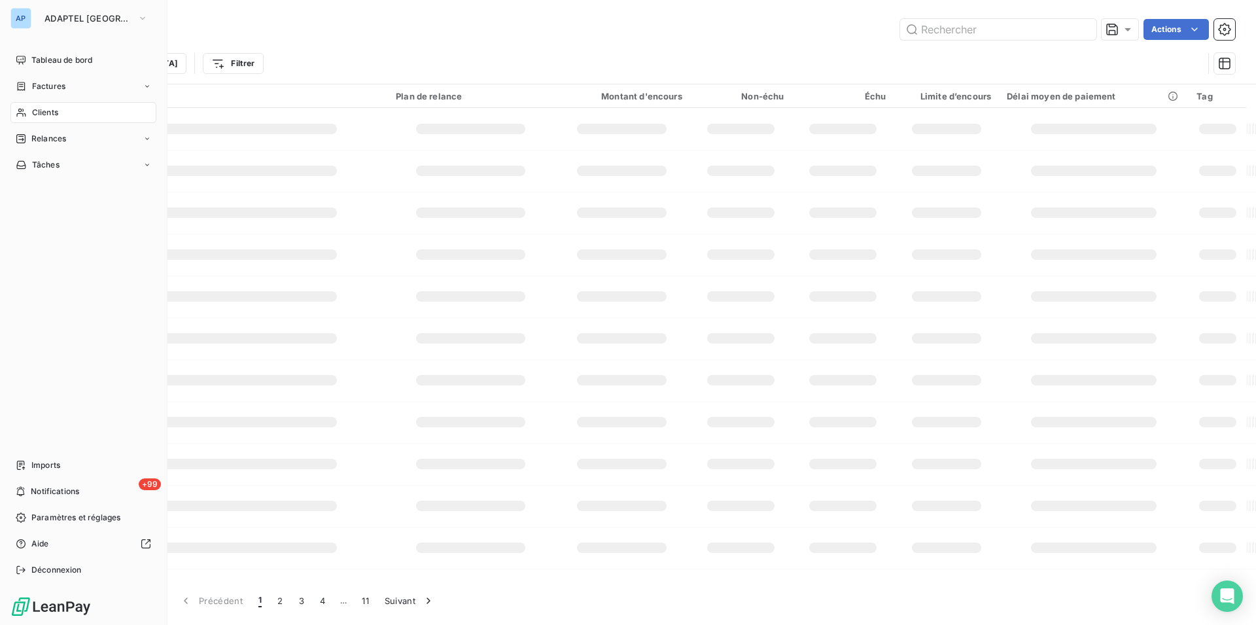
click at [16, 109] on icon at bounding box center [21, 112] width 11 height 10
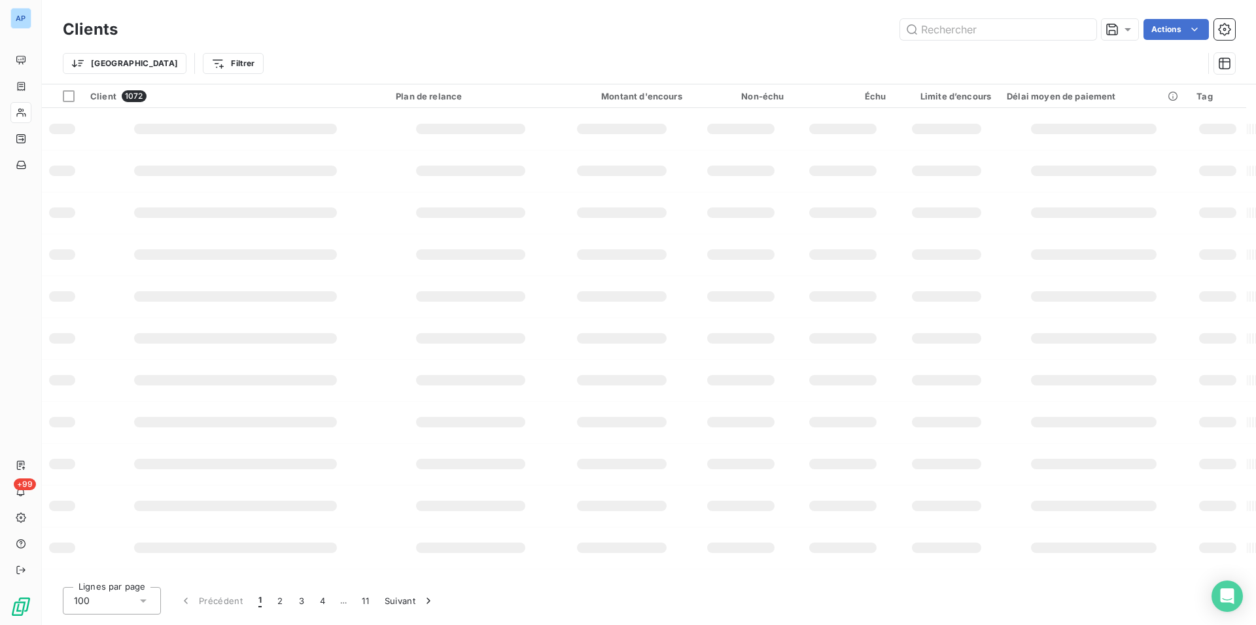
click at [597, 153] on td at bounding box center [622, 171] width 137 height 42
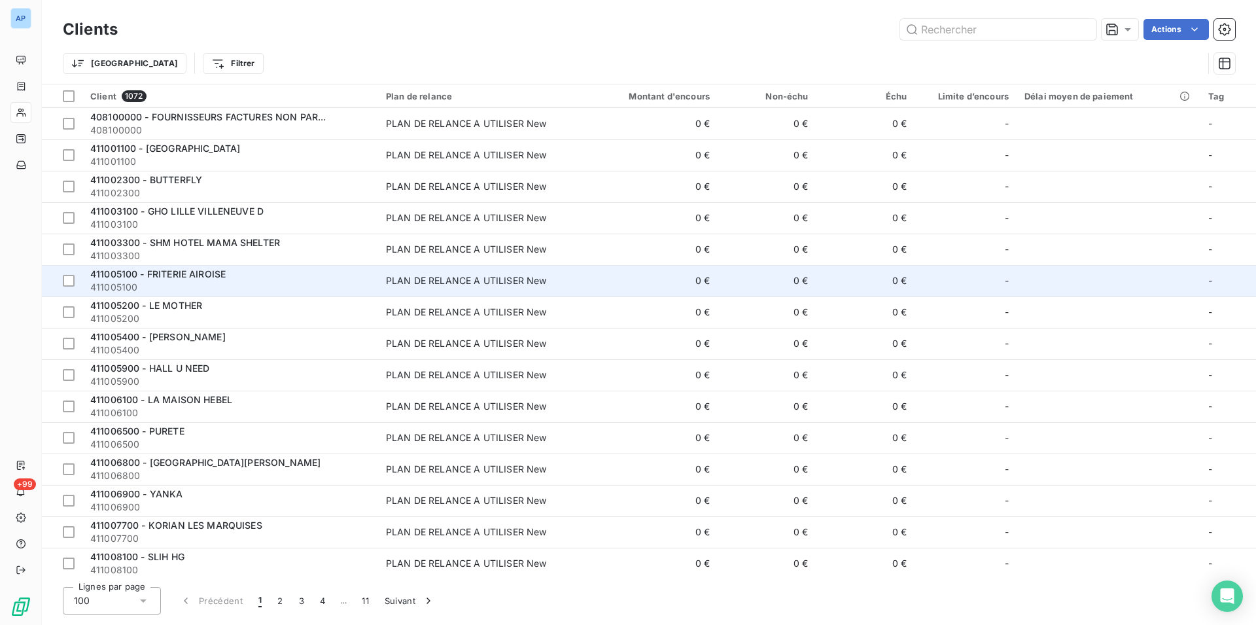
scroll to position [67, 0]
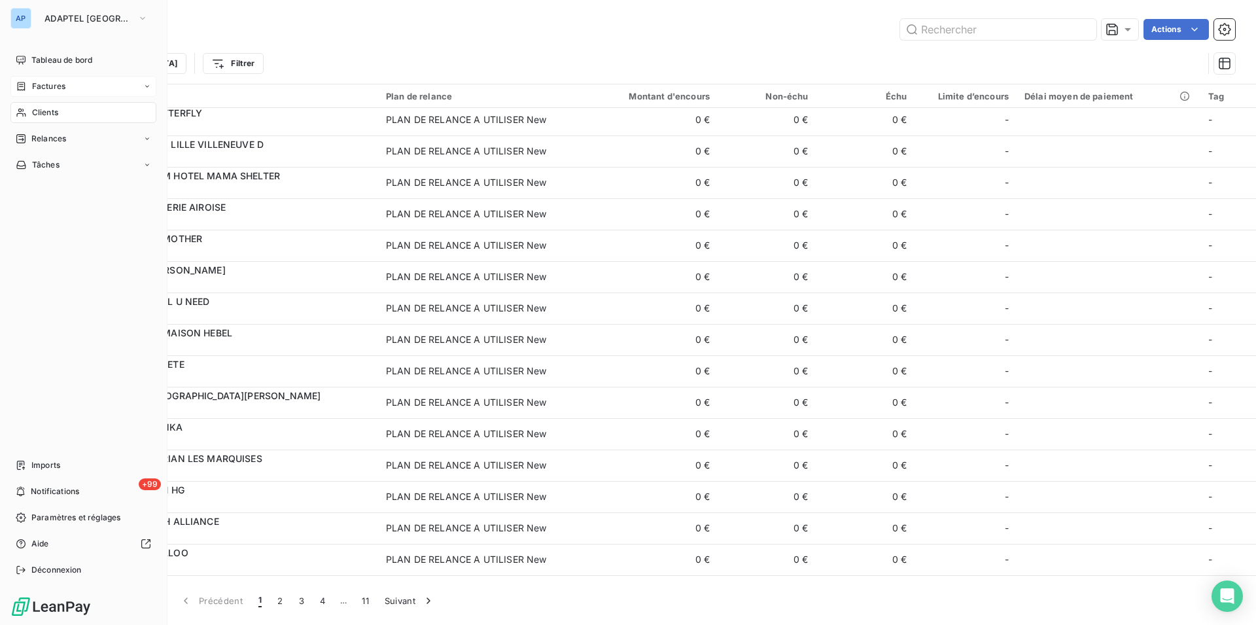
click at [47, 88] on span "Factures" at bounding box center [48, 86] width 33 height 12
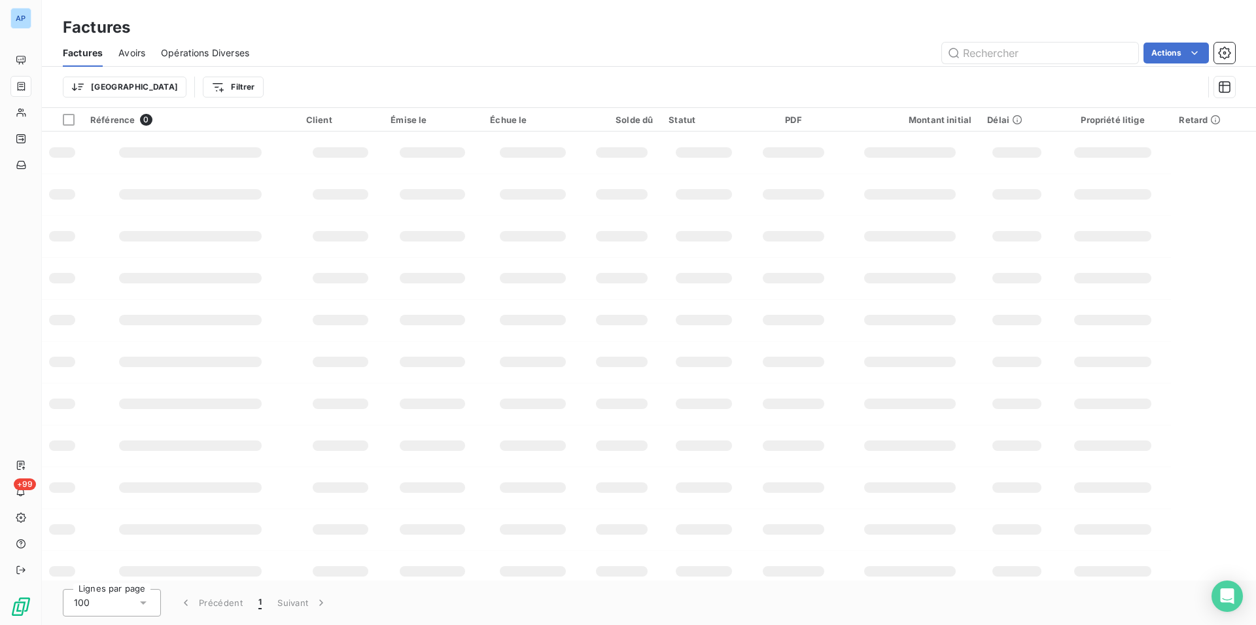
click at [1006, 63] on div "Factures Avoirs Opérations Diverses Actions" at bounding box center [649, 52] width 1214 height 27
click at [1006, 50] on input "text" at bounding box center [1040, 53] width 196 height 21
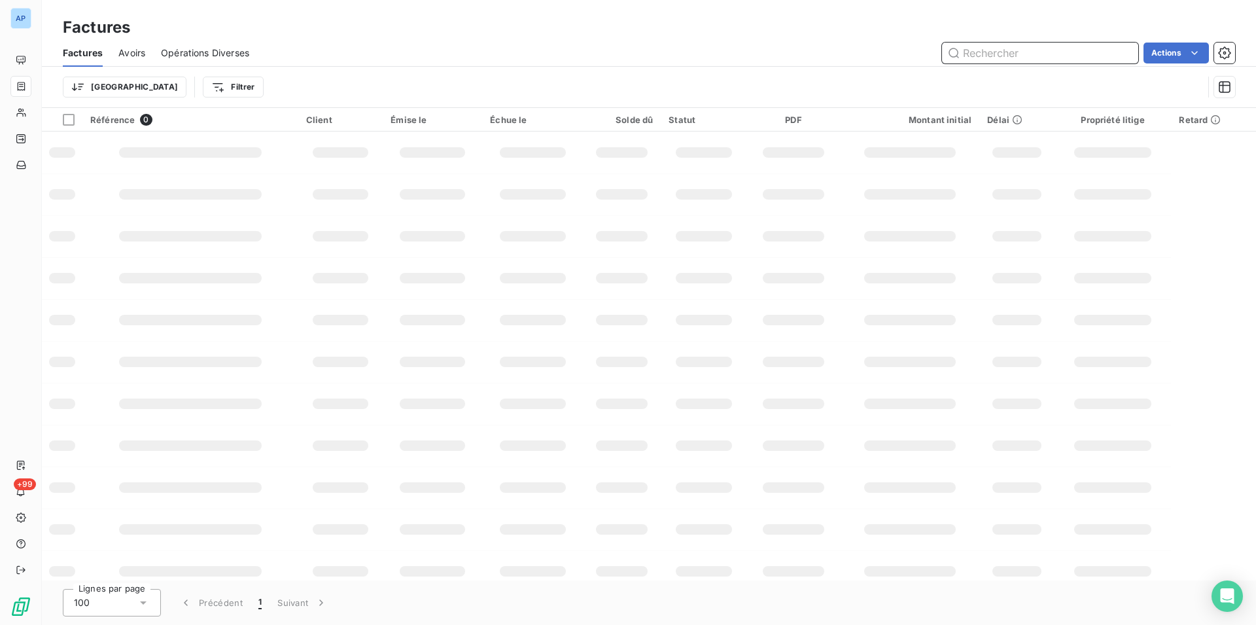
click at [1006, 50] on input "text" at bounding box center [1040, 53] width 196 height 21
click at [1017, 62] on input "text" at bounding box center [1040, 53] width 196 height 21
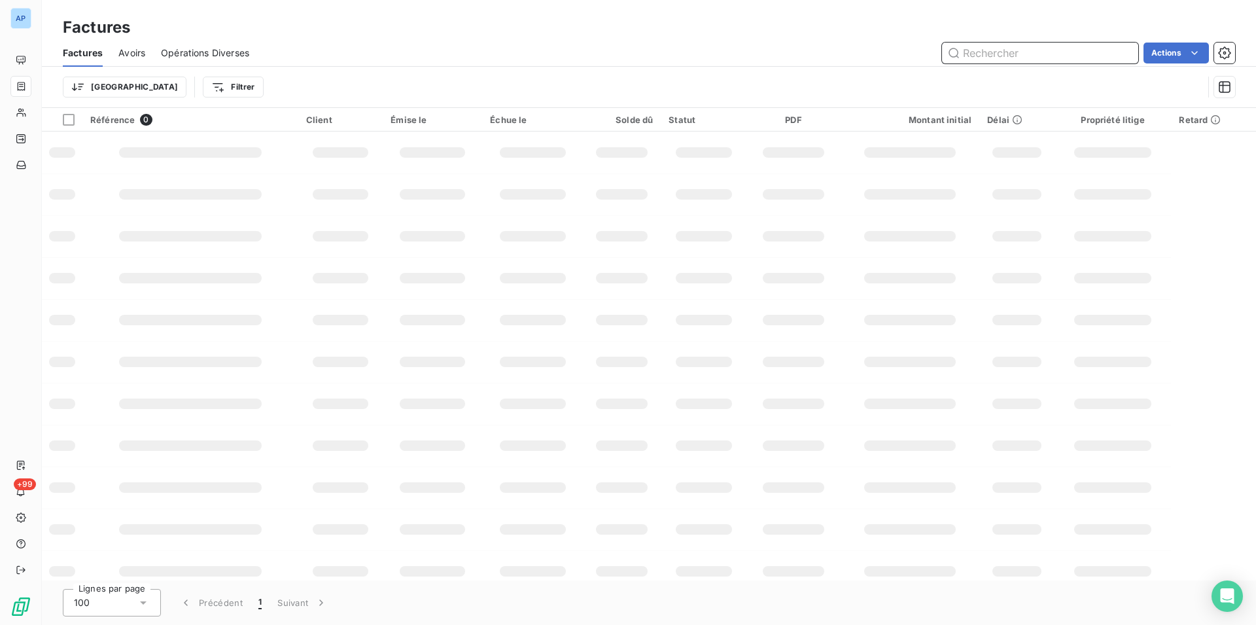
click at [1017, 60] on input "text" at bounding box center [1040, 53] width 196 height 21
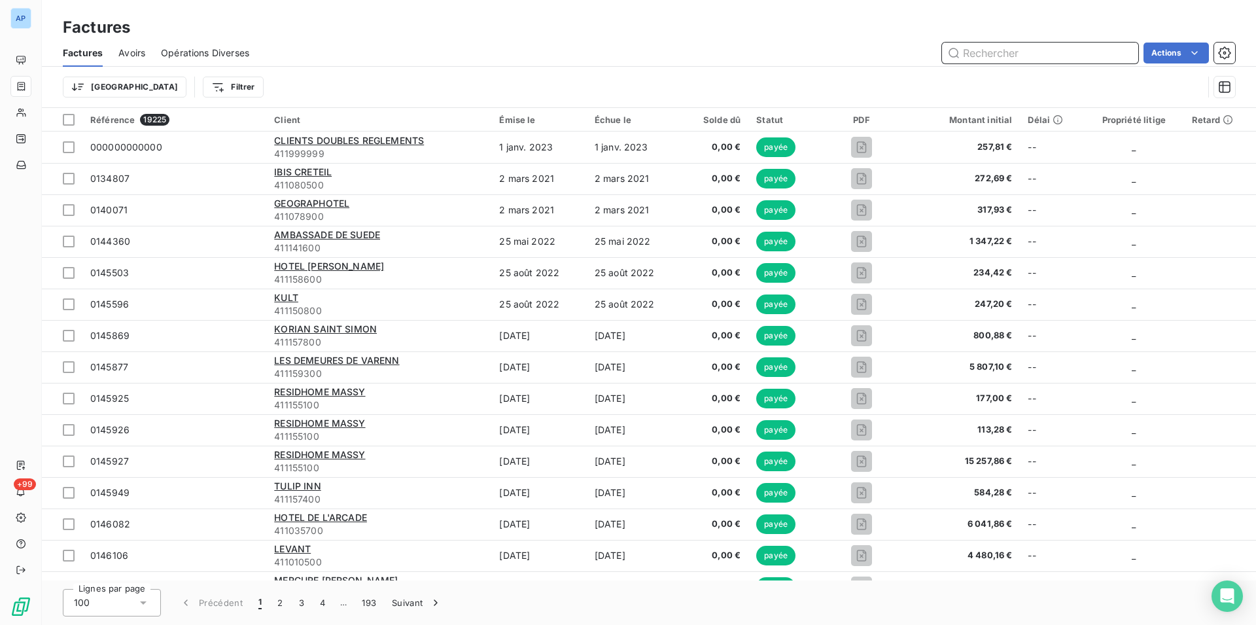
paste input "0155414"
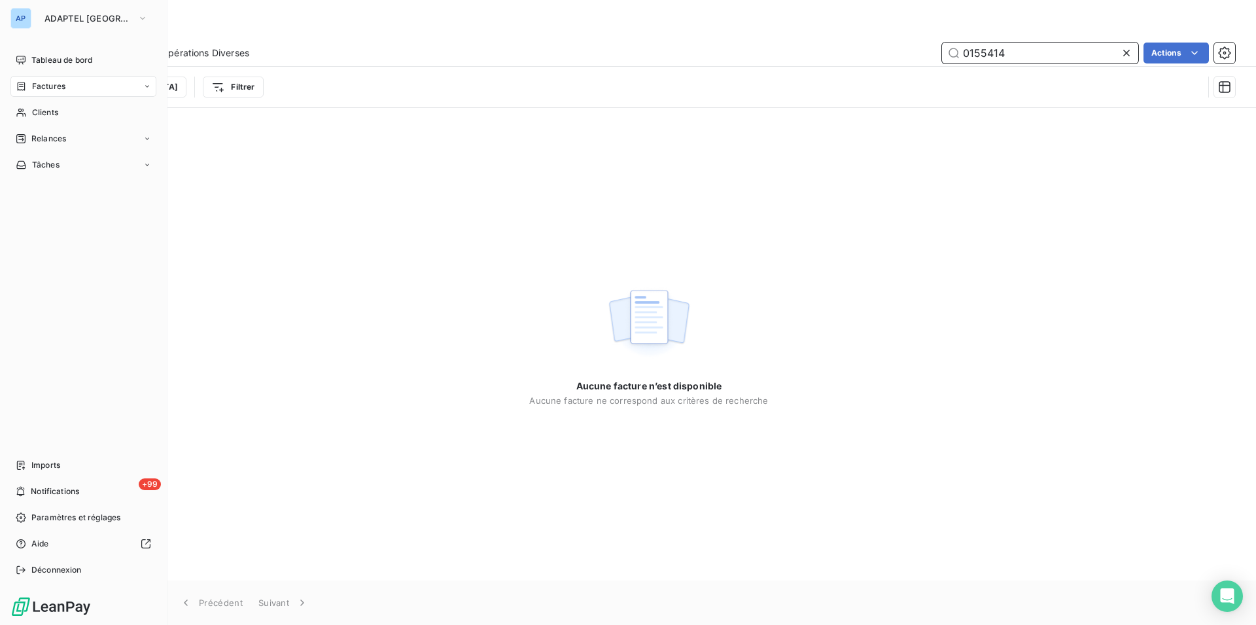
type input "0155414"
click at [58, 27] on button "ADAPTEL [GEOGRAPHIC_DATA]" at bounding box center [96, 18] width 119 height 21
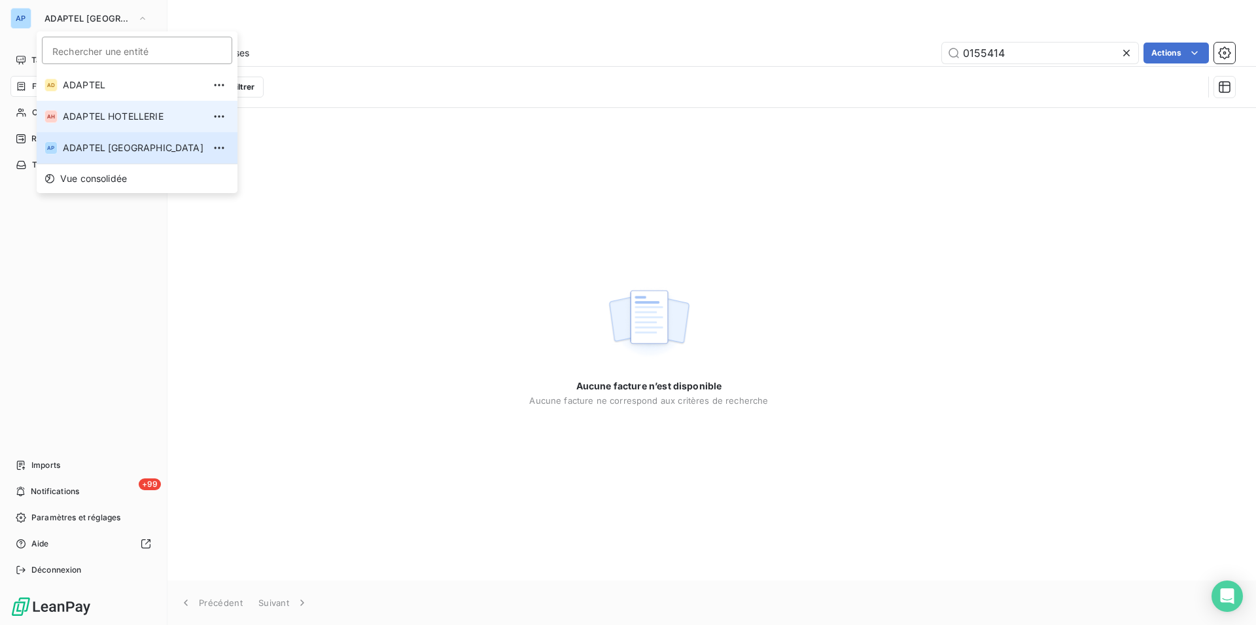
click at [92, 121] on span "ADAPTEL HOTELLERIE" at bounding box center [133, 116] width 141 height 13
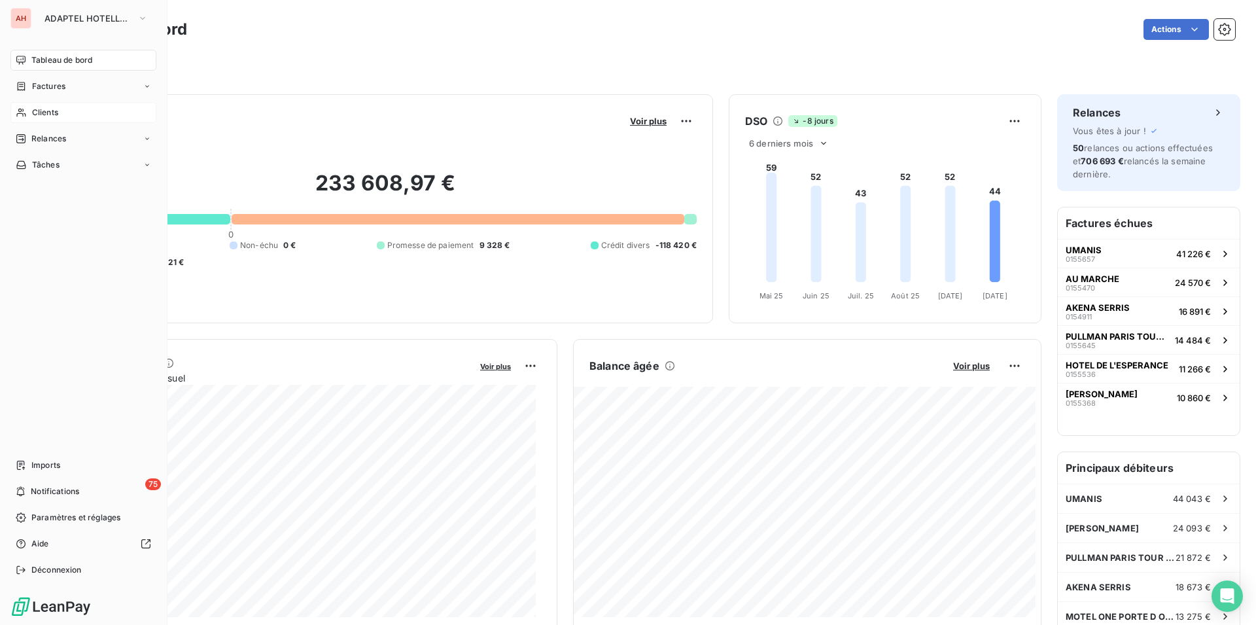
click at [29, 113] on div "Clients" at bounding box center [83, 112] width 146 height 21
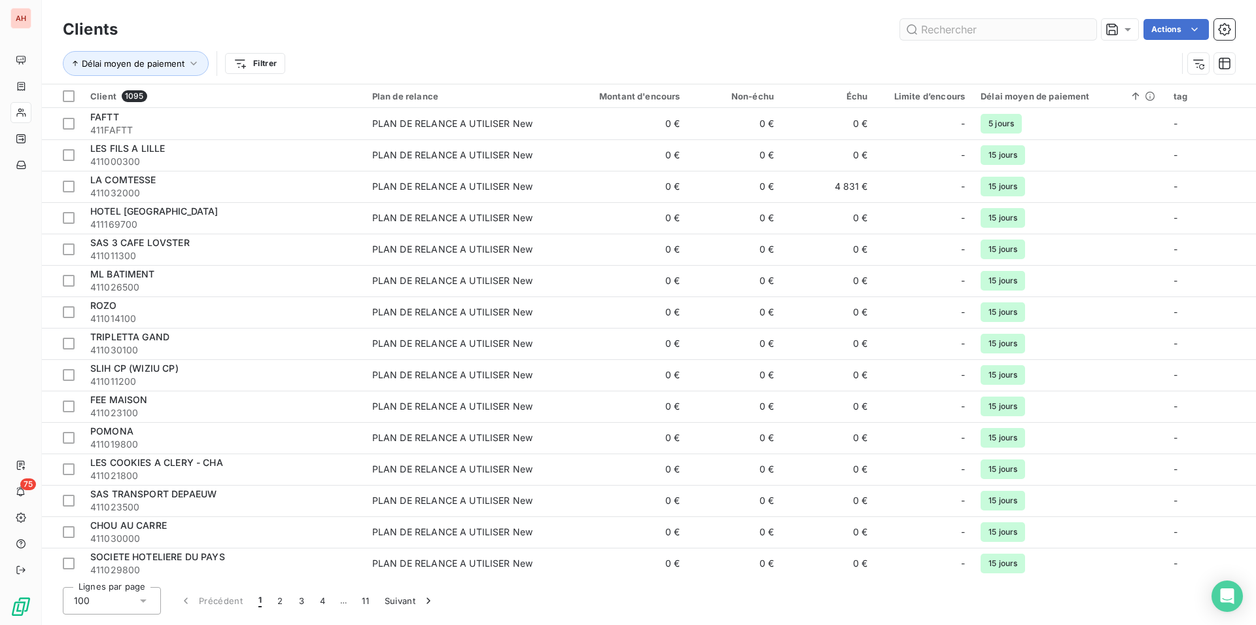
click at [943, 39] on input "text" at bounding box center [998, 29] width 196 height 21
click at [928, 35] on input "text" at bounding box center [998, 29] width 196 height 21
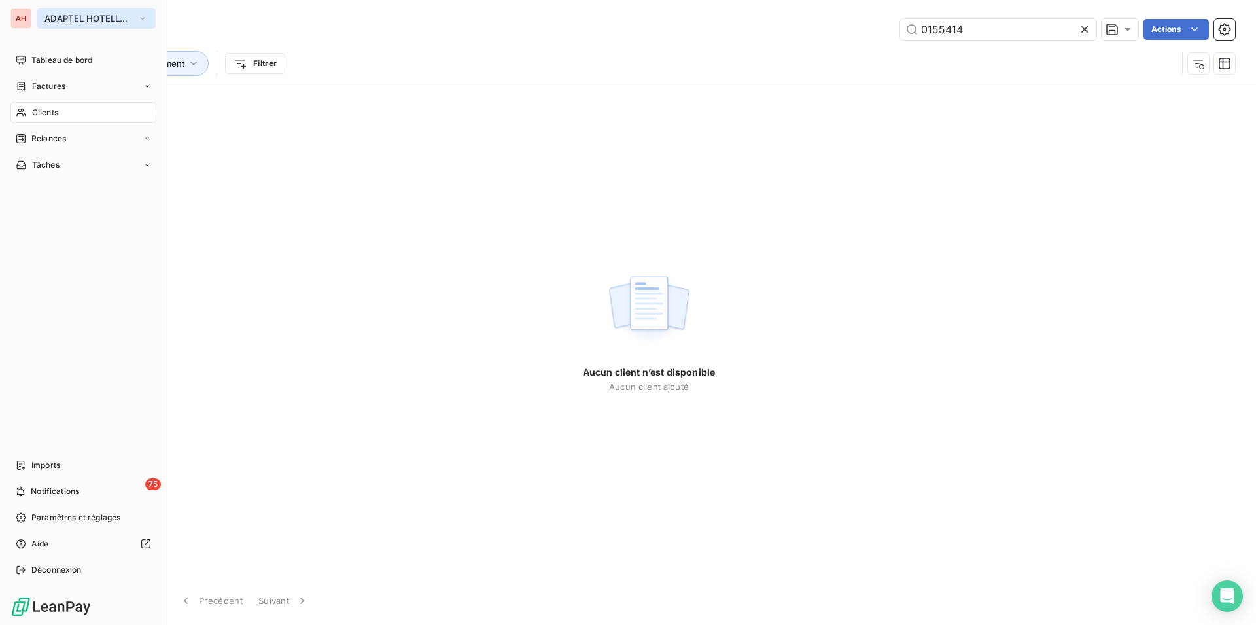
type input "0155414"
click at [67, 18] on span "ADAPTEL HOTELLERIE" at bounding box center [88, 18] width 88 height 10
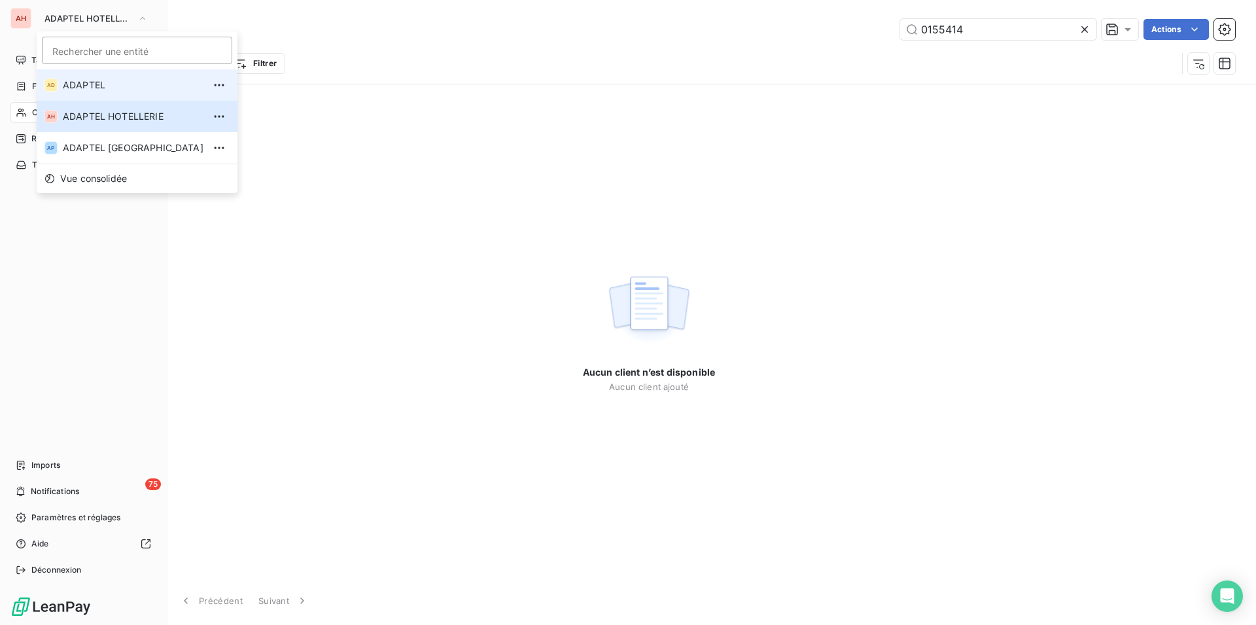
click at [107, 95] on li "AD ADAPTEL" at bounding box center [137, 84] width 201 height 31
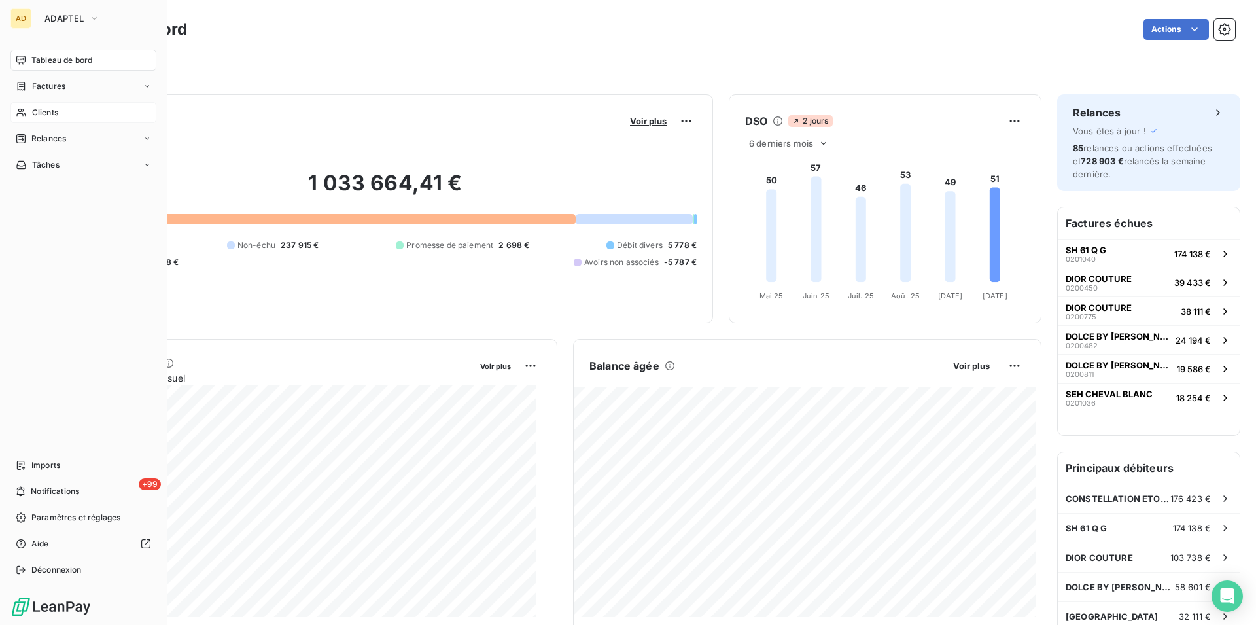
click at [58, 111] on span "Clients" at bounding box center [45, 113] width 26 height 12
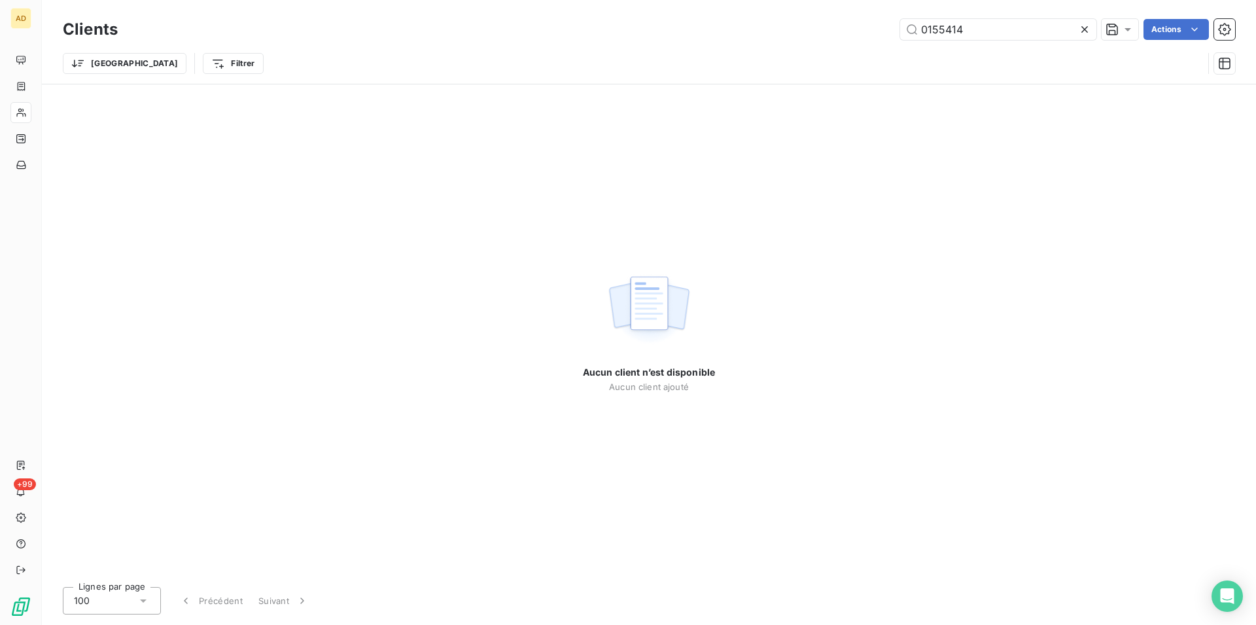
click at [1085, 32] on icon at bounding box center [1084, 29] width 13 height 13
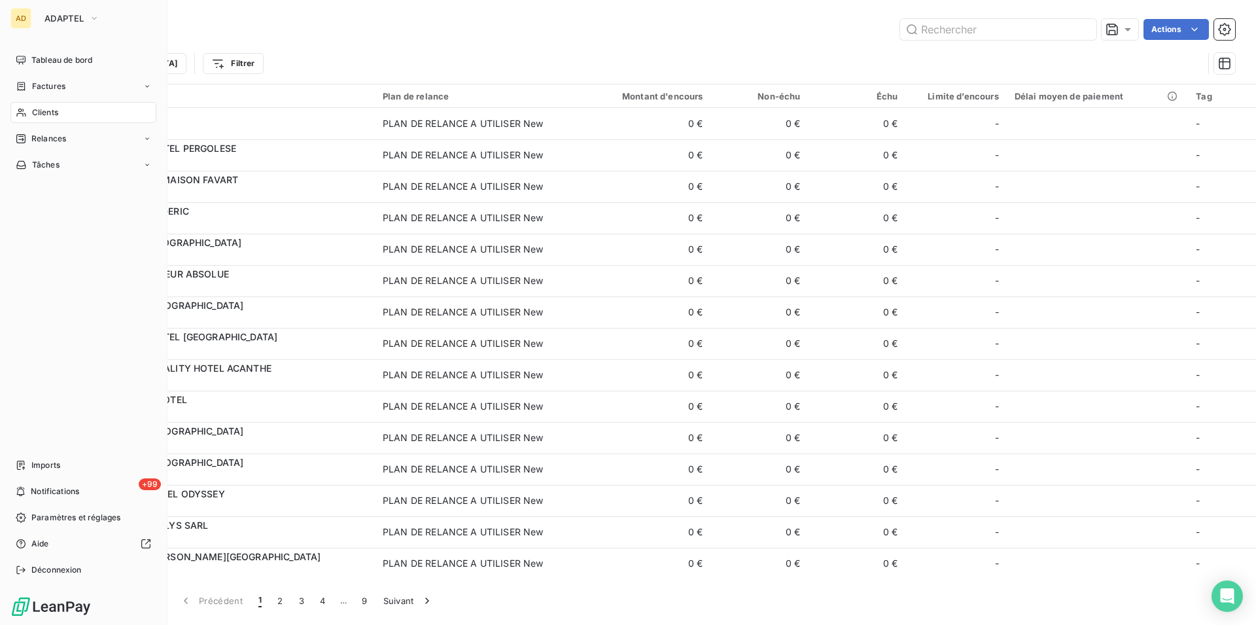
click at [24, 117] on icon at bounding box center [21, 112] width 11 height 10
click at [48, 115] on span "Clients" at bounding box center [45, 113] width 26 height 12
click at [96, 84] on div "Factures" at bounding box center [83, 86] width 146 height 21
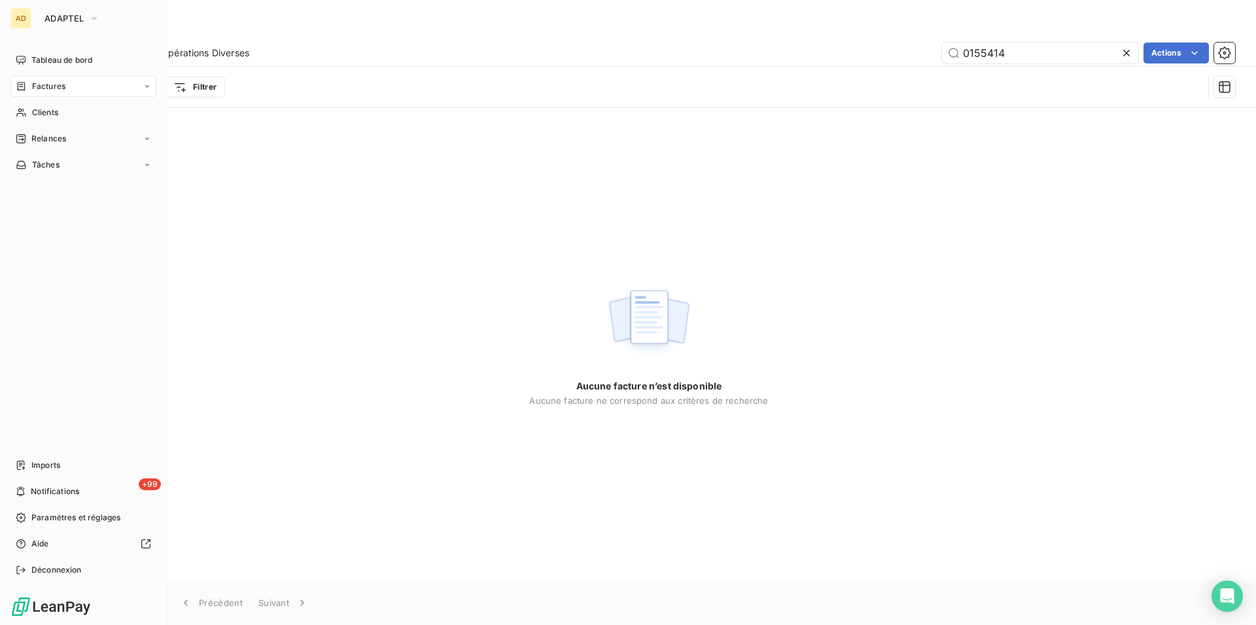
type input "0155414"
click at [39, 83] on span "Factures" at bounding box center [48, 86] width 33 height 12
click at [58, 114] on span "Factures" at bounding box center [47, 113] width 33 height 12
click at [61, 21] on span "ADAPTEL" at bounding box center [63, 18] width 39 height 10
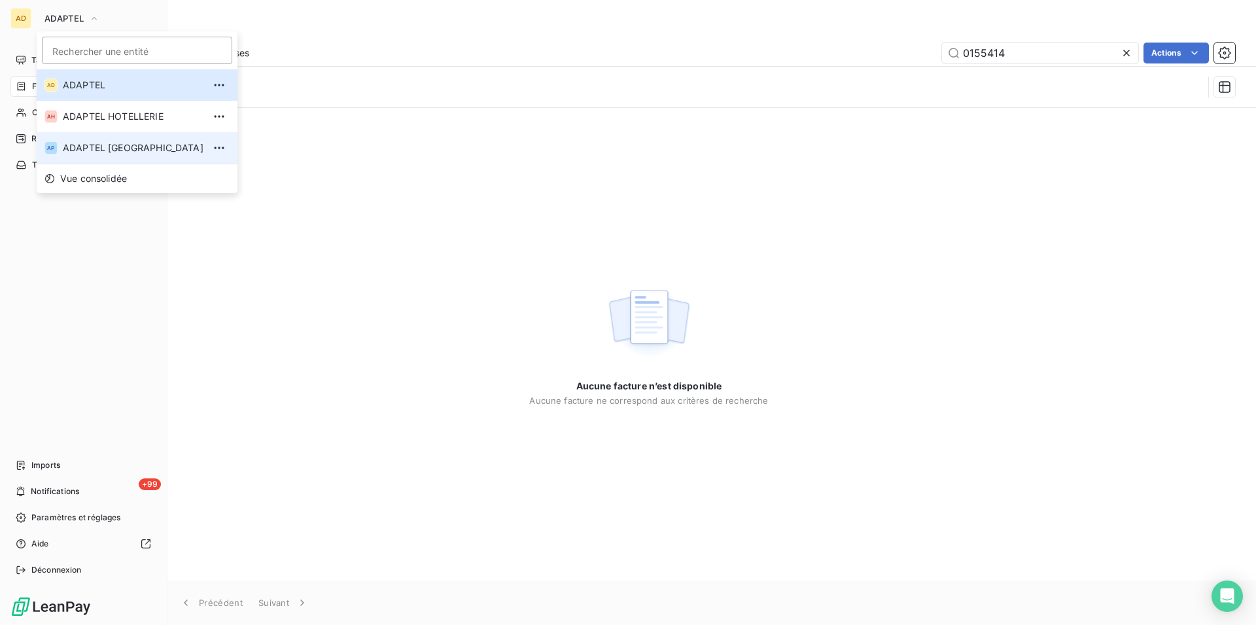
click at [85, 147] on span "ADAPTEL [GEOGRAPHIC_DATA]" at bounding box center [133, 147] width 141 height 13
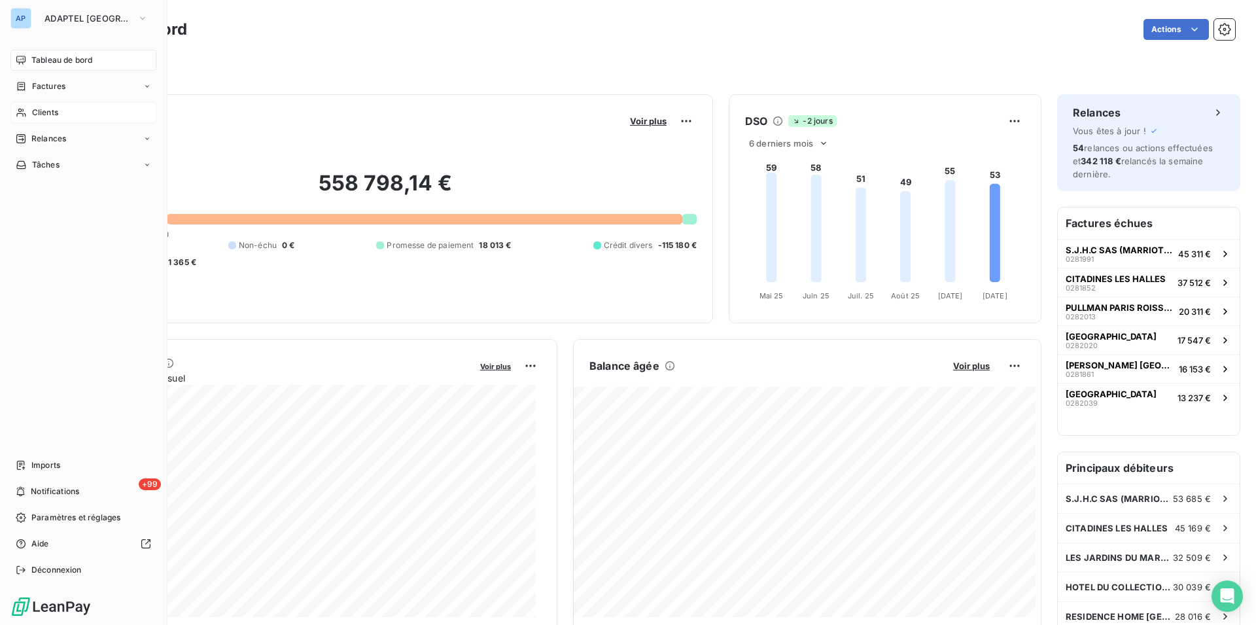
click at [92, 110] on div "Clients" at bounding box center [83, 112] width 146 height 21
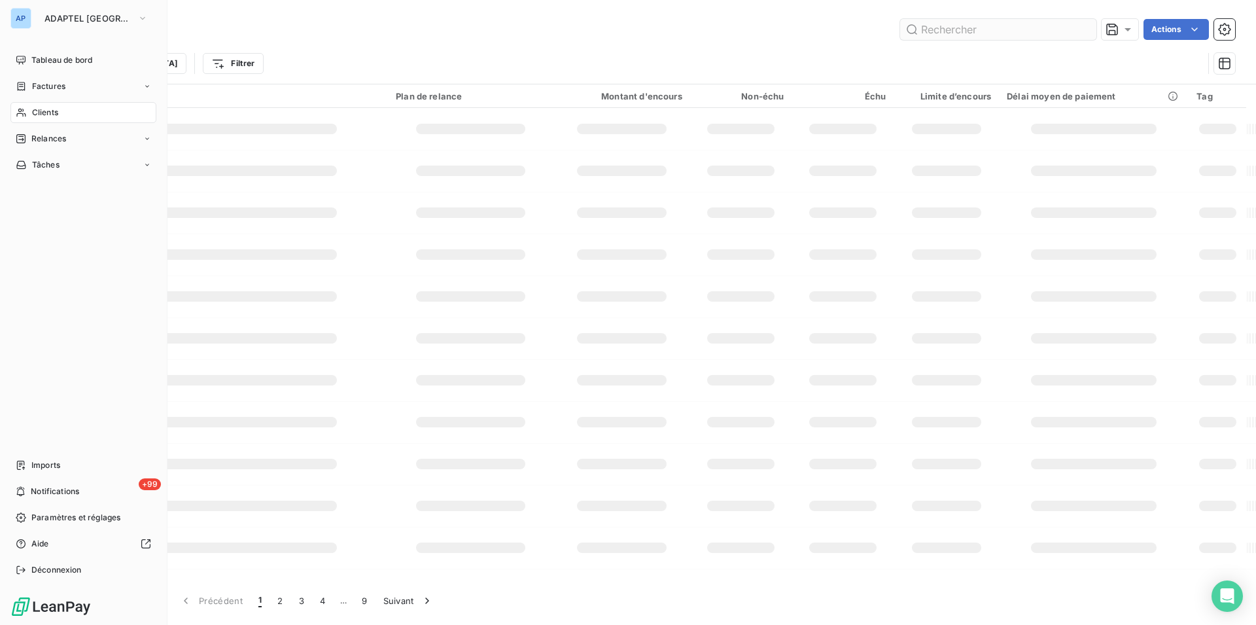
click at [990, 33] on input "text" at bounding box center [998, 29] width 196 height 21
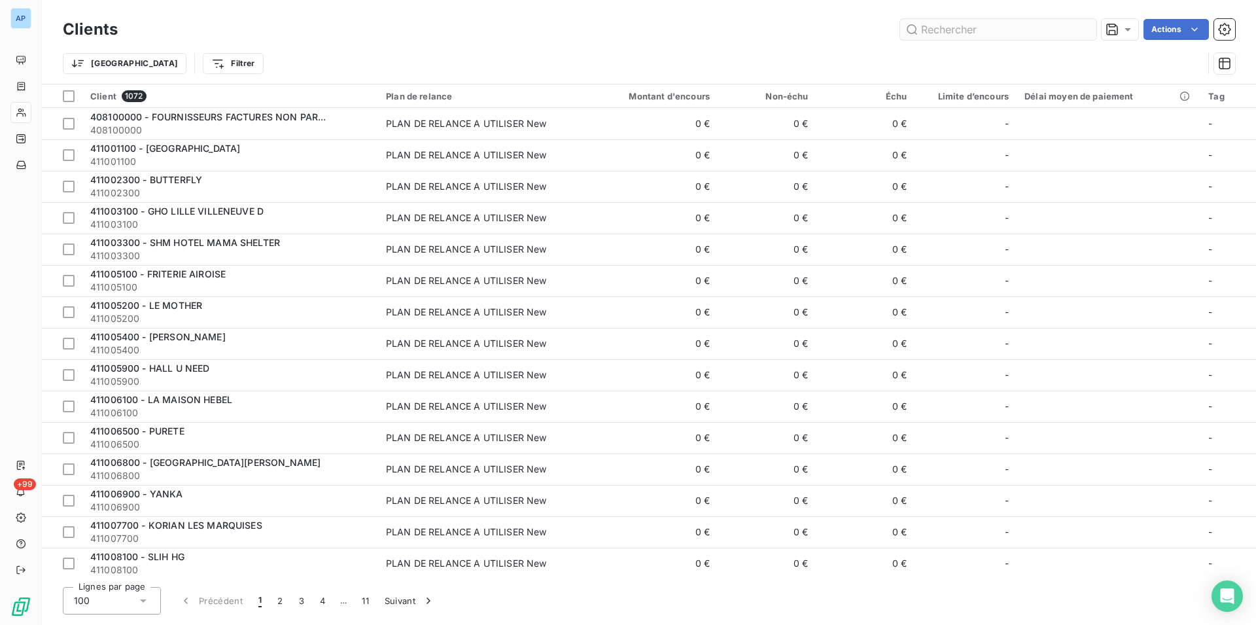
click at [989, 27] on input "text" at bounding box center [998, 29] width 196 height 21
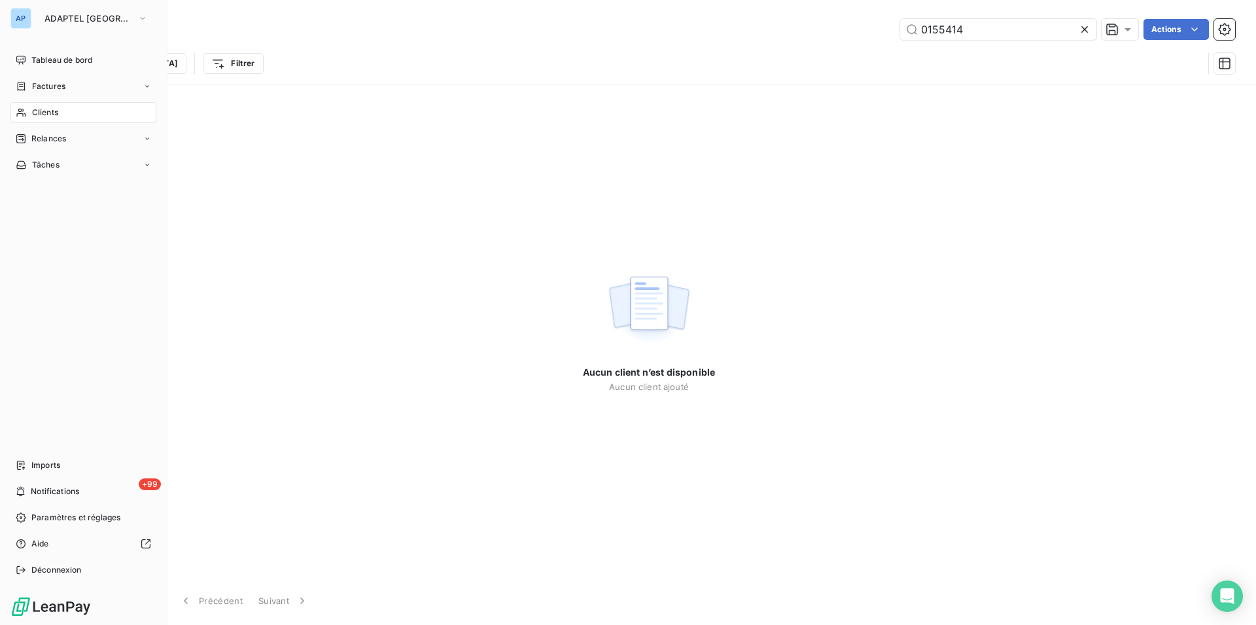
type input "0155414"
click at [23, 26] on div "AP" at bounding box center [20, 18] width 21 height 21
click at [25, 16] on div "AP" at bounding box center [20, 18] width 21 height 21
click at [75, 15] on span "ADAPTEL [GEOGRAPHIC_DATA]" at bounding box center [88, 18] width 88 height 10
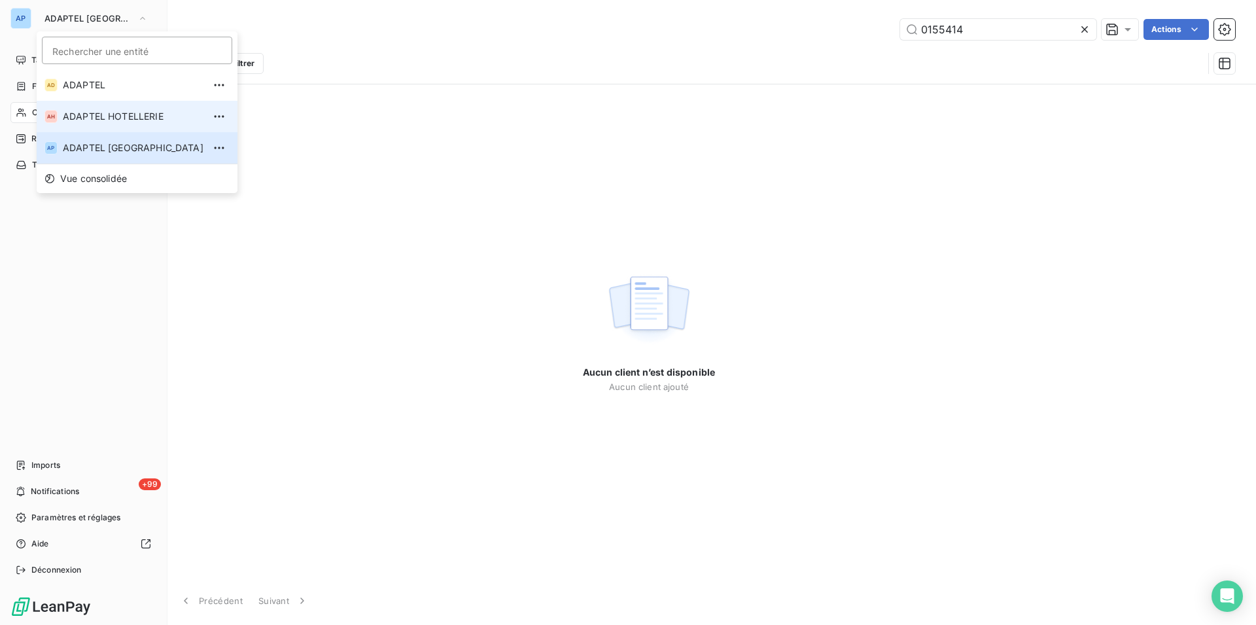
click at [123, 110] on span "ADAPTEL HOTELLERIE" at bounding box center [133, 116] width 141 height 13
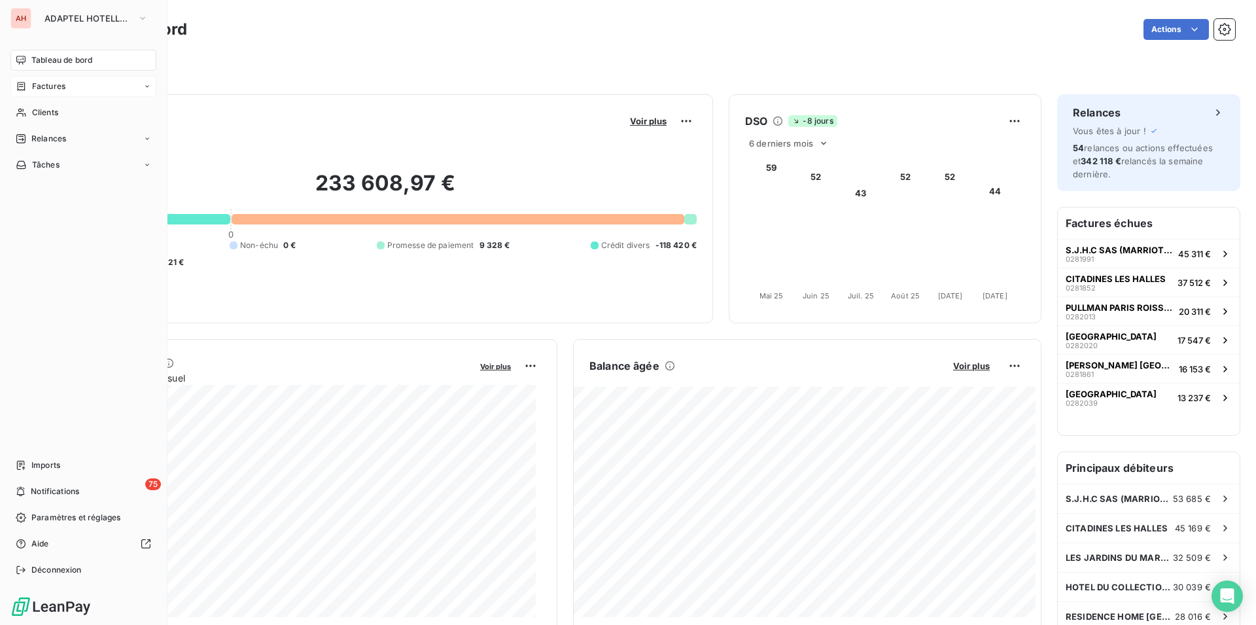
click at [67, 94] on div "Factures" at bounding box center [83, 86] width 146 height 21
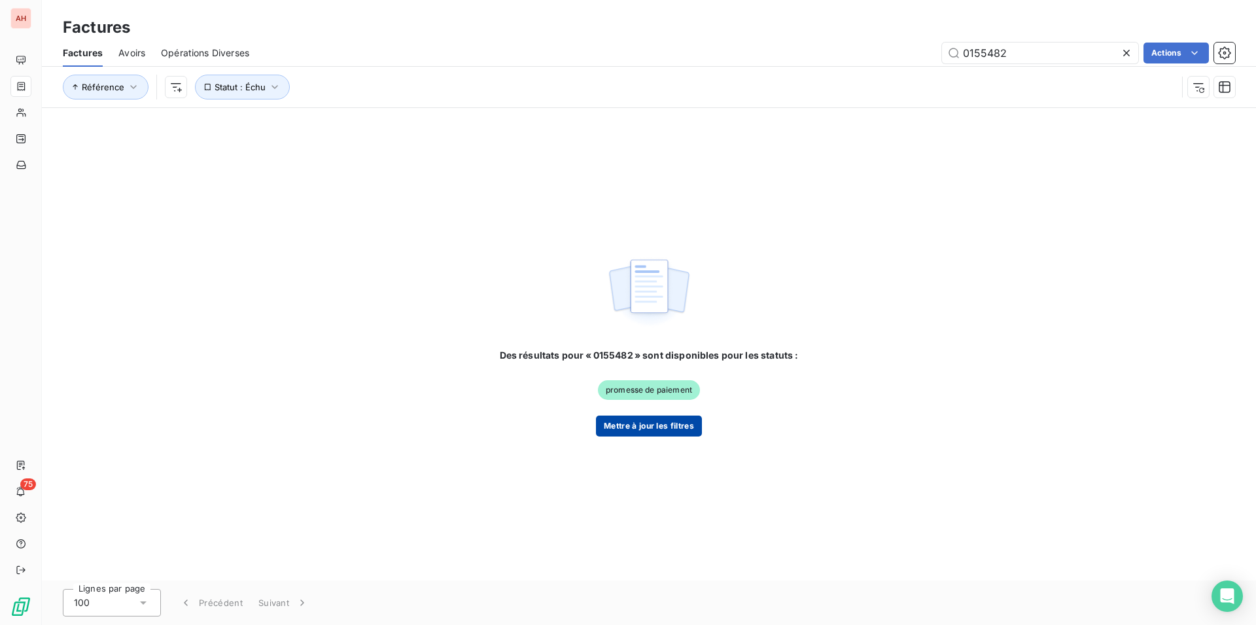
click at [645, 427] on button "Mettre à jour les filtres" at bounding box center [649, 425] width 106 height 21
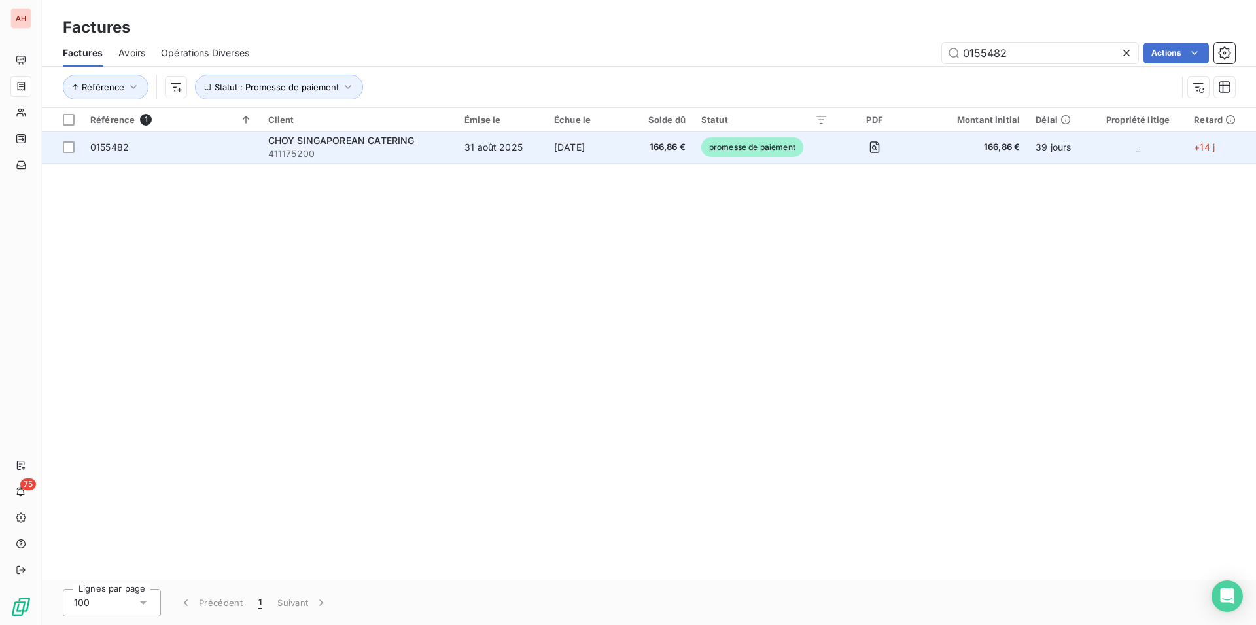
click at [396, 151] on span "411175200" at bounding box center [358, 153] width 181 height 13
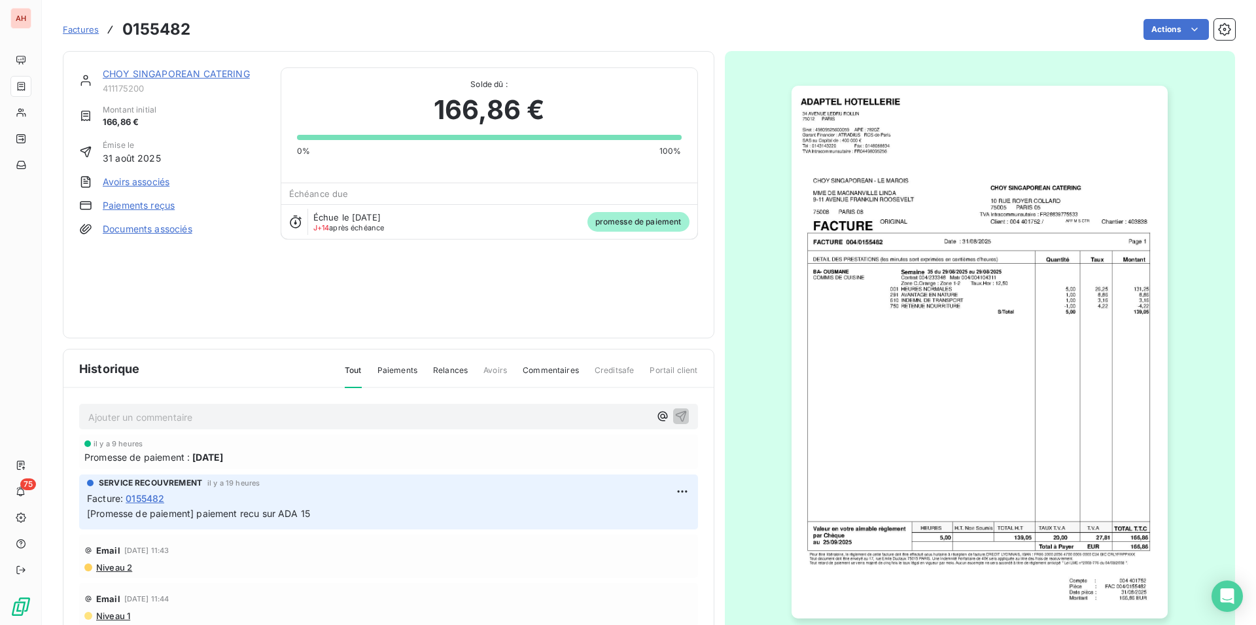
click at [909, 252] on img "button" at bounding box center [980, 352] width 376 height 533
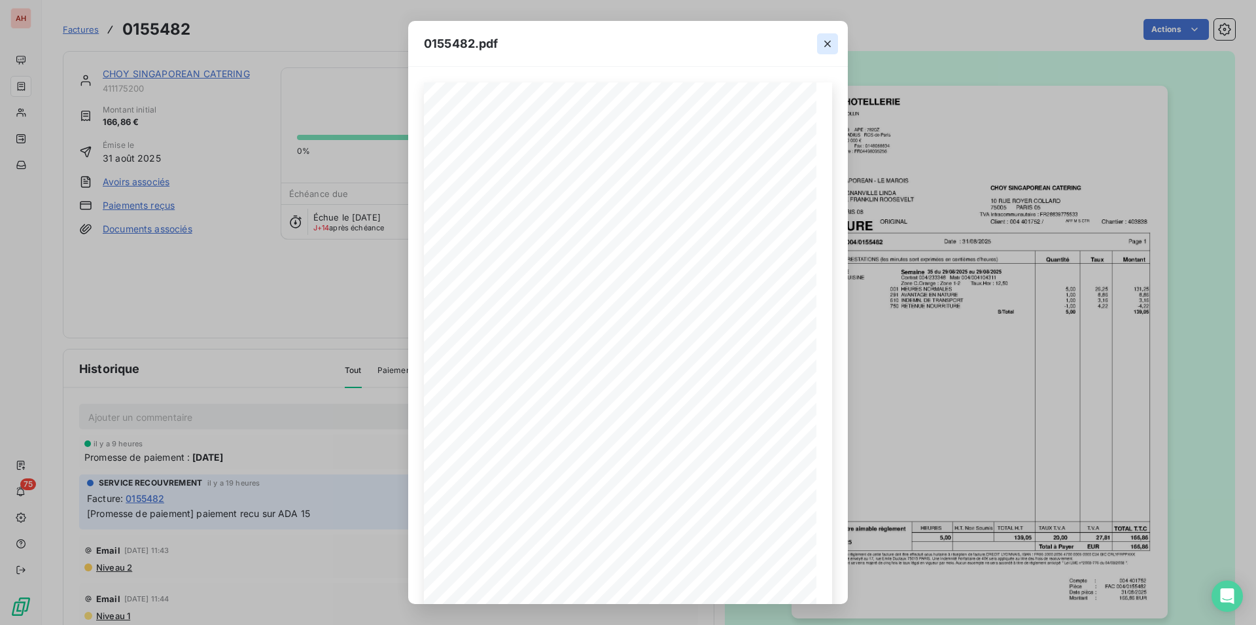
click at [828, 40] on icon "button" at bounding box center [827, 43] width 13 height 13
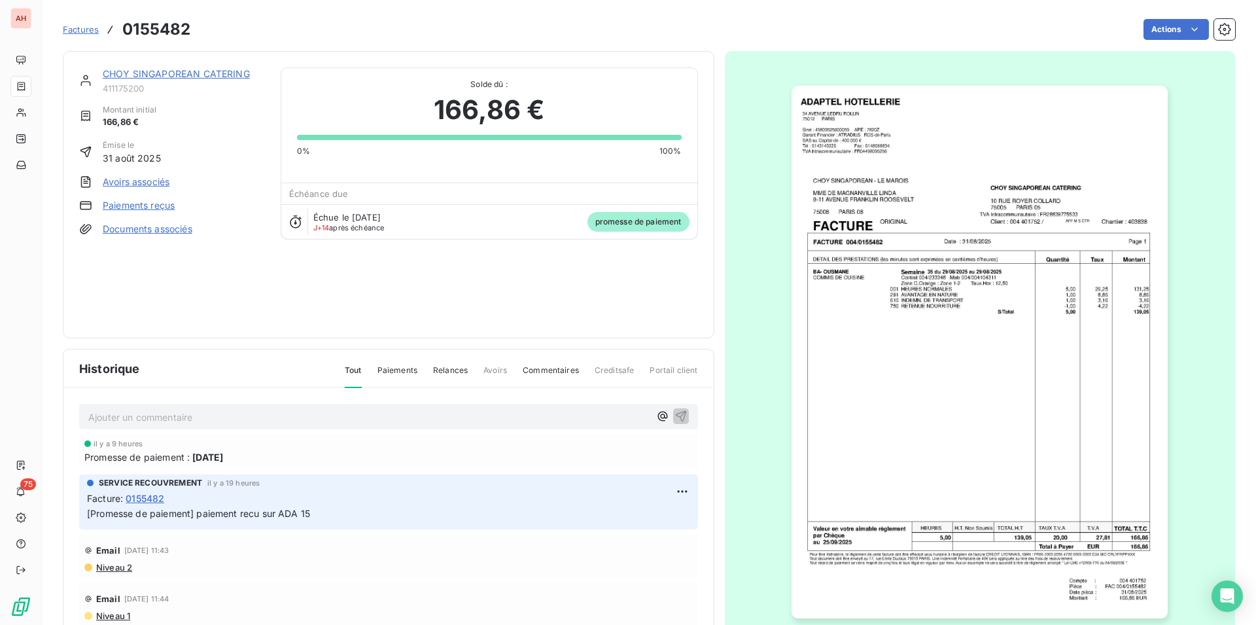
click at [302, 609] on div "Email [DATE] 11:44" at bounding box center [388, 598] width 608 height 21
drag, startPoint x: 709, startPoint y: 434, endPoint x: 709, endPoint y: 452, distance: 17.7
click at [709, 452] on div "CHOY SINGAPOREAN CATERING 411175200 Montant initial 166,86 € Émise le 31 août 2…" at bounding box center [649, 348] width 1172 height 610
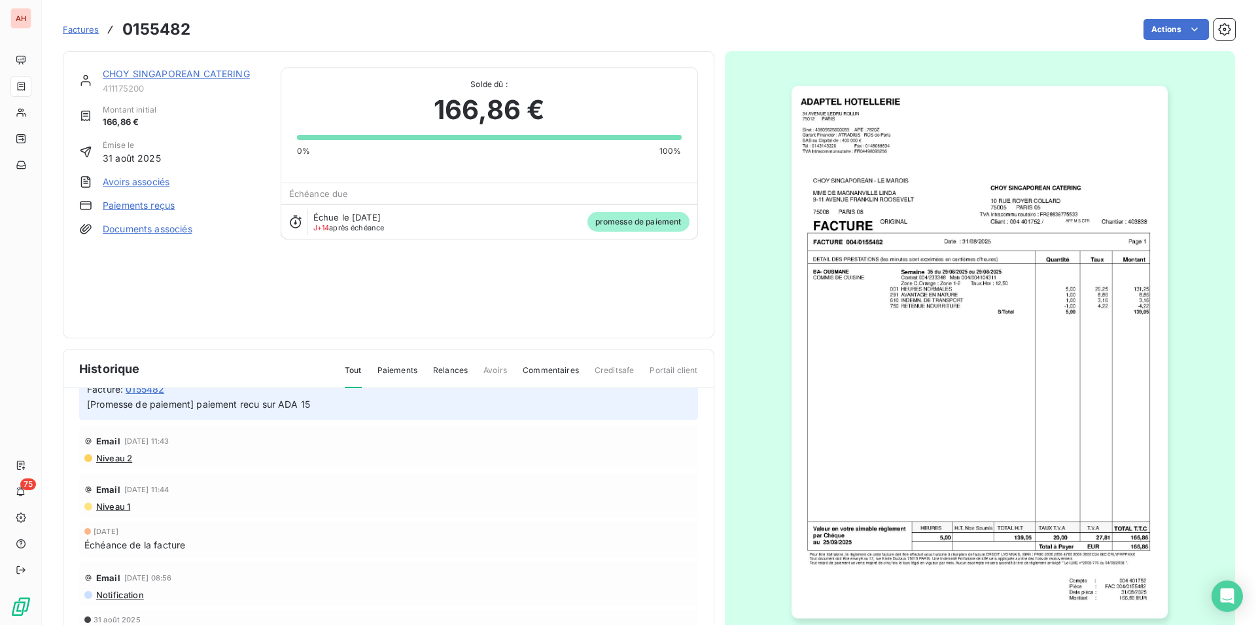
scroll to position [131, 0]
click at [784, 482] on button "button" at bounding box center [980, 352] width 392 height 571
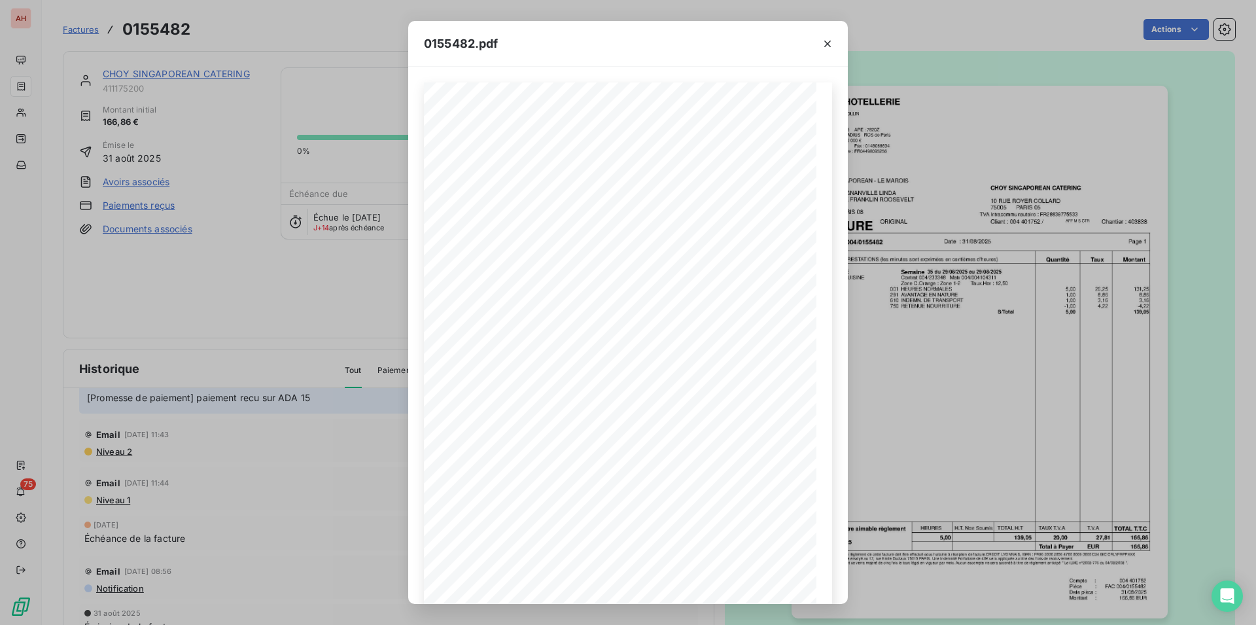
drag, startPoint x: 835, startPoint y: 103, endPoint x: 843, endPoint y: 253, distance: 149.4
click at [843, 253] on div "DETAIL DES PRESTATIONS (les minutes sont exprimées en centièmes d'heures) Quant…" at bounding box center [628, 335] width 440 height 537
click at [331, 269] on div "0155482.pdf DETAIL DES PRESTATIONS (les minutes sont exprimées en centièmes d'h…" at bounding box center [628, 312] width 1256 height 625
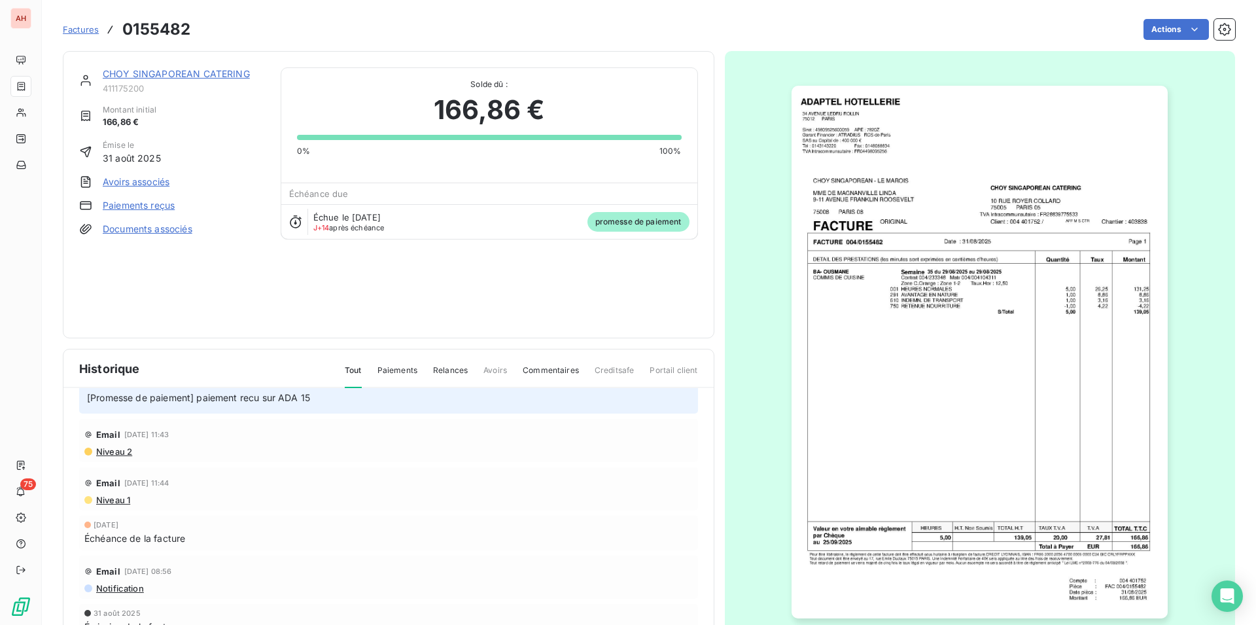
click at [555, 338] on div "CHOY SINGAPOREAN CATERING 411175200 Montant initial 166,86 € Émise le 31 août 2…" at bounding box center [389, 194] width 652 height 287
